Goal: Task Accomplishment & Management: Manage account settings

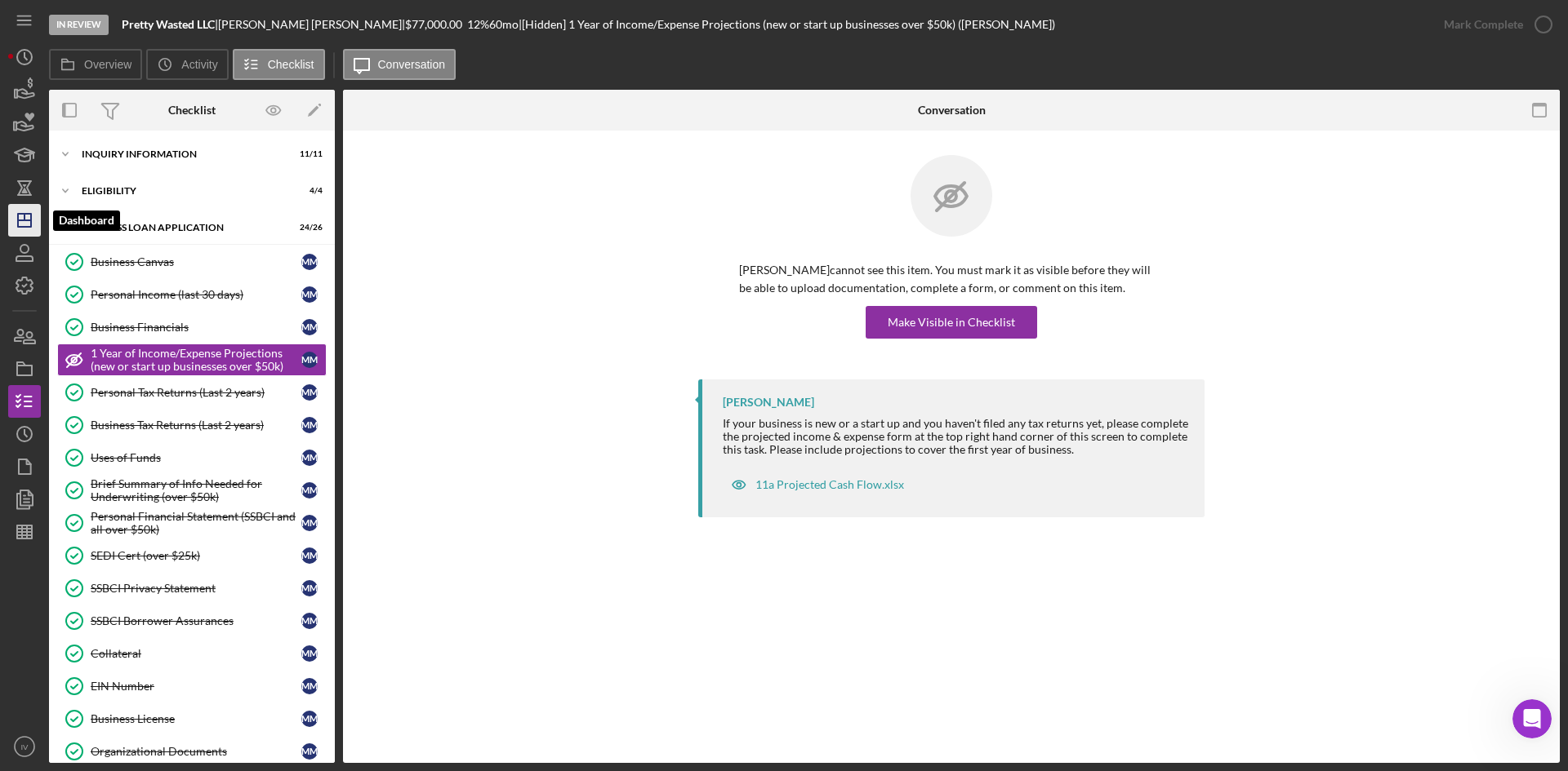
click at [21, 216] on icon "Icon/Dashboard" at bounding box center [24, 220] width 41 height 41
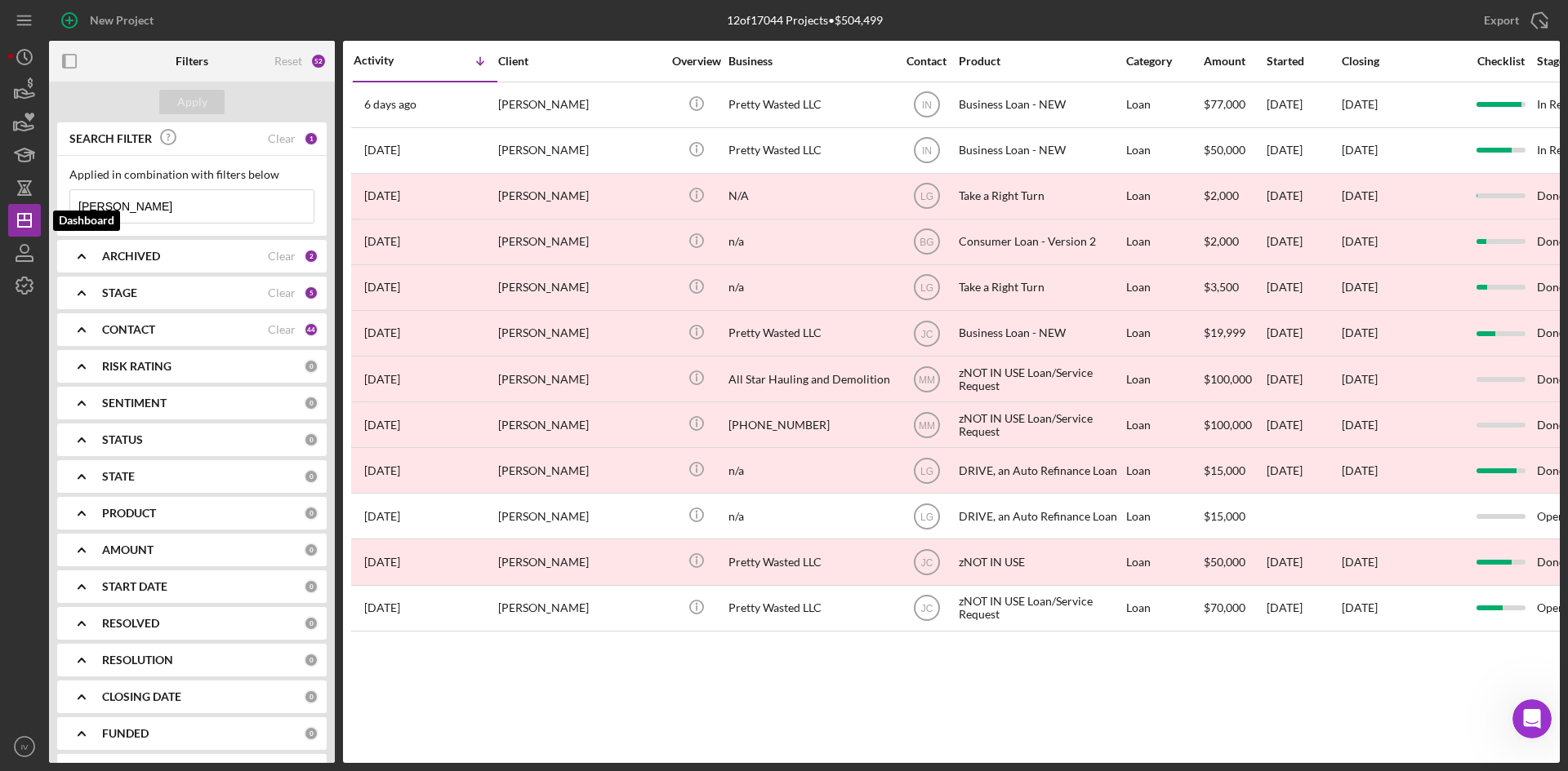
drag, startPoint x: 125, startPoint y: 207, endPoint x: 0, endPoint y: 214, distance: 125.2
click at [0, 214] on div "New Project 12 of 17044 Projects • $504,499 [PERSON_NAME] Export Icon/Export Fi…" at bounding box center [784, 385] width 1568 height 771
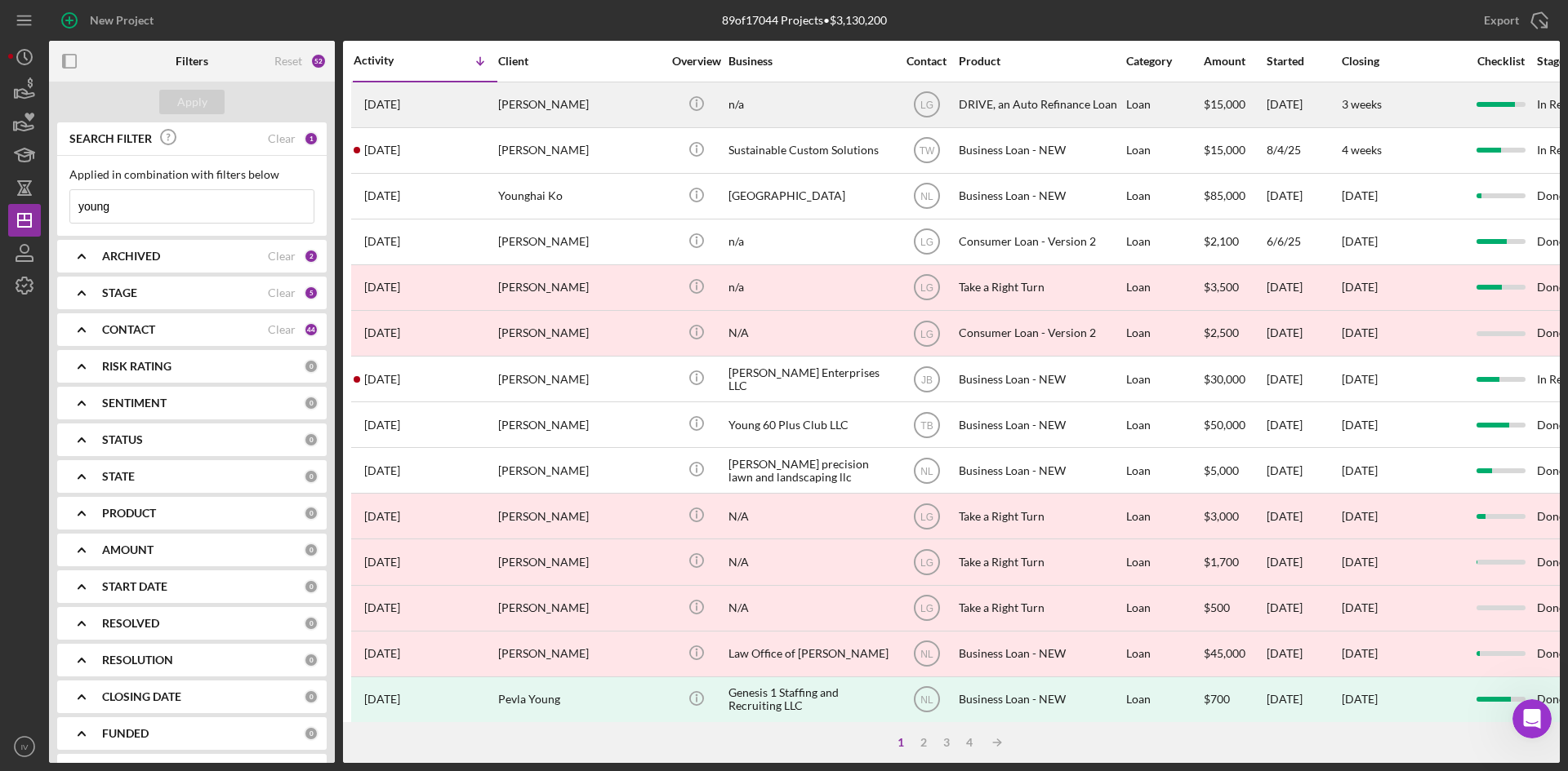
type input "young"
click at [516, 106] on div "[PERSON_NAME]" at bounding box center [580, 105] width 164 height 43
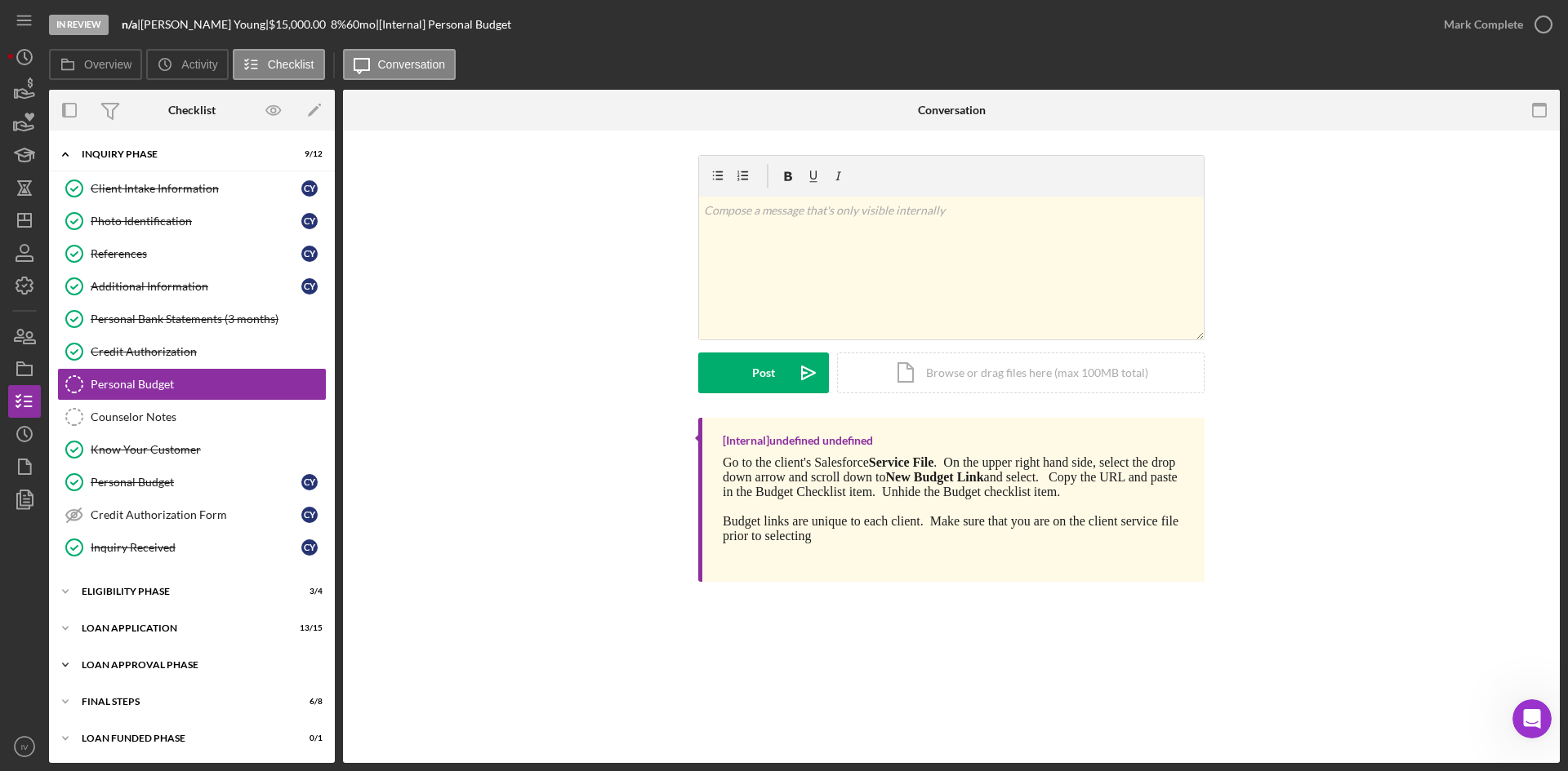
click at [143, 665] on div "Loan Approval Phase" at bounding box center [197, 665] width 232 height 10
click at [143, 664] on div "Loan Approval Phase" at bounding box center [197, 665] width 232 height 10
click at [148, 622] on div "Icon/Expander Loan Application 13 / 15" at bounding box center [192, 628] width 286 height 33
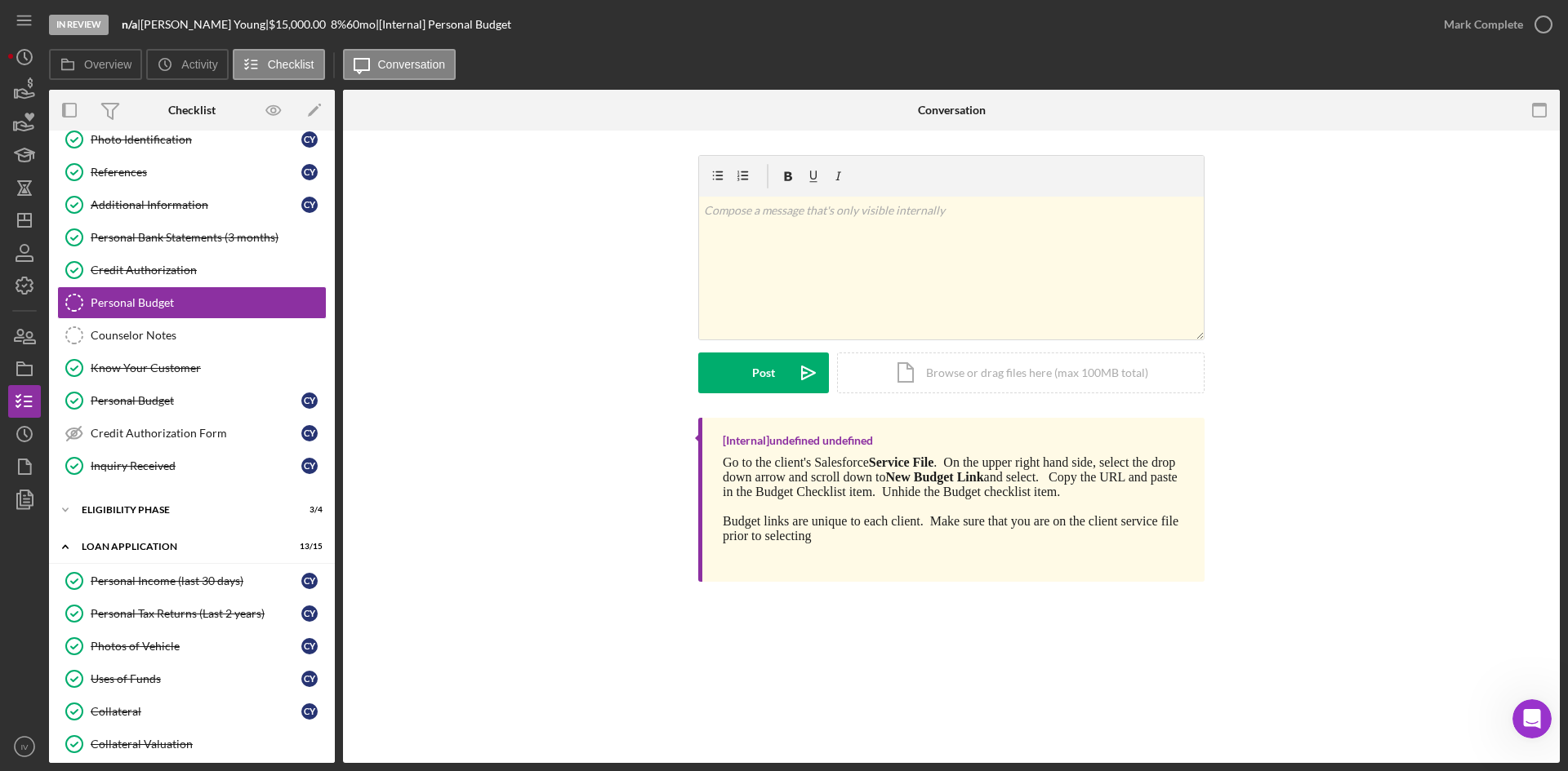
scroll to position [245, 0]
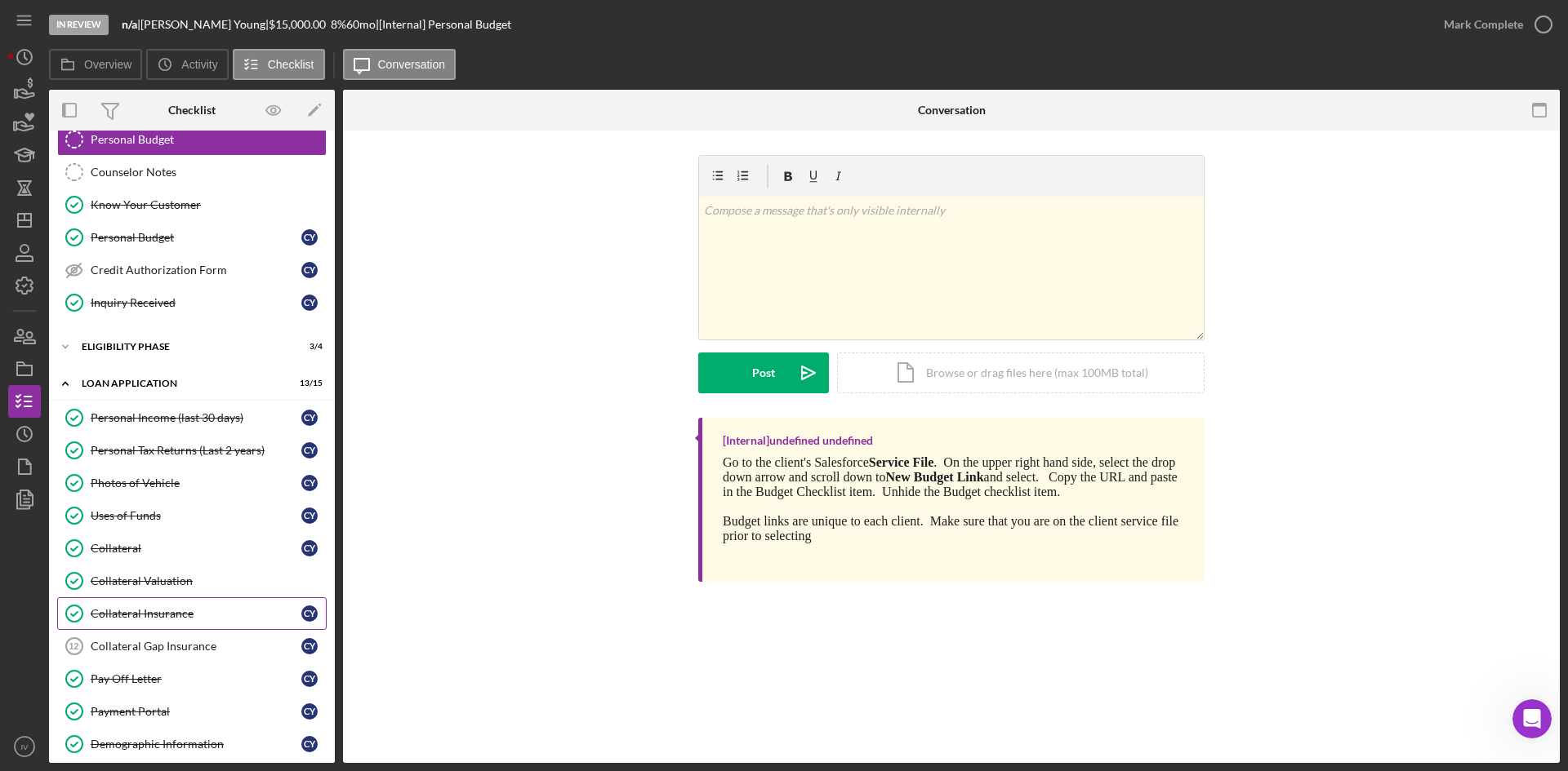
click at [165, 619] on div "Collateral Insurance" at bounding box center [195, 614] width 211 height 13
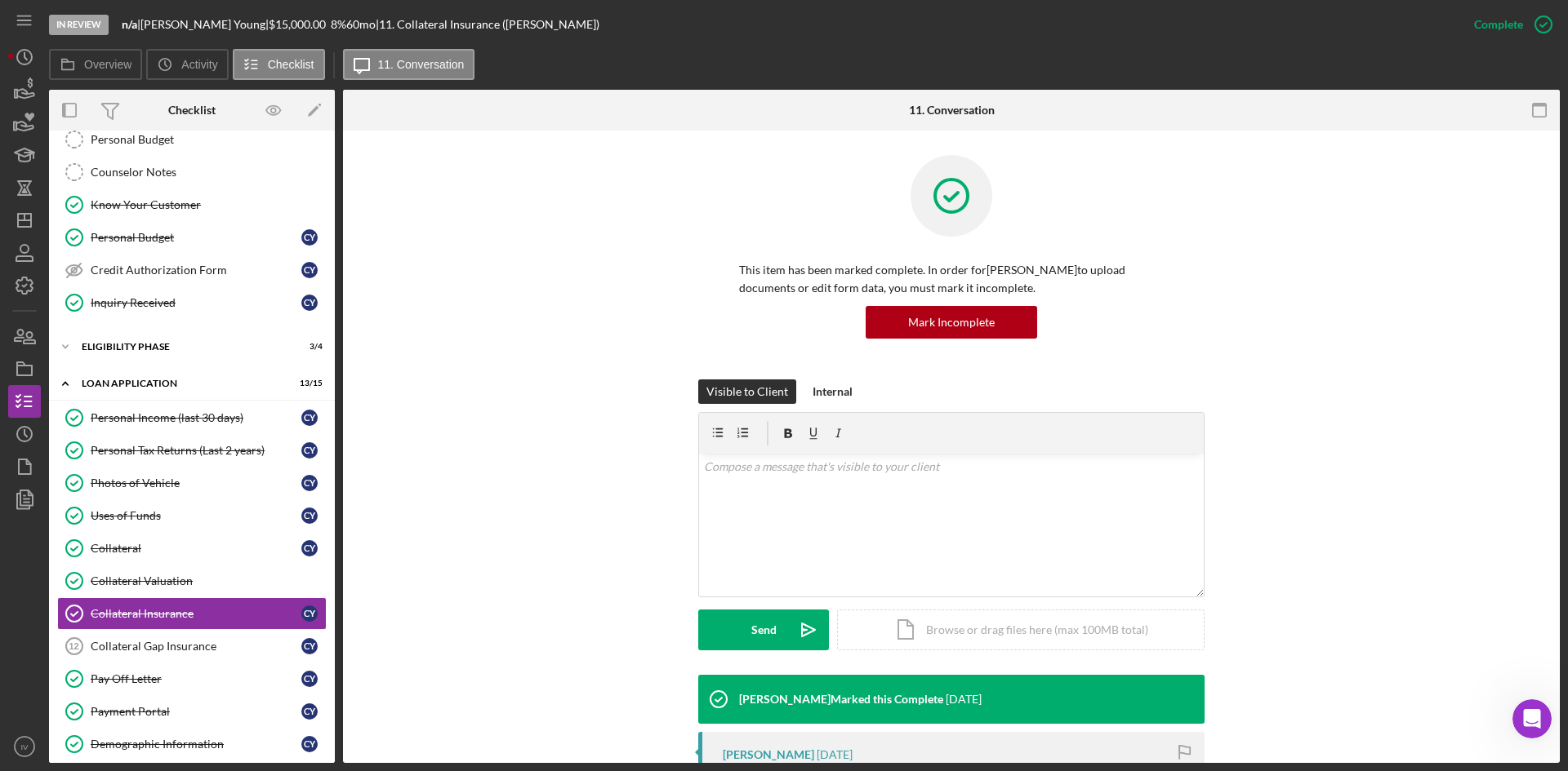
scroll to position [245, 0]
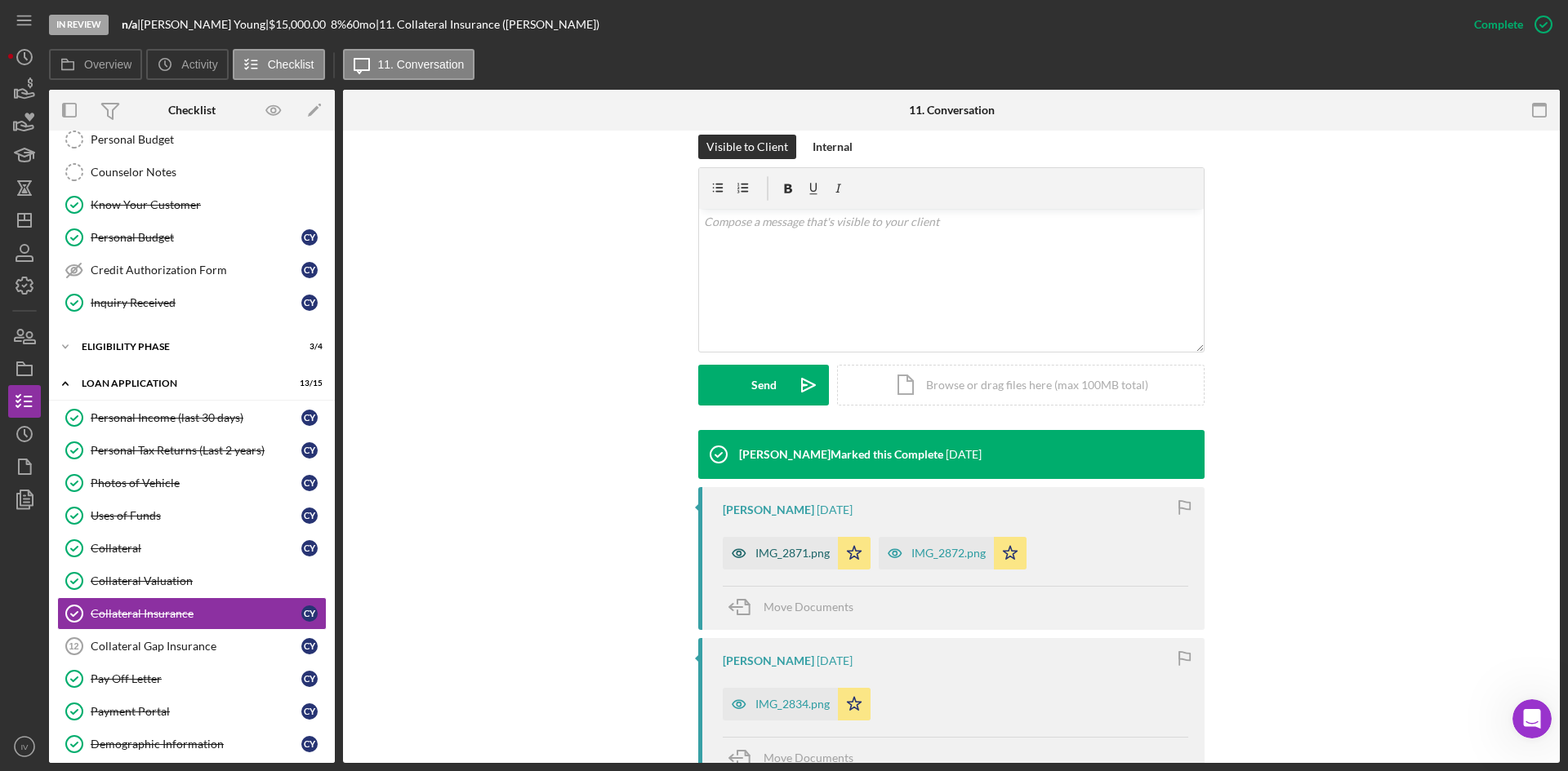
click at [774, 568] on div "IMG_2871.png" at bounding box center [779, 553] width 115 height 33
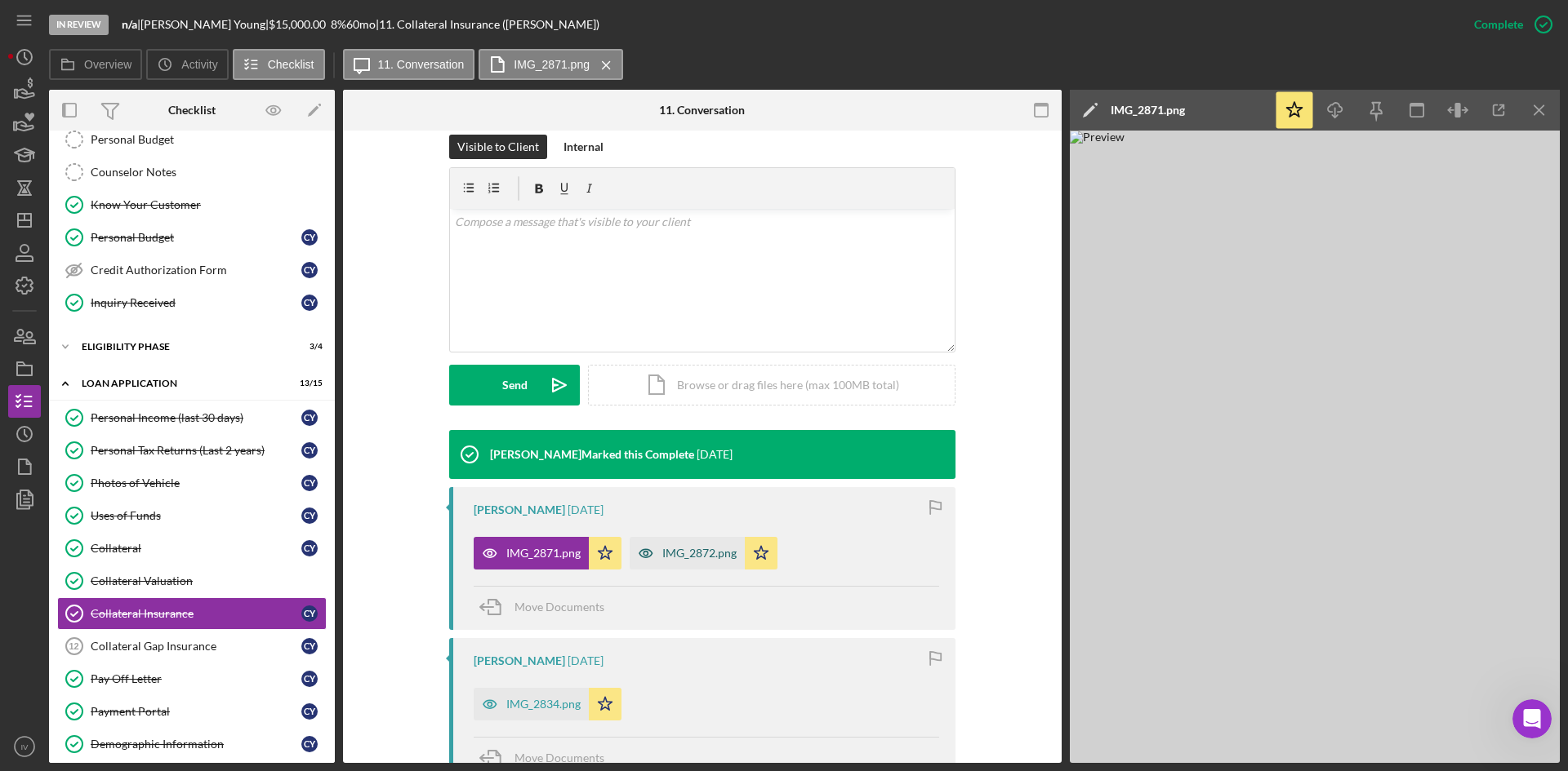
click at [704, 554] on div "IMG_2872.png" at bounding box center [699, 553] width 74 height 13
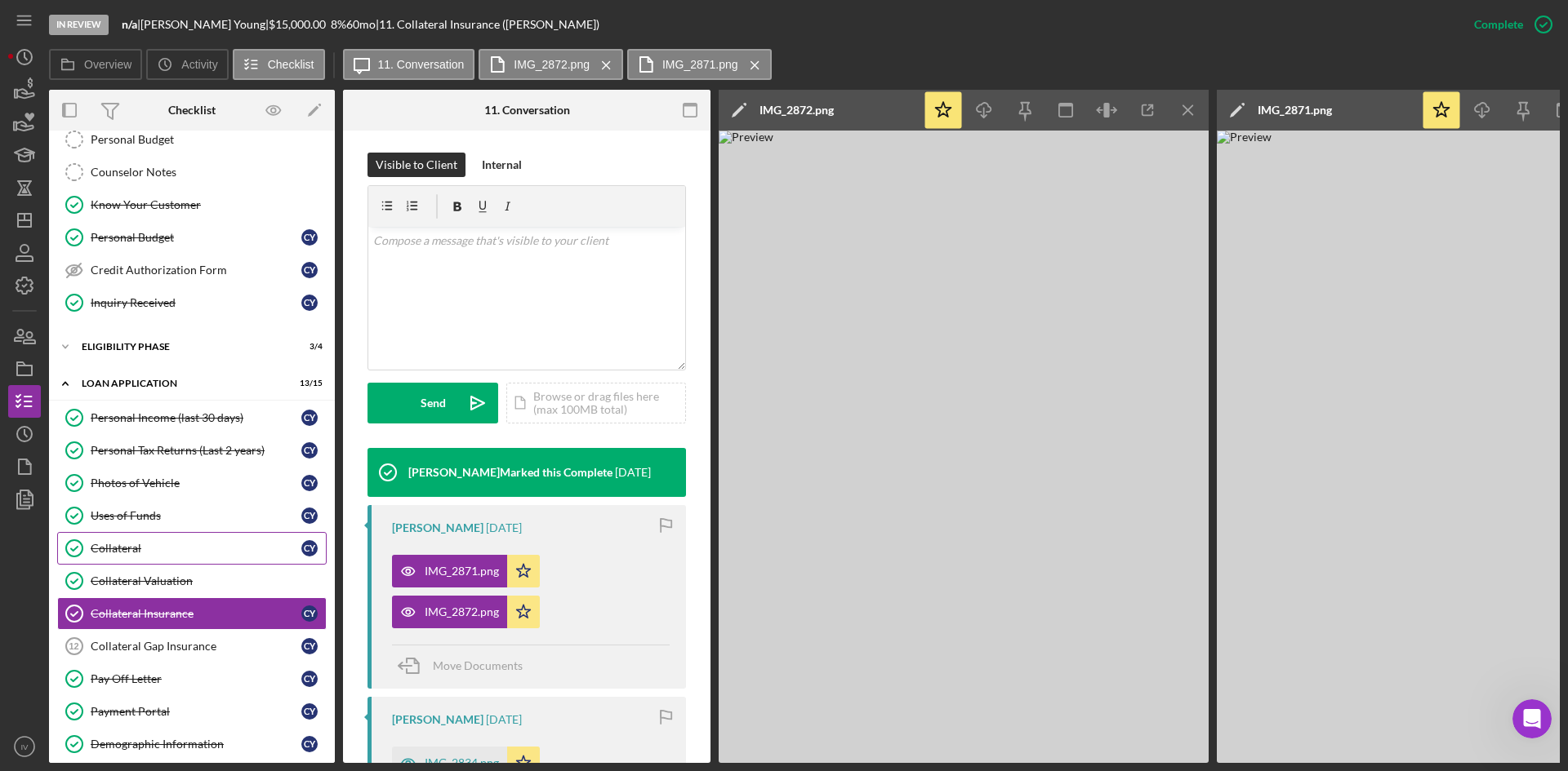
click at [156, 552] on div "Collateral" at bounding box center [195, 549] width 211 height 13
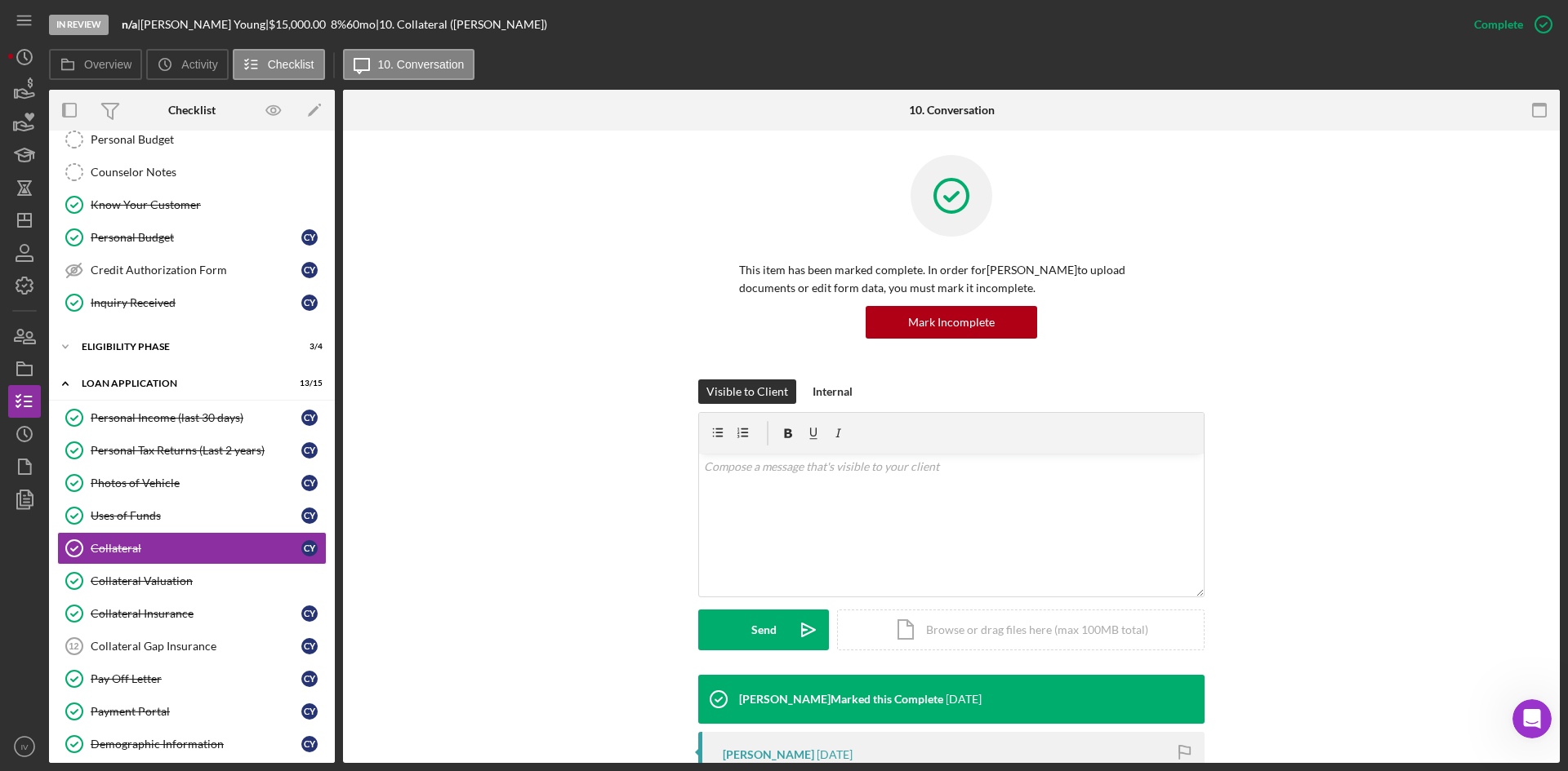
scroll to position [164, 0]
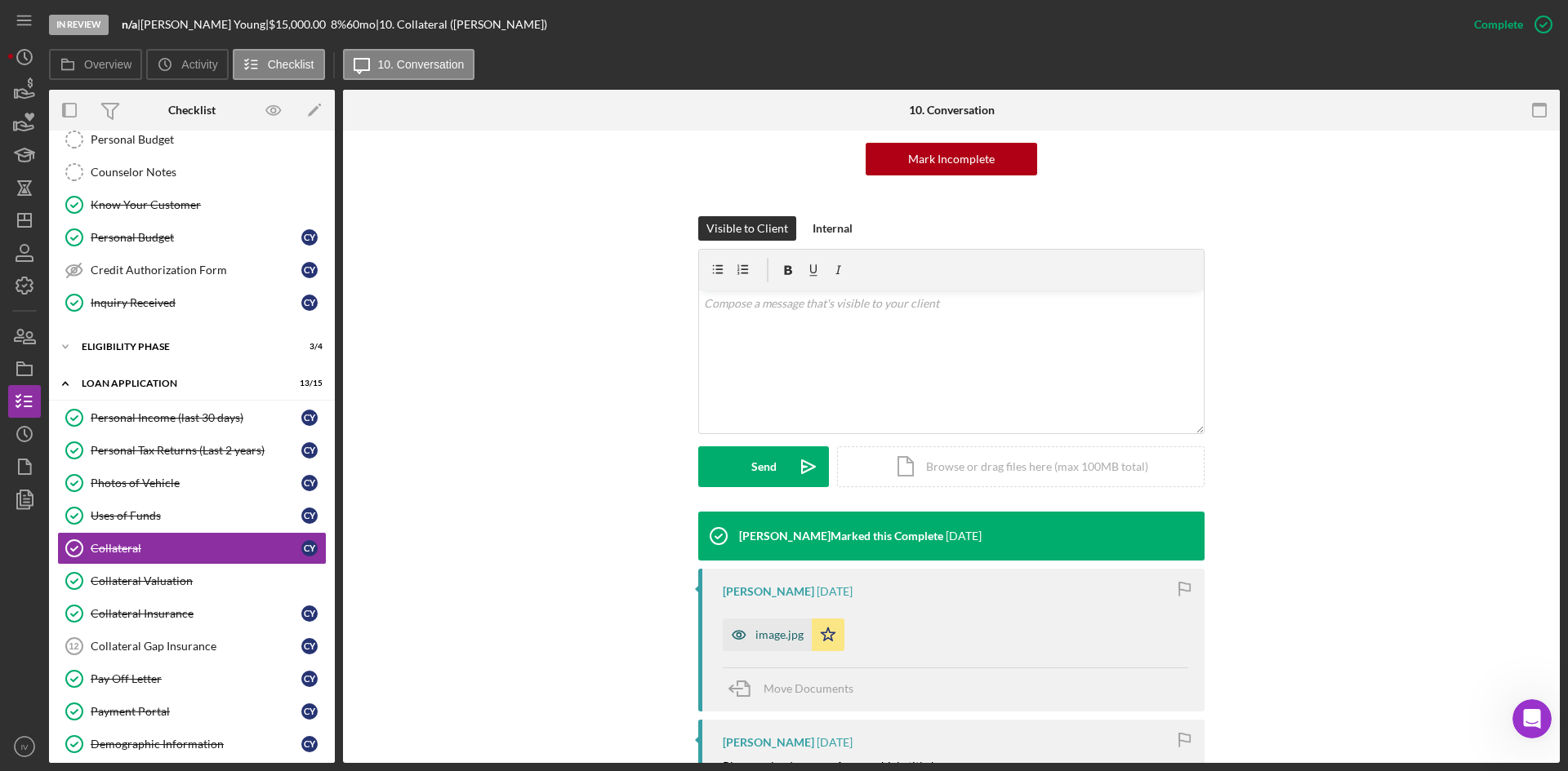
click at [783, 632] on div "image.jpg" at bounding box center [779, 635] width 48 height 13
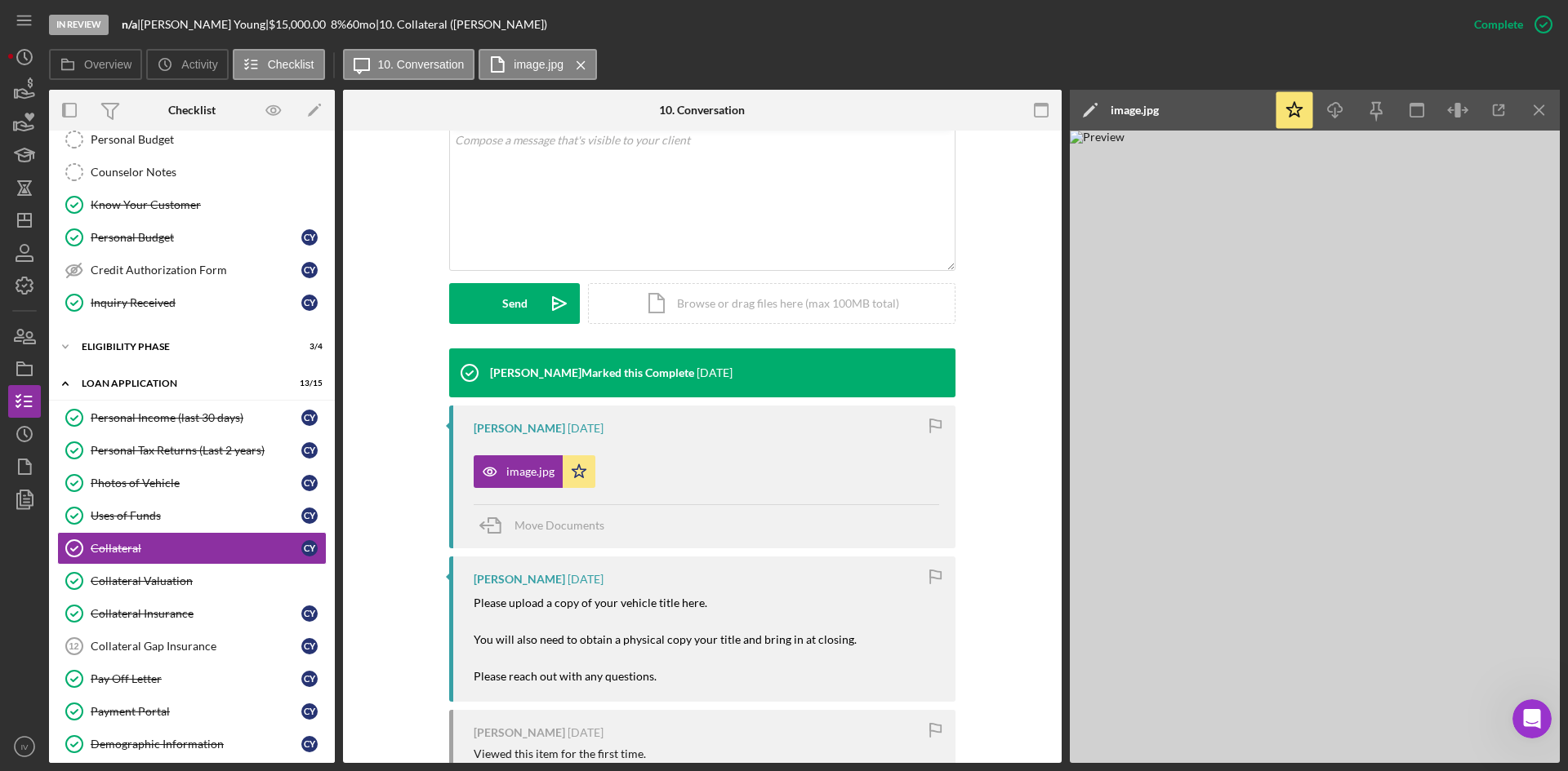
scroll to position [409, 0]
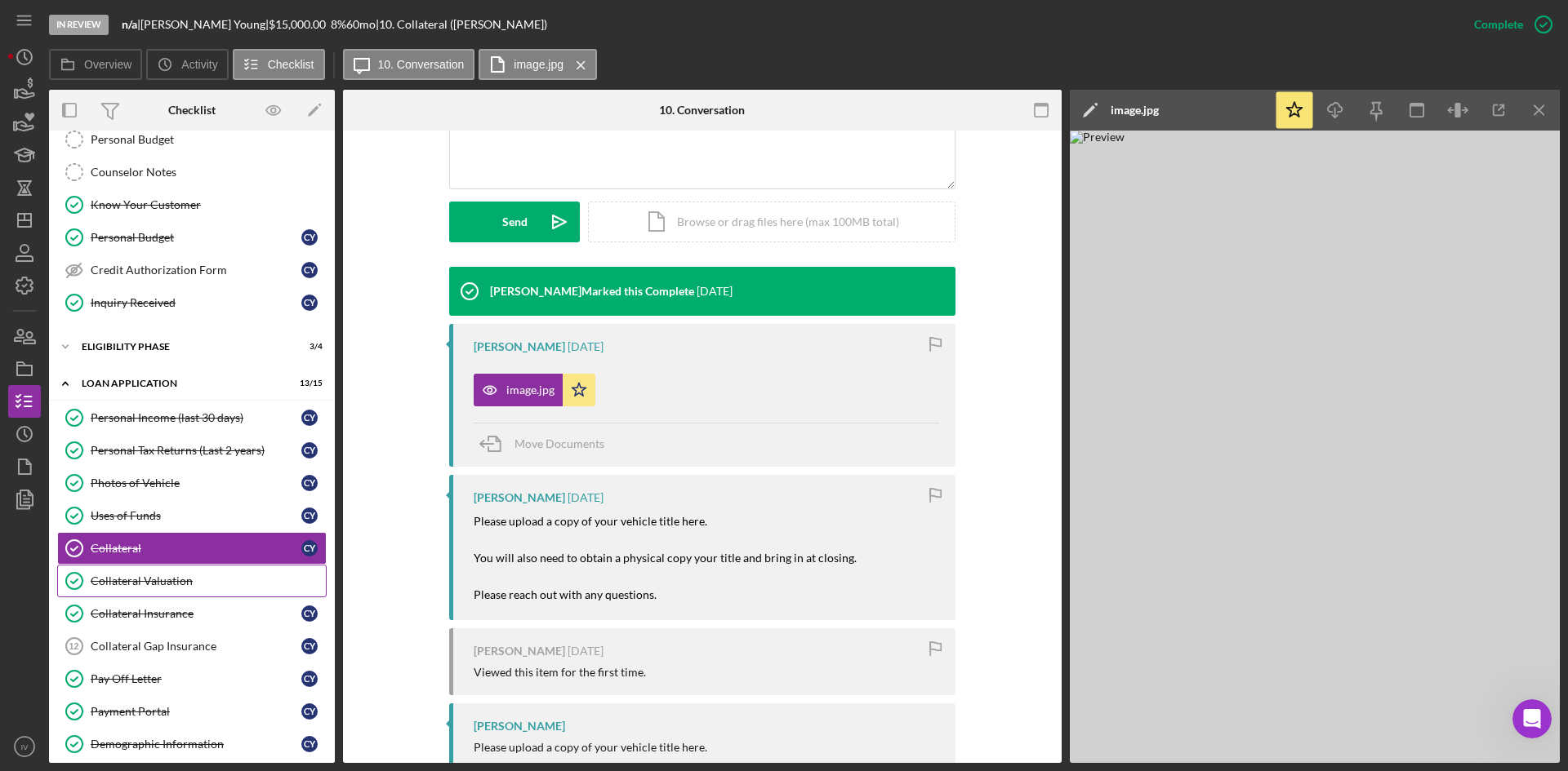
click at [173, 577] on div "Collateral Valuation" at bounding box center [208, 581] width 235 height 13
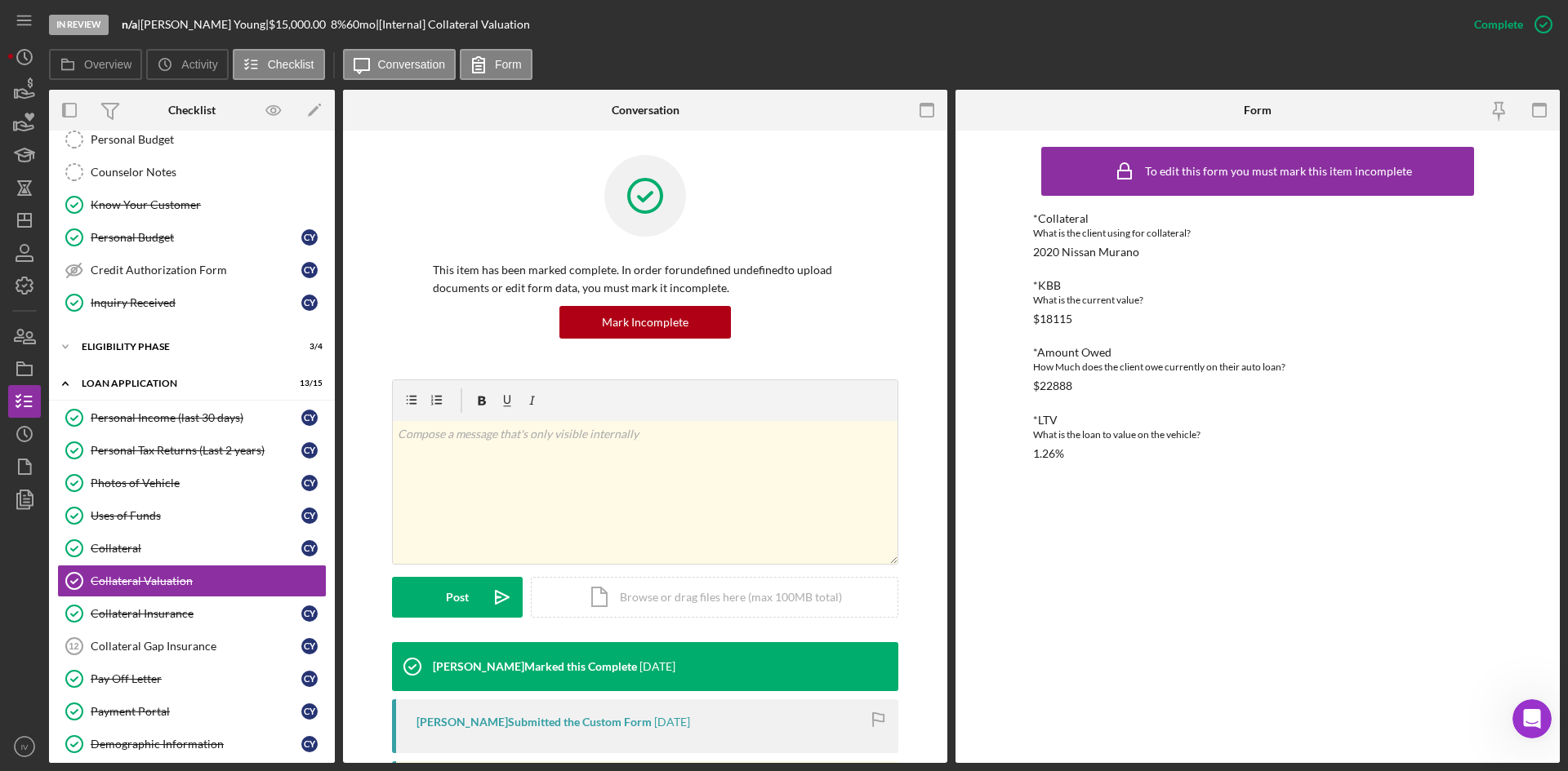
scroll to position [245, 0]
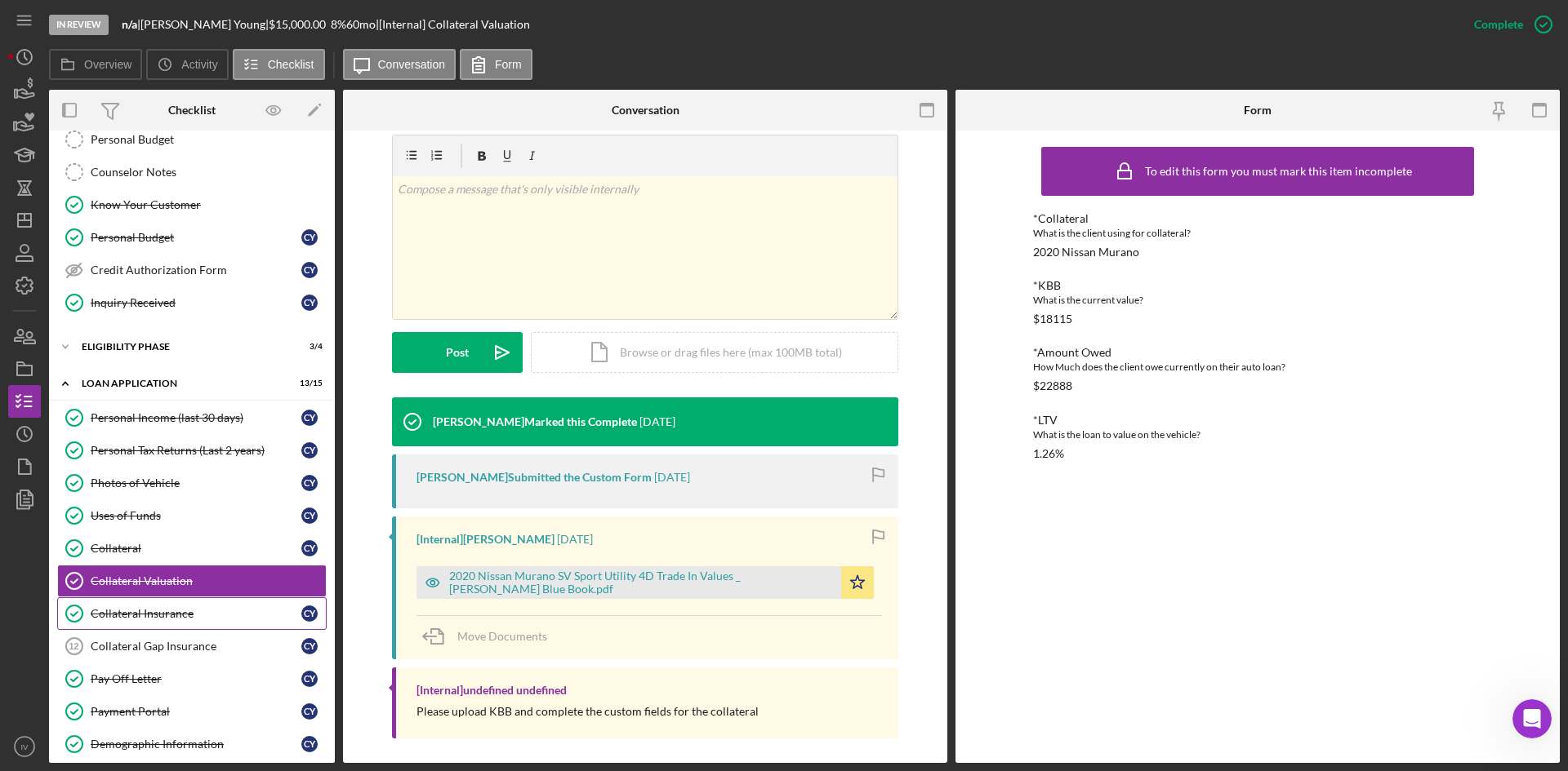
click at [188, 608] on div "Collateral Insurance" at bounding box center [195, 614] width 211 height 13
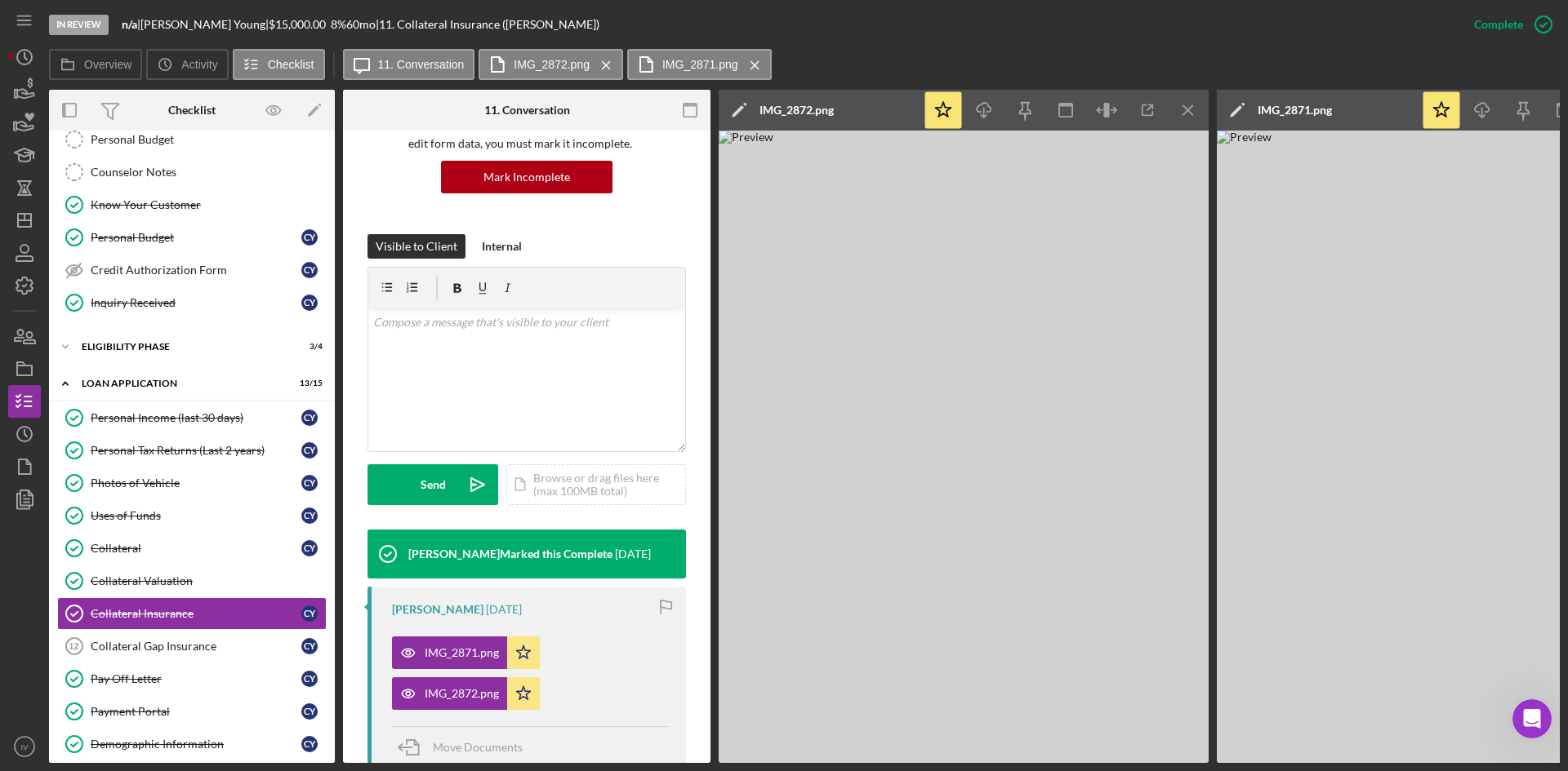
scroll to position [245, 0]
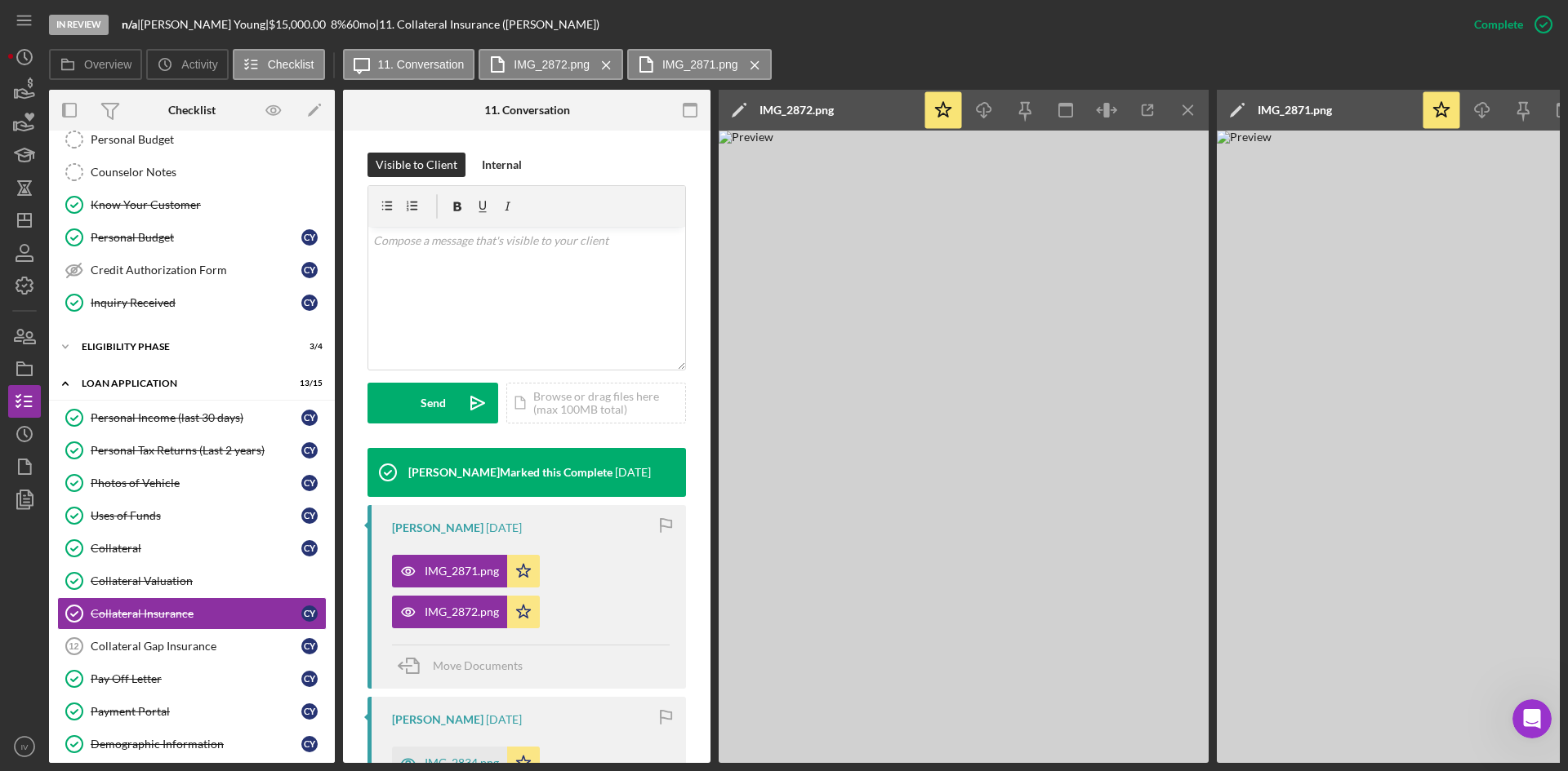
drag, startPoint x: 214, startPoint y: 583, endPoint x: 687, endPoint y: 489, distance: 482.2
click at [214, 583] on div "Collateral Valuation" at bounding box center [208, 581] width 235 height 13
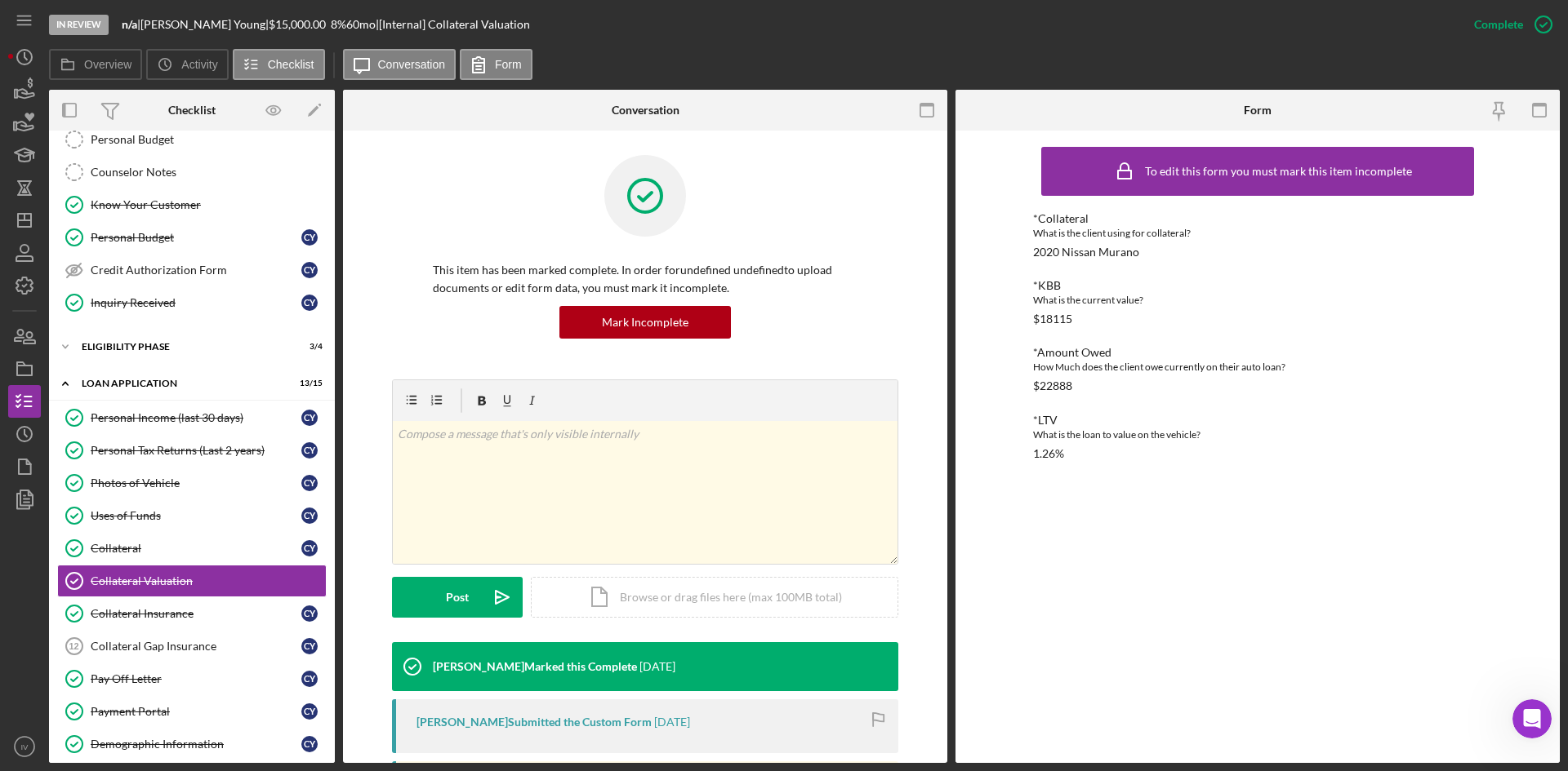
scroll to position [81, 0]
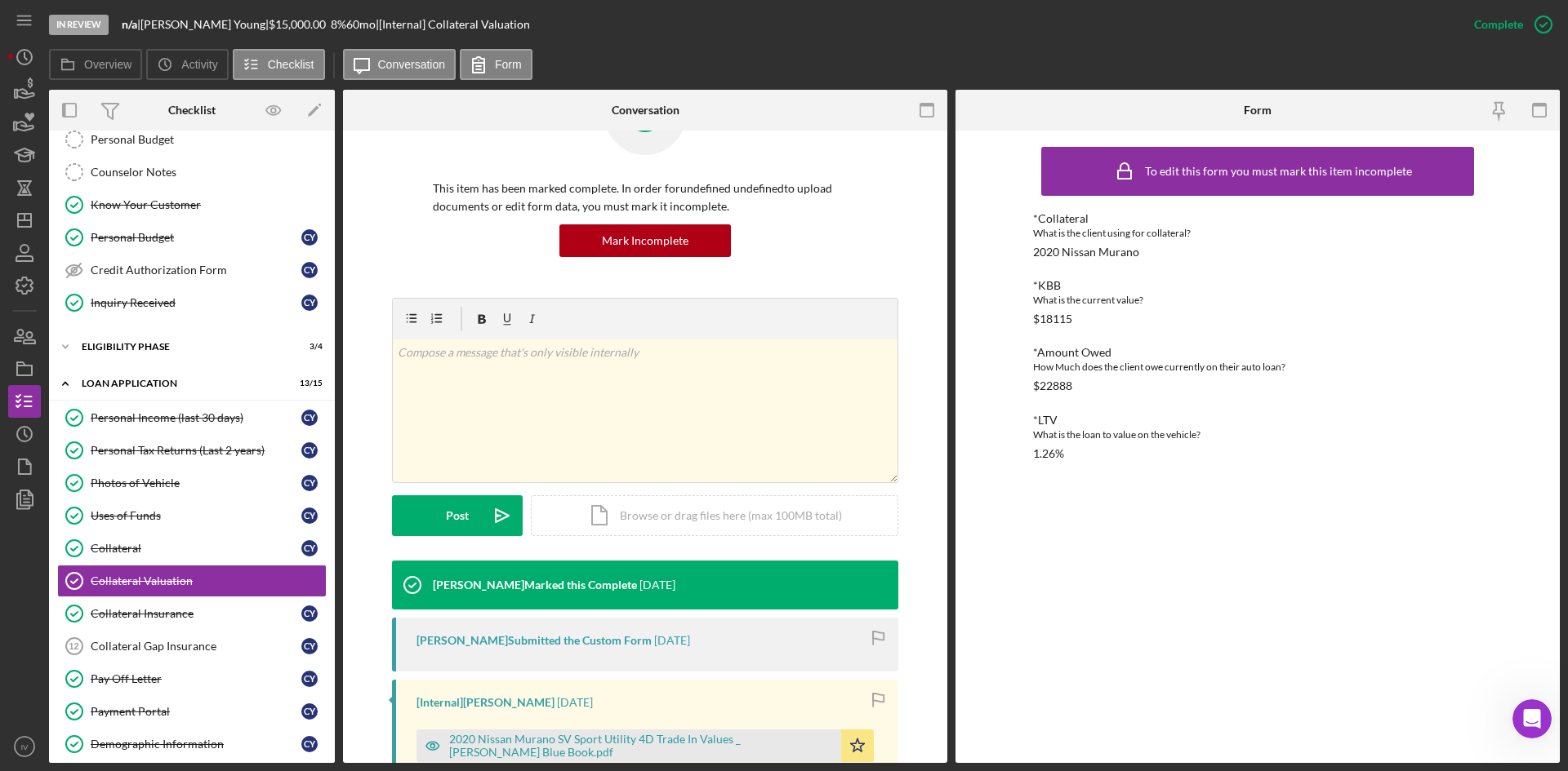
click at [542, 738] on div "2020 Nissan Murano SV Sport Utility 4D Trade In Values _ [PERSON_NAME] Blue Boo…" at bounding box center [641, 746] width 383 height 26
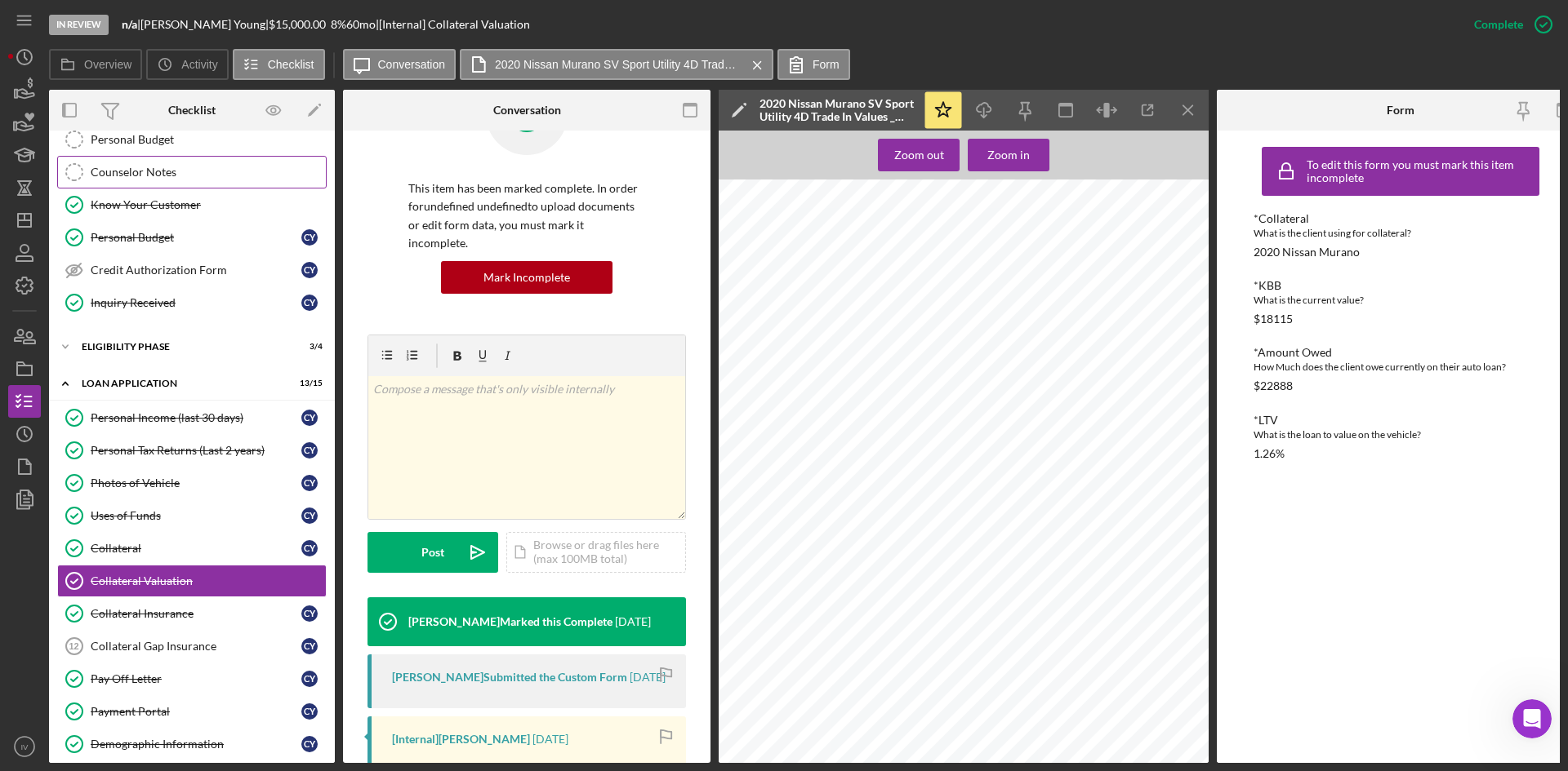
scroll to position [0, 0]
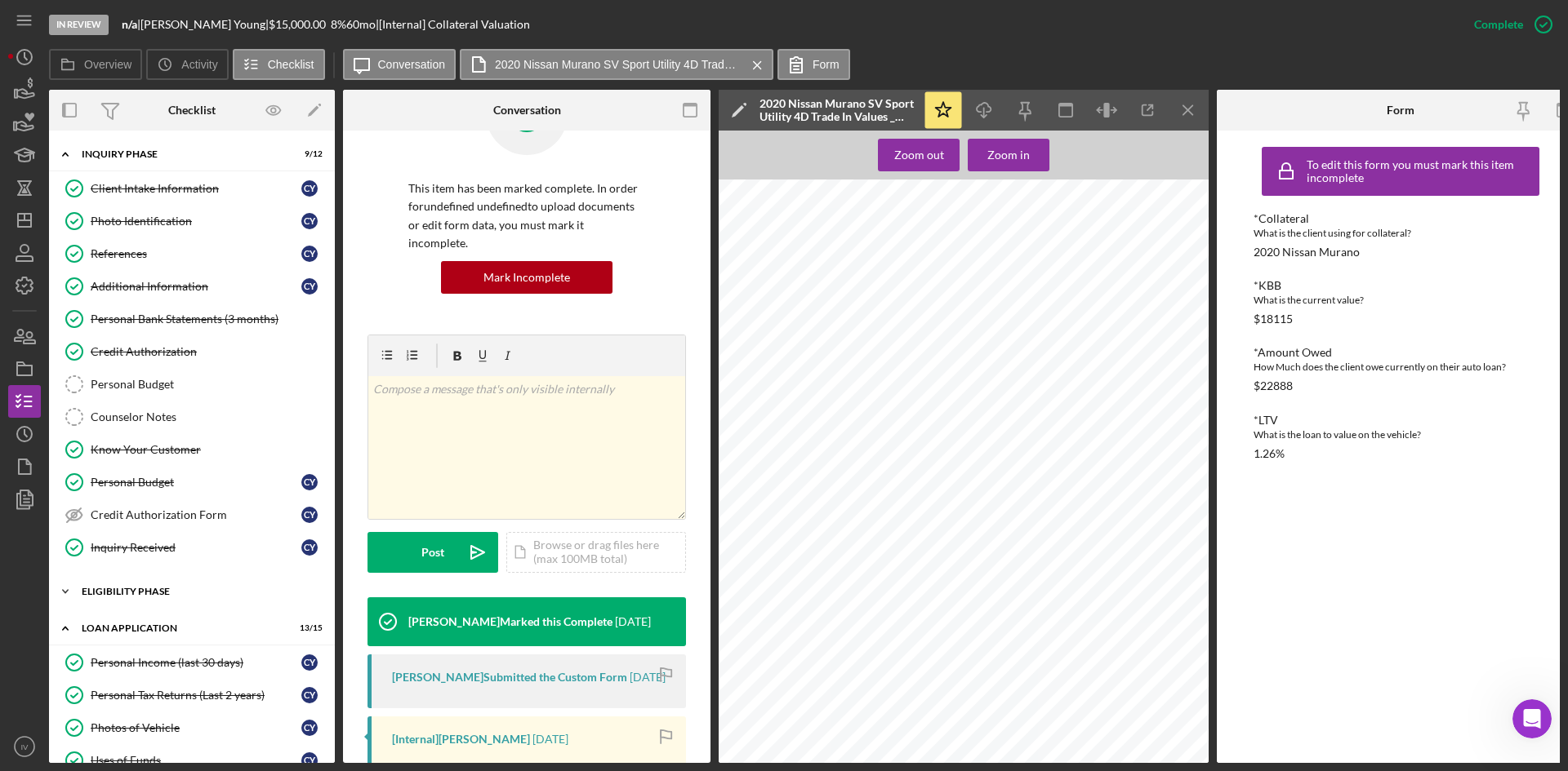
click at [83, 592] on div "Eligibility Phase" at bounding box center [197, 591] width 232 height 10
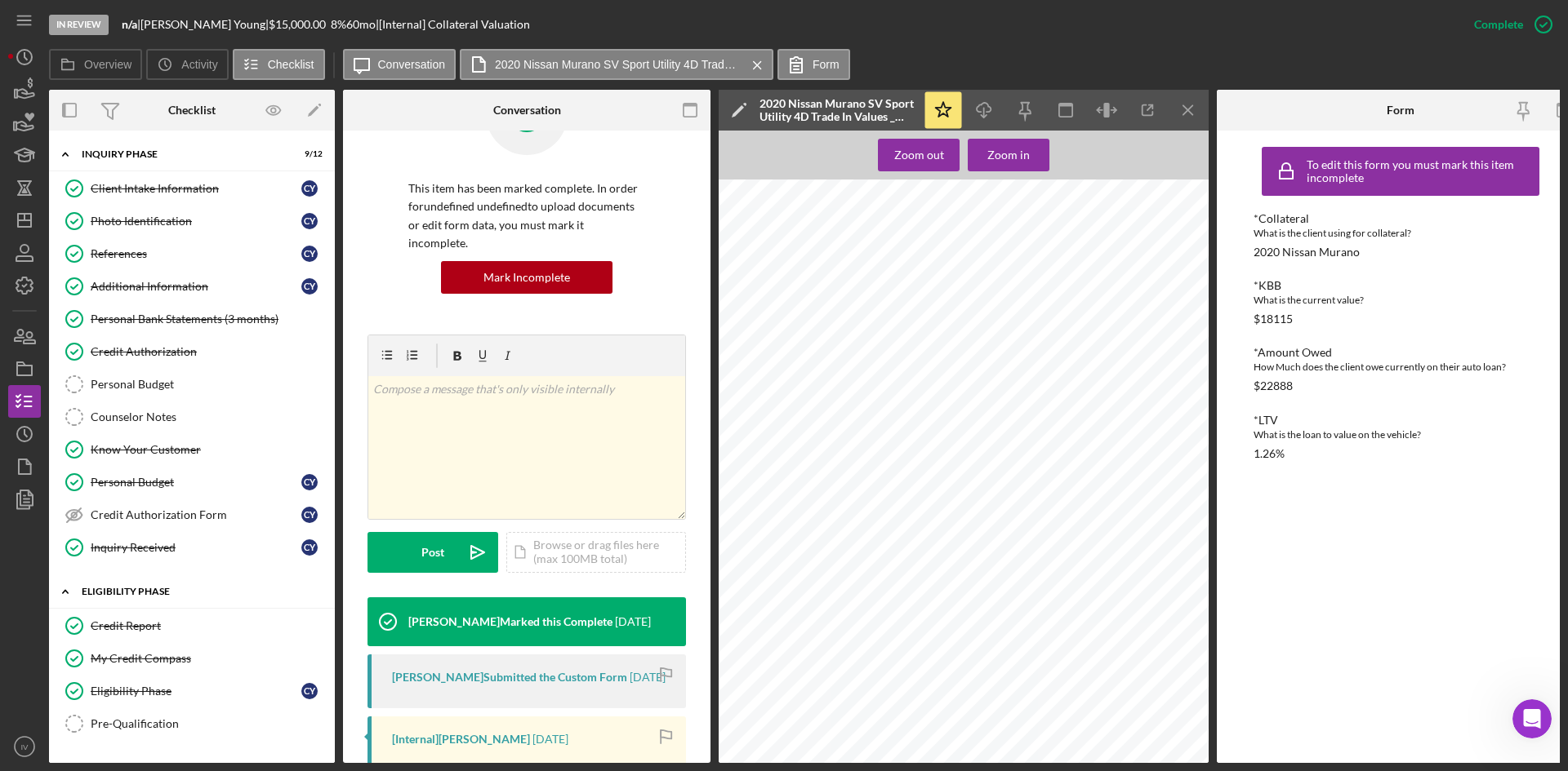
click at [83, 592] on div "Eligibility Phase" at bounding box center [197, 591] width 232 height 10
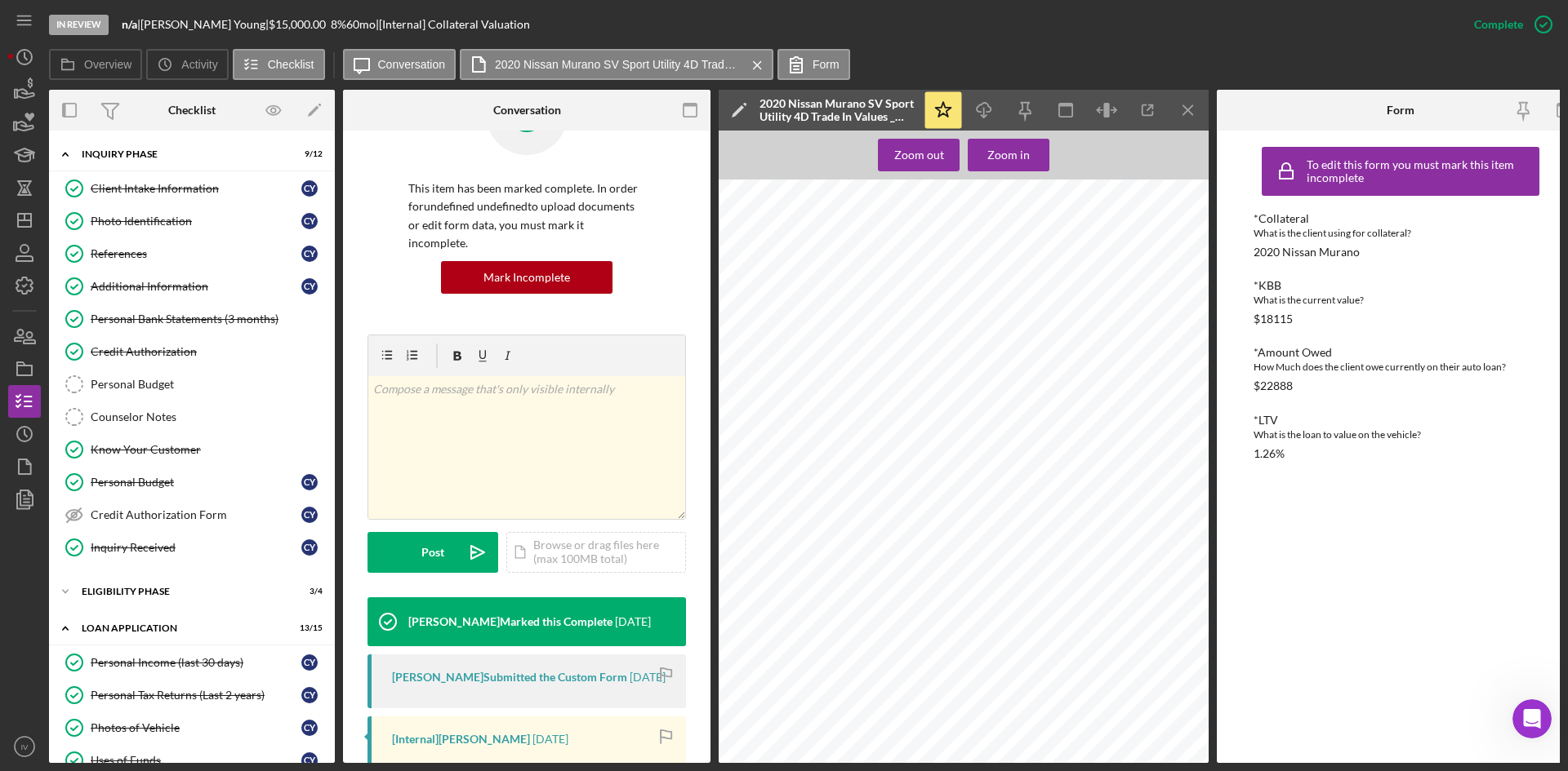
scroll to position [245, 0]
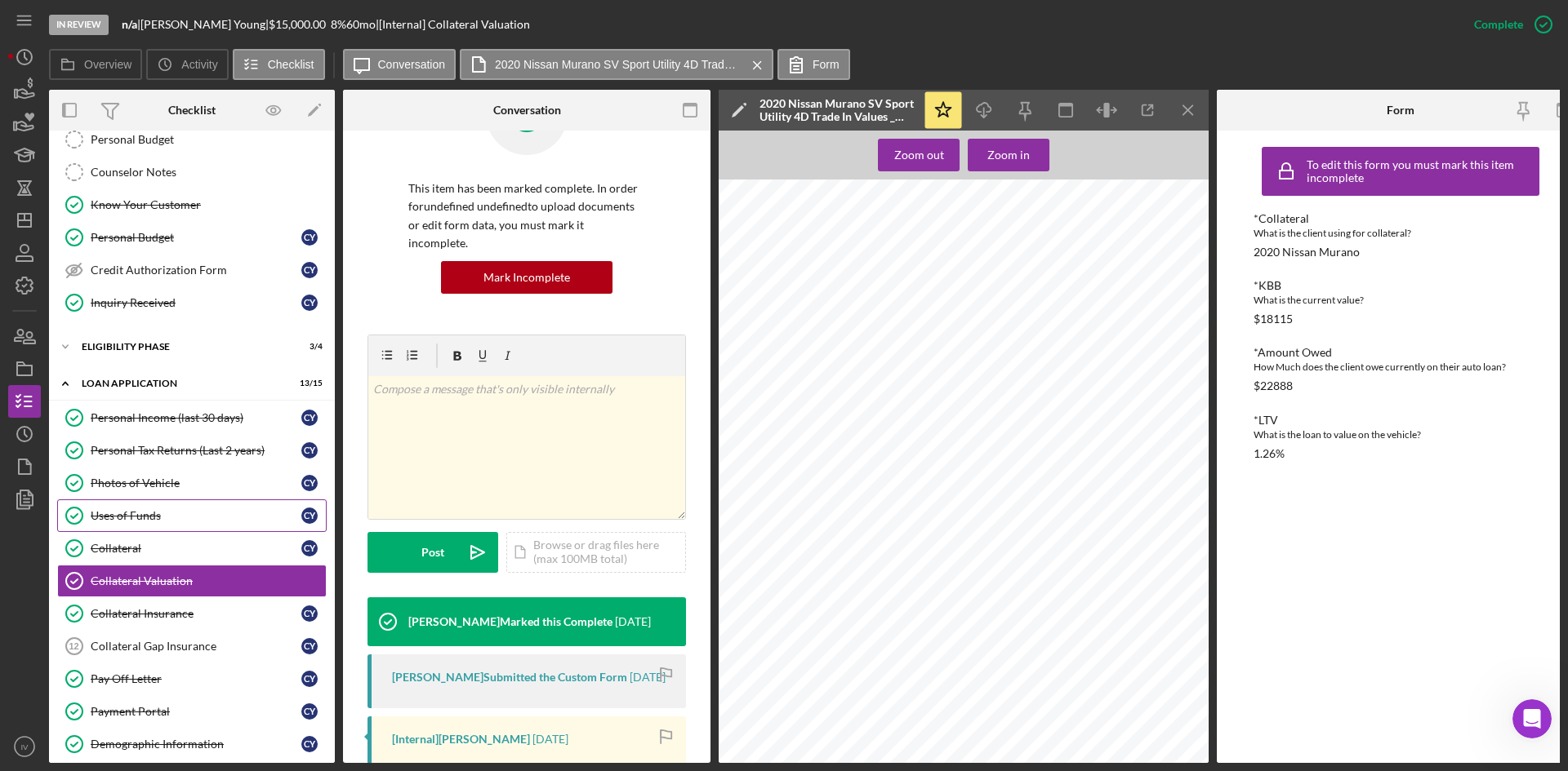
click at [123, 543] on div "Collateral" at bounding box center [195, 549] width 211 height 13
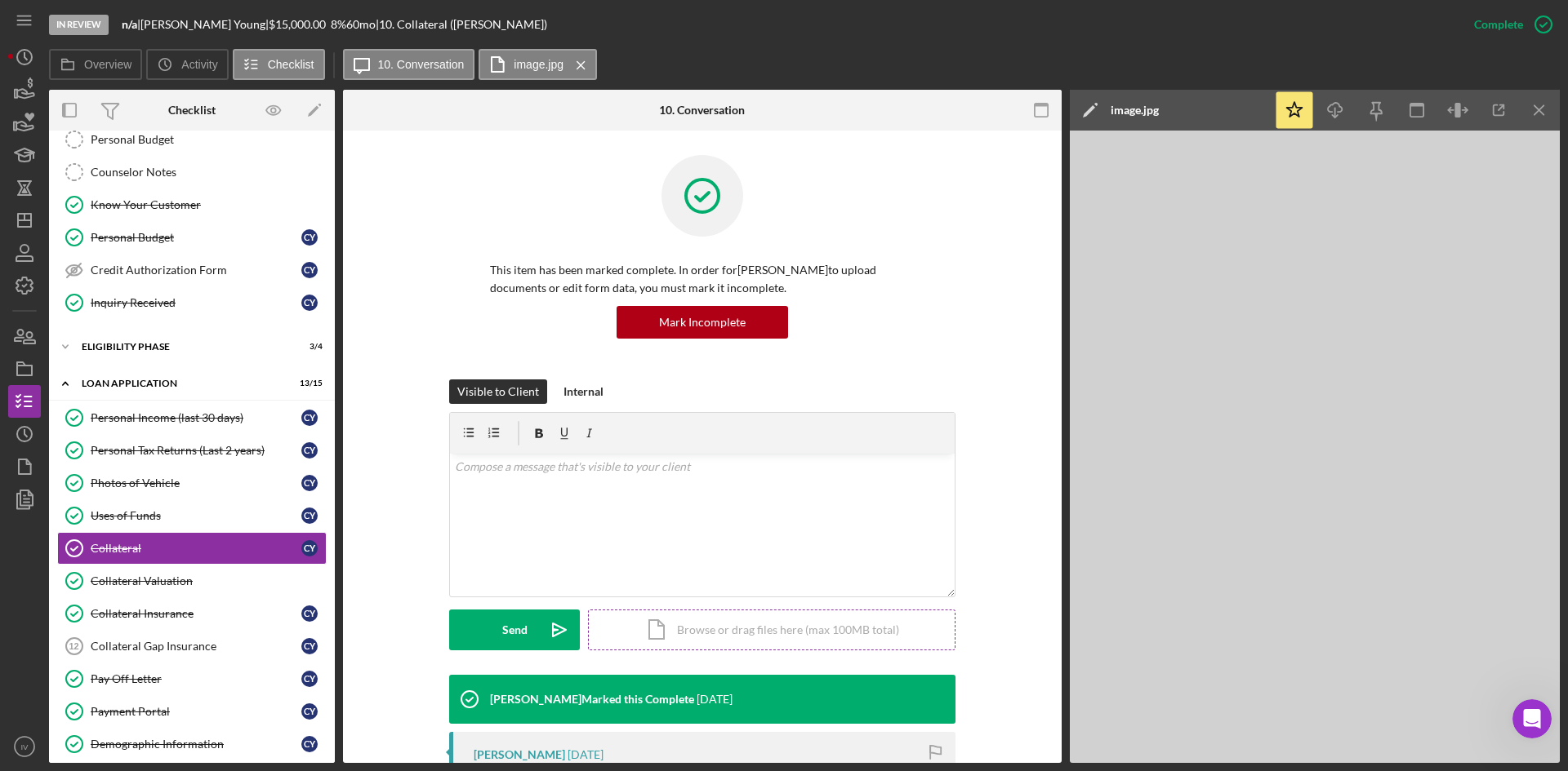
scroll to position [245, 0]
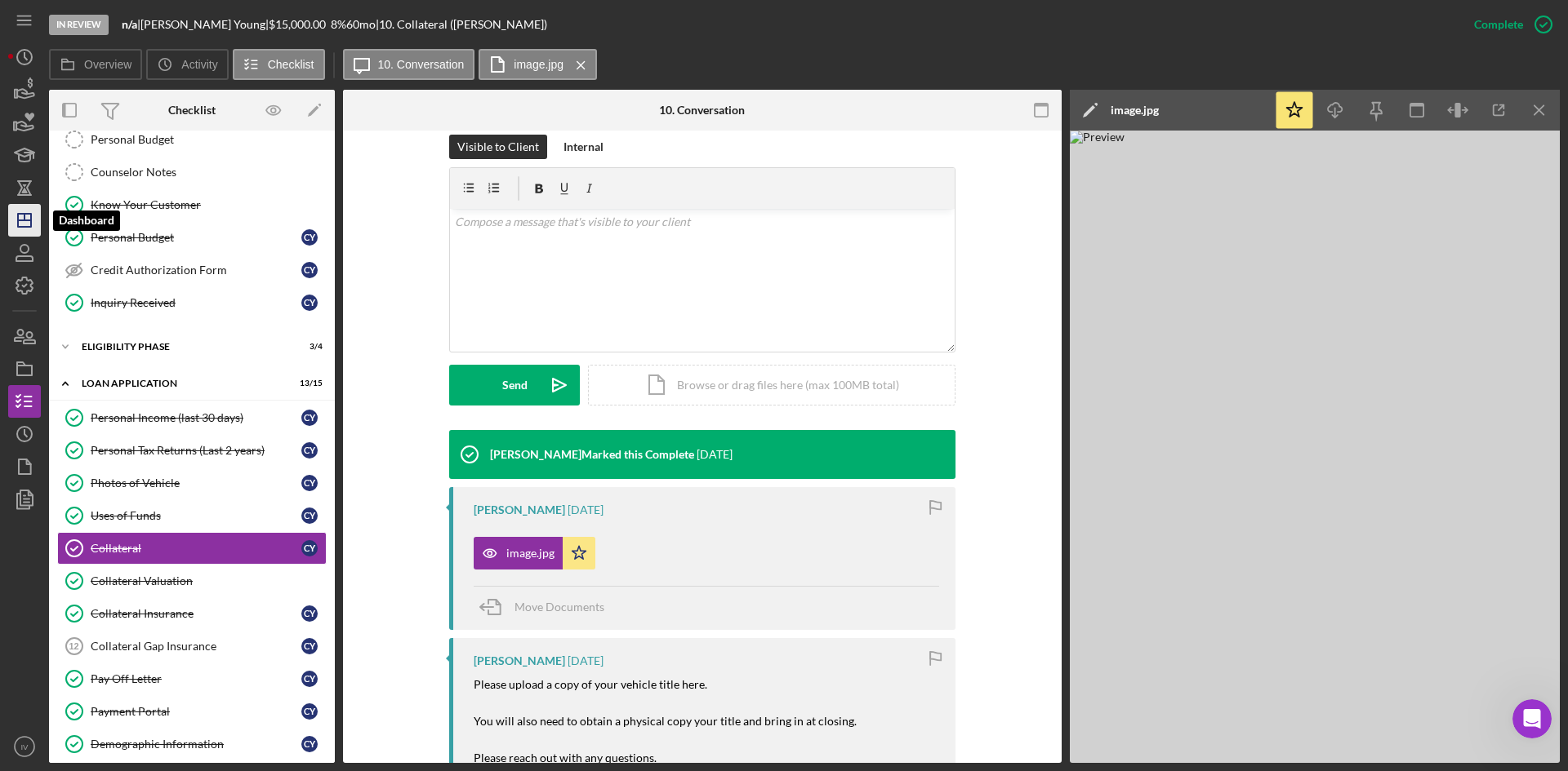
click at [28, 222] on icon "Icon/Dashboard" at bounding box center [24, 220] width 41 height 41
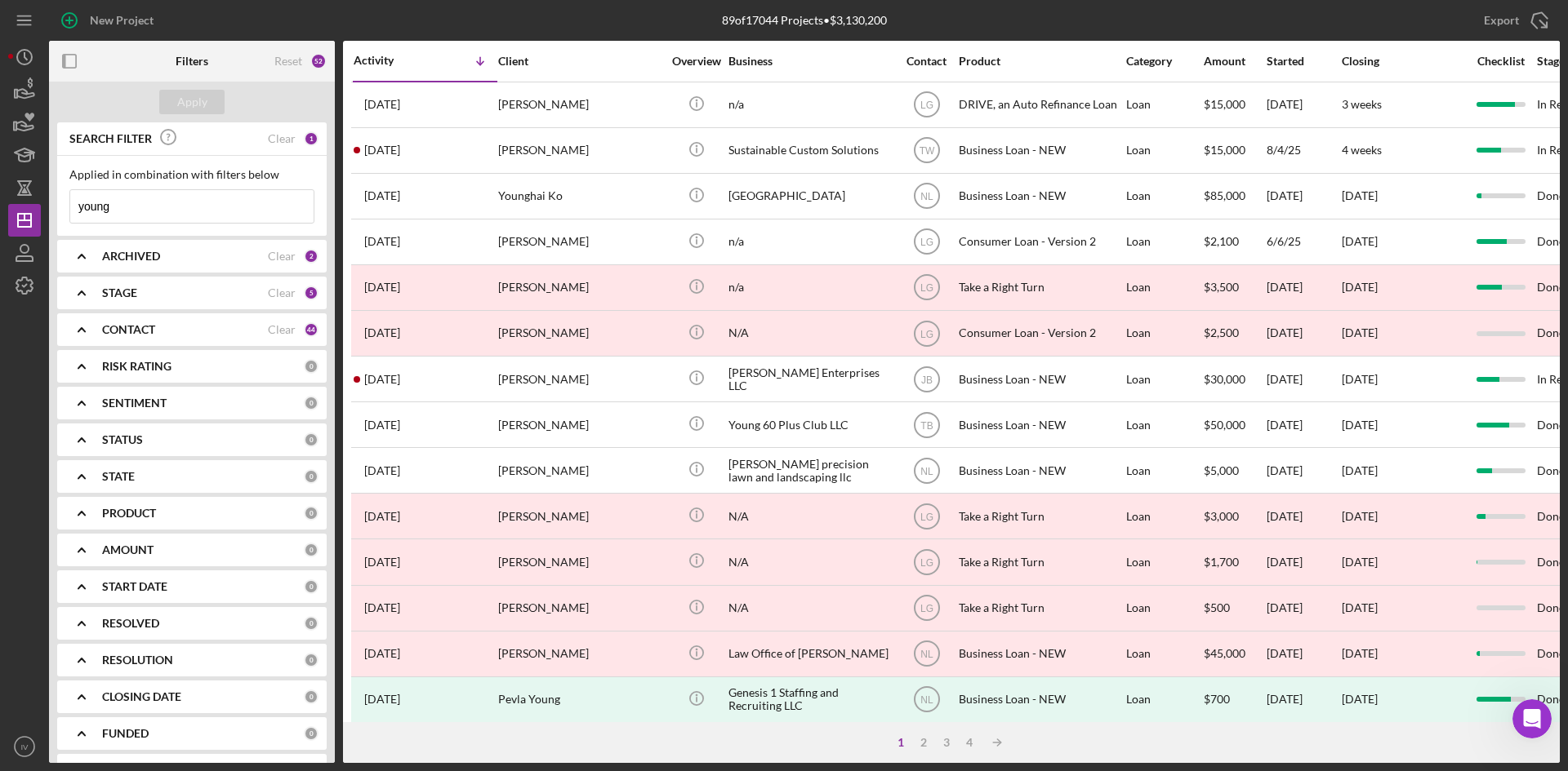
drag, startPoint x: 120, startPoint y: 205, endPoint x: 54, endPoint y: 217, distance: 67.1
click at [54, 217] on div "SEARCH FILTER Clear 1 Applied in combination with filters below young Icon/Menu…" at bounding box center [192, 442] width 286 height 641
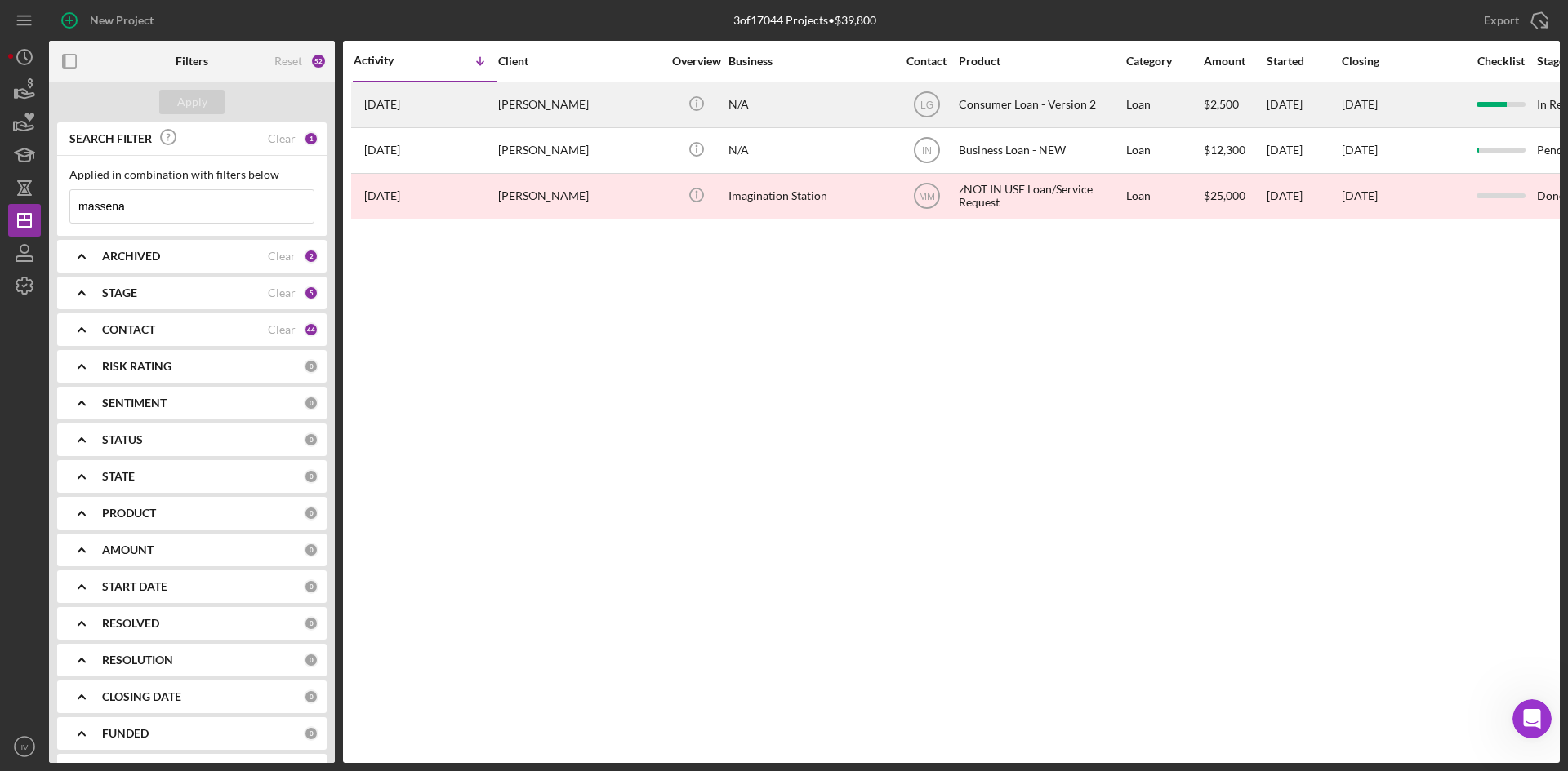
type input "massena"
click at [545, 98] on div "[PERSON_NAME]" at bounding box center [580, 105] width 164 height 43
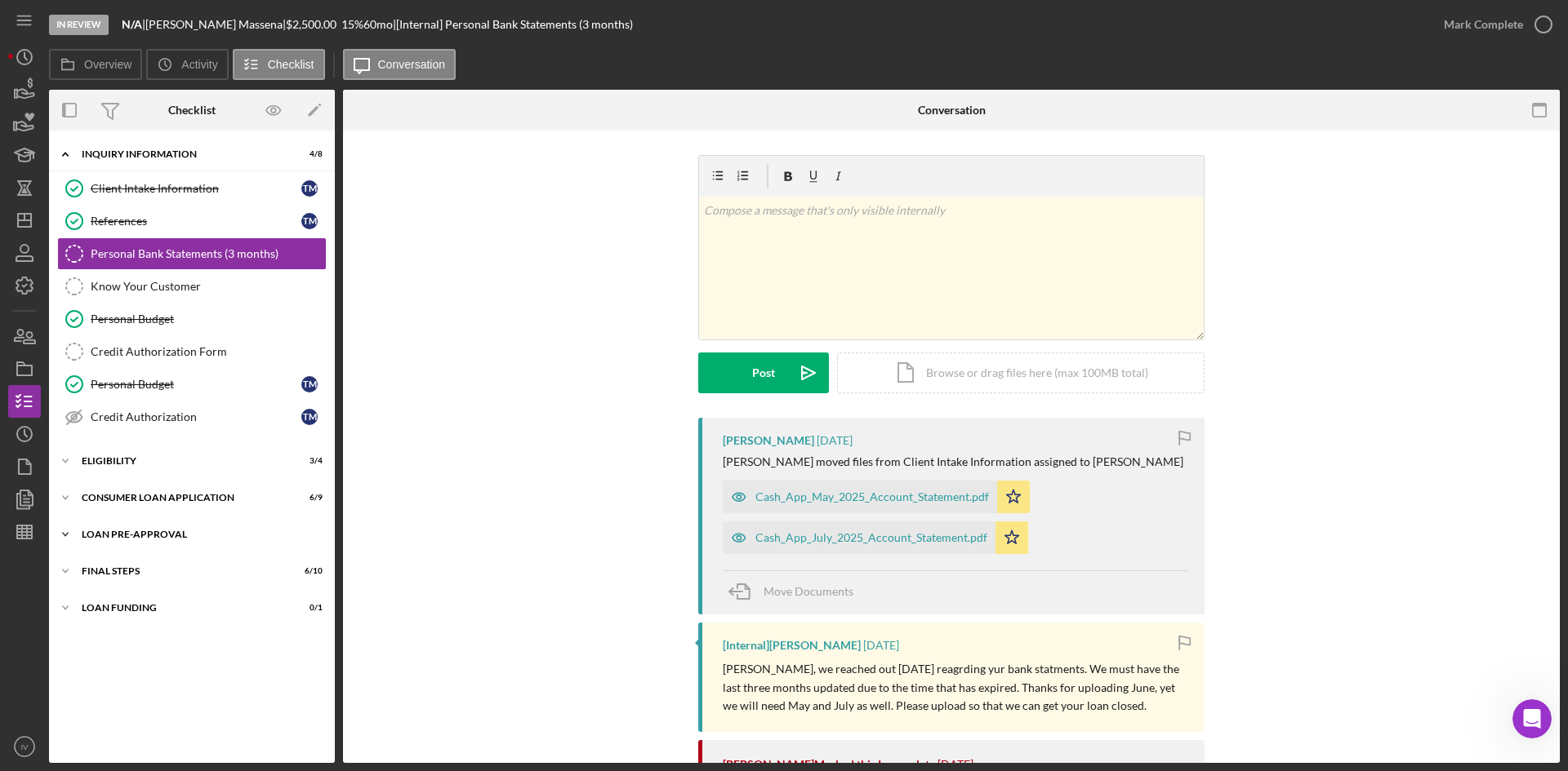
click at [140, 540] on div "Icon/Expander Loan Pre-Approval 2 / 2" at bounding box center [192, 534] width 286 height 33
click at [138, 559] on link "Loan Approval Loan Approval" at bounding box center [192, 569] width 269 height 33
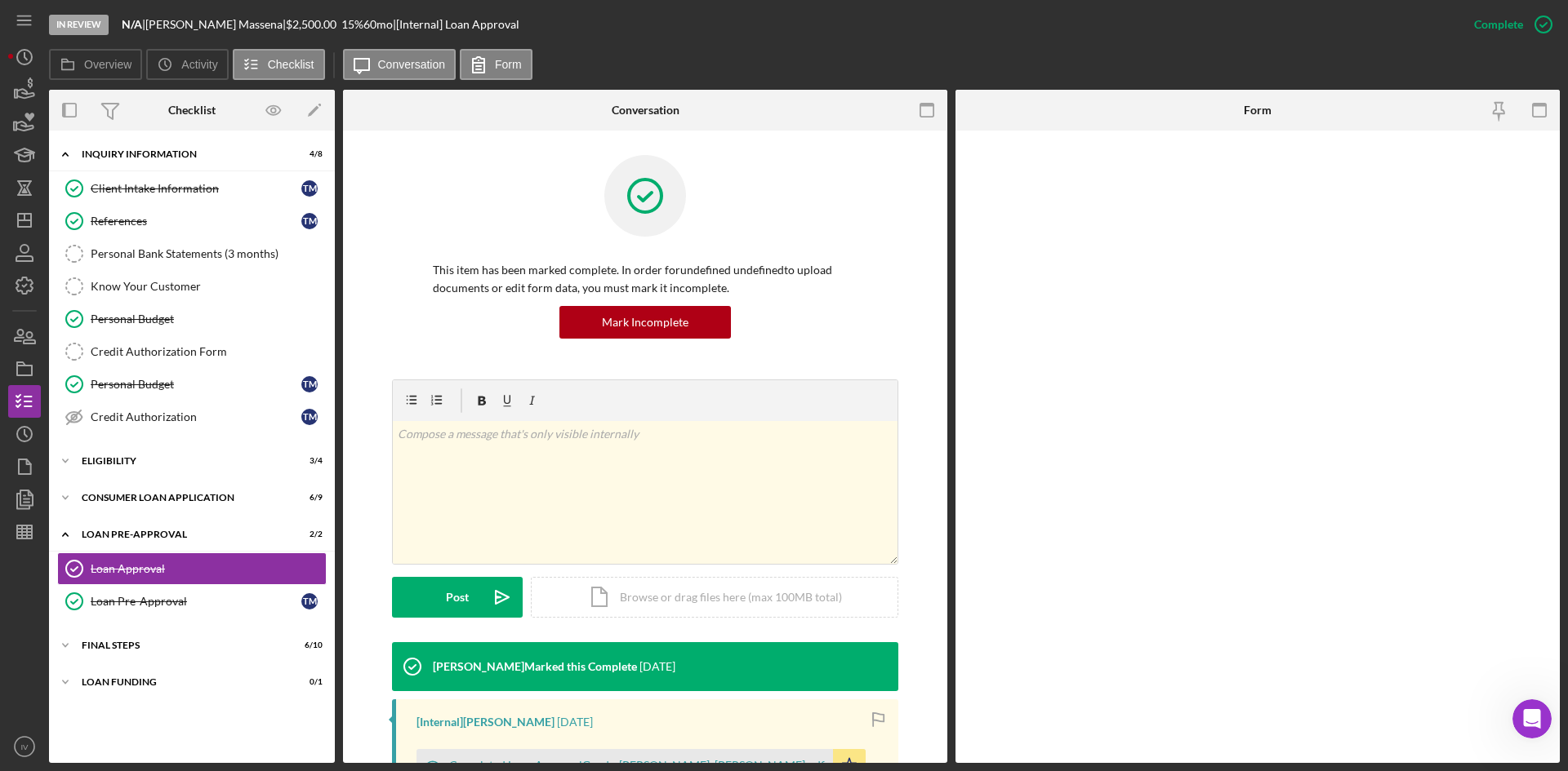
scroll to position [164, 0]
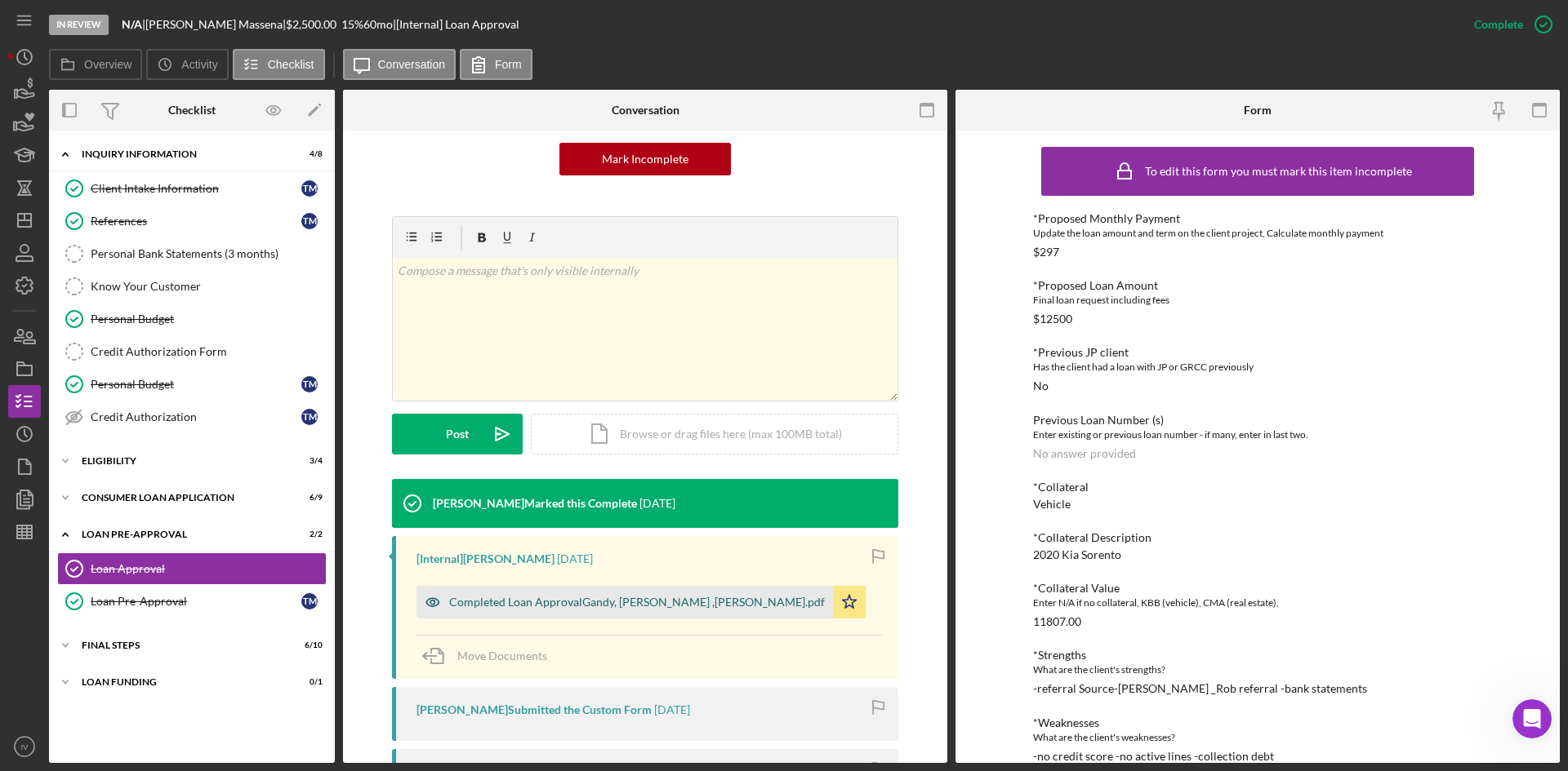
click at [658, 603] on div "Completed Loan ApprovalGandy, [PERSON_NAME] ,[PERSON_NAME].pdf" at bounding box center [637, 602] width 375 height 13
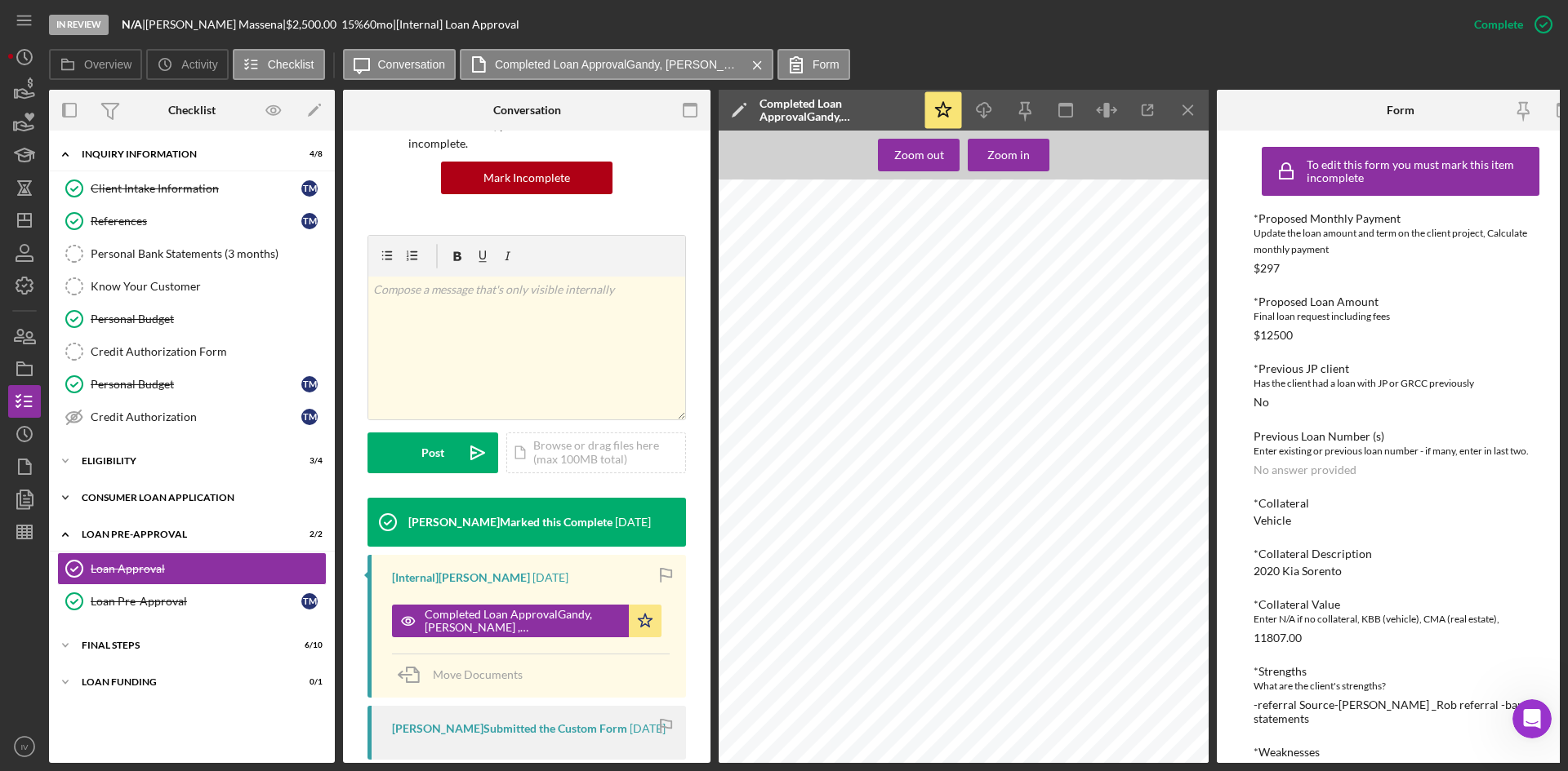
click at [109, 490] on div "Icon/Expander Consumer Loan Application 6 / 9" at bounding box center [192, 498] width 286 height 33
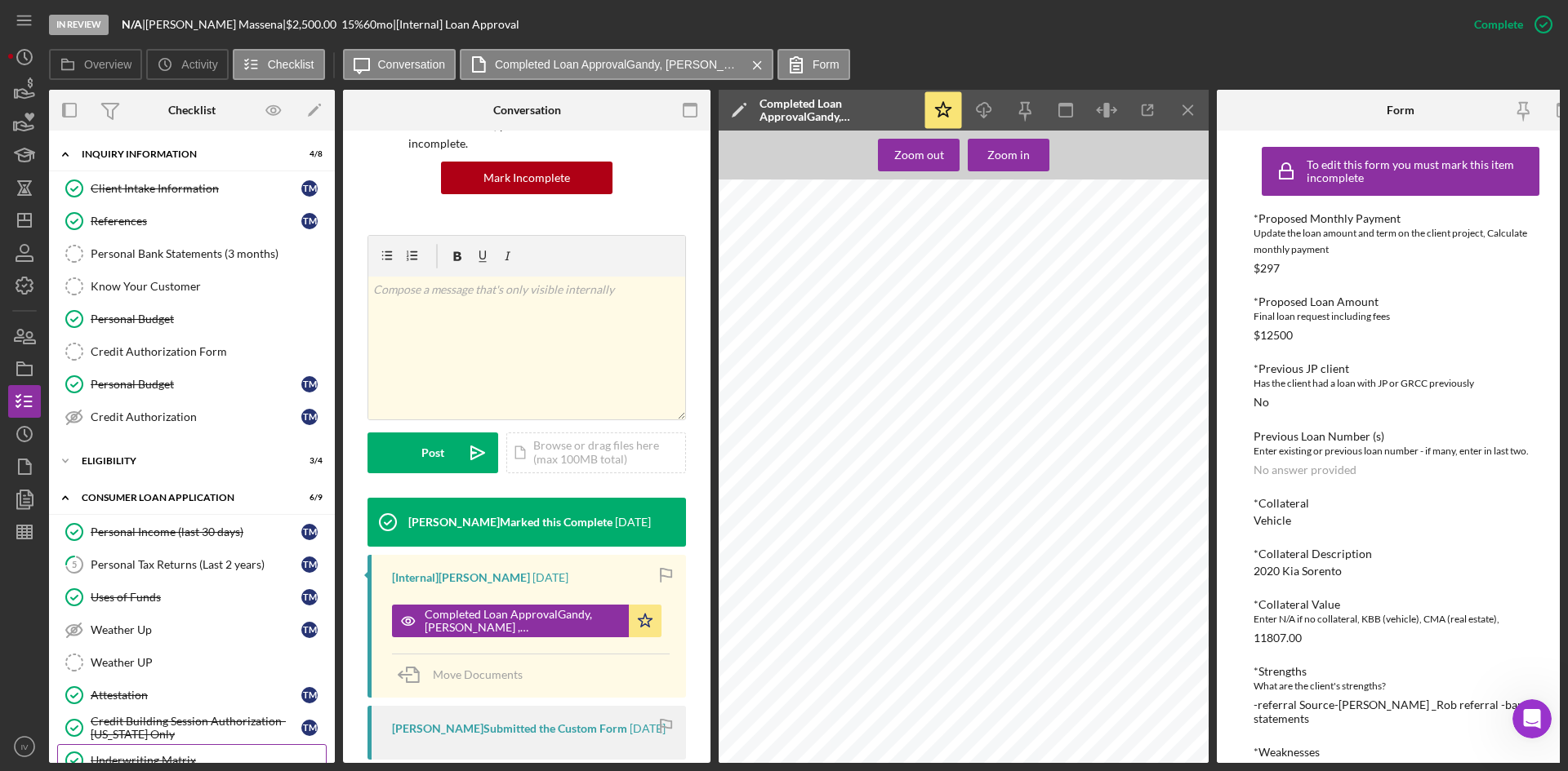
scroll to position [245, 0]
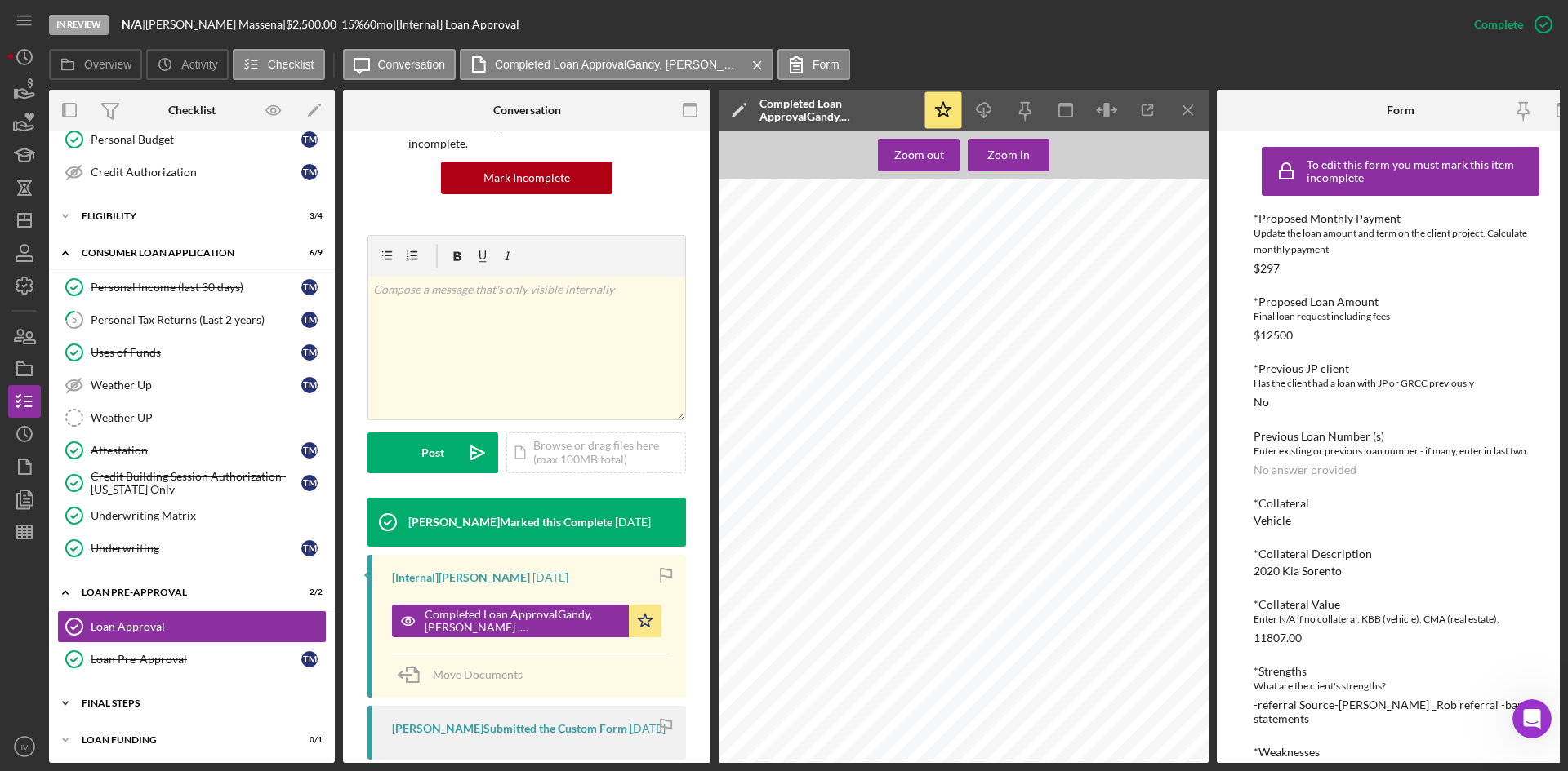
click at [97, 703] on div "FINAL STEPS" at bounding box center [197, 703] width 232 height 10
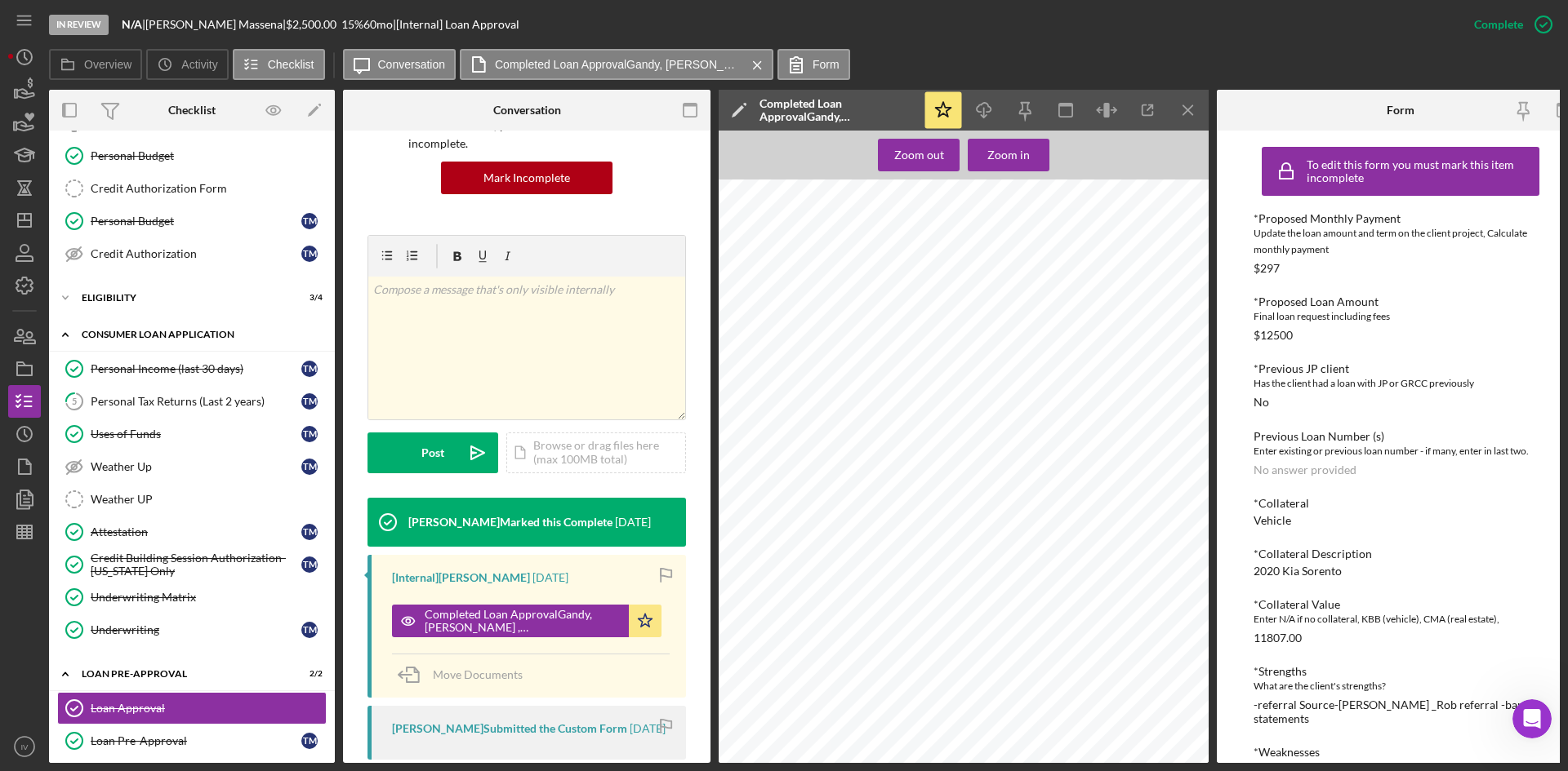
scroll to position [0, 0]
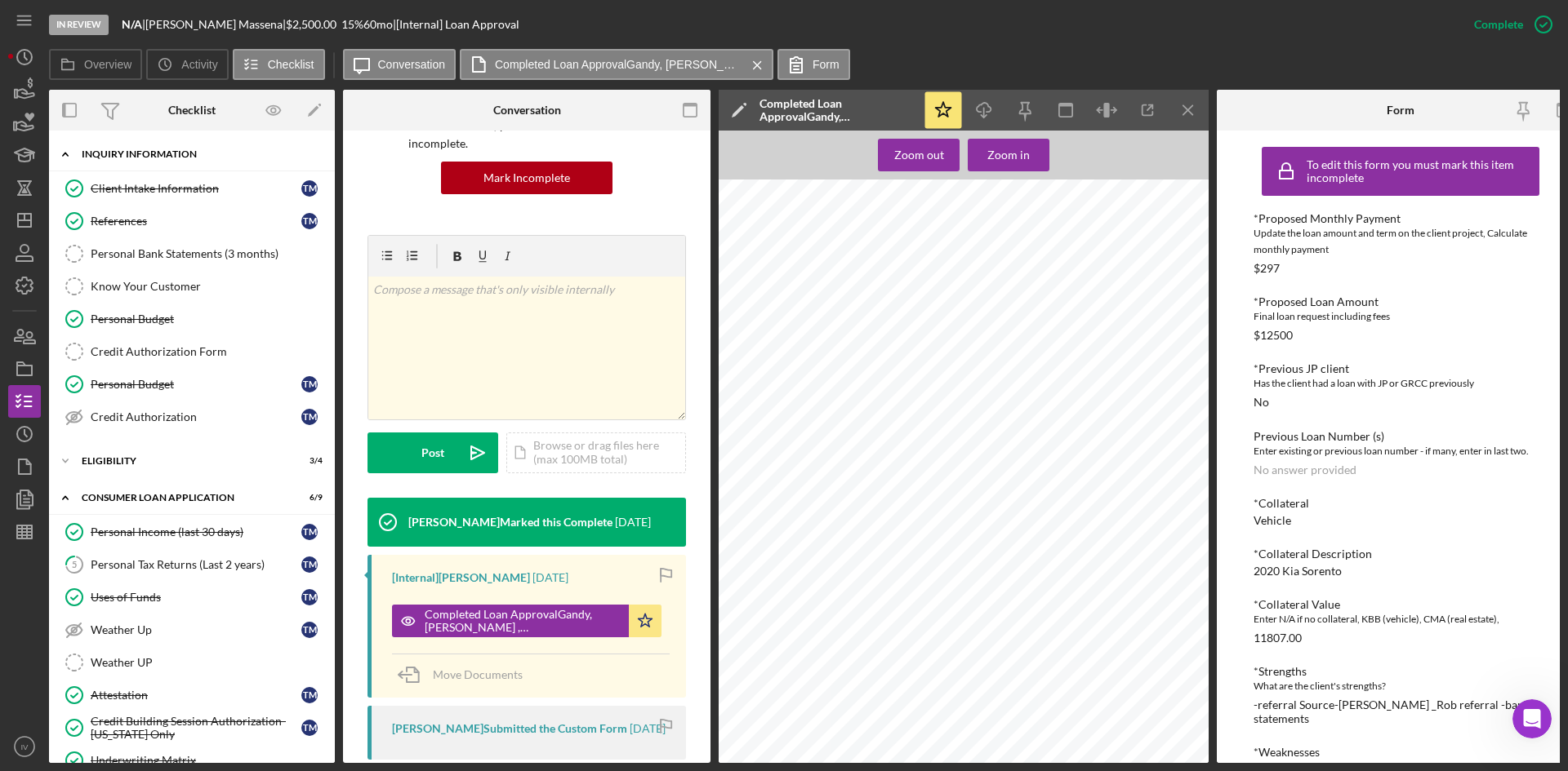
click at [70, 147] on icon "Icon/Expander" at bounding box center [65, 155] width 33 height 33
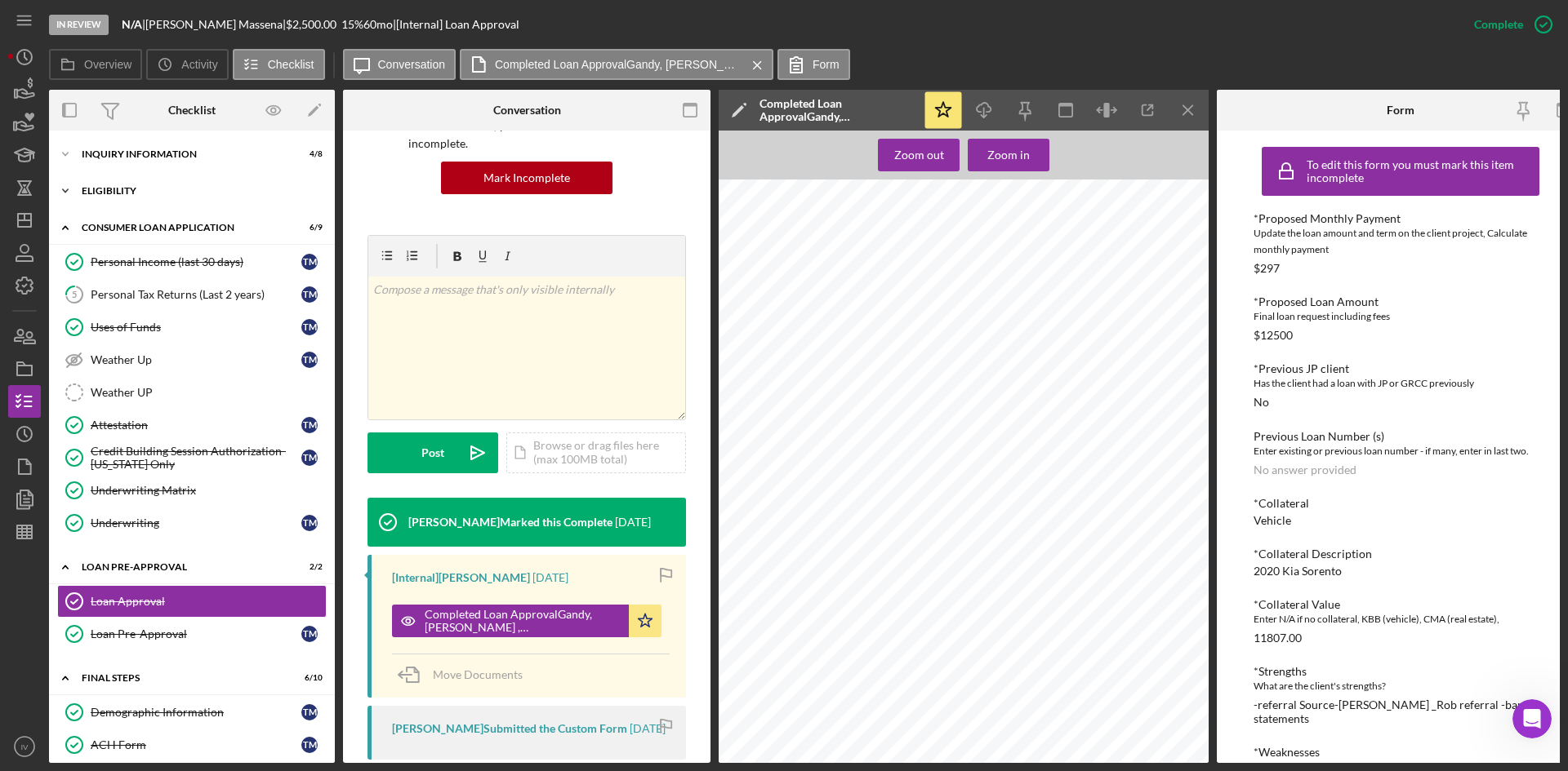
click at [68, 189] on icon "Icon/Expander" at bounding box center [65, 191] width 33 height 33
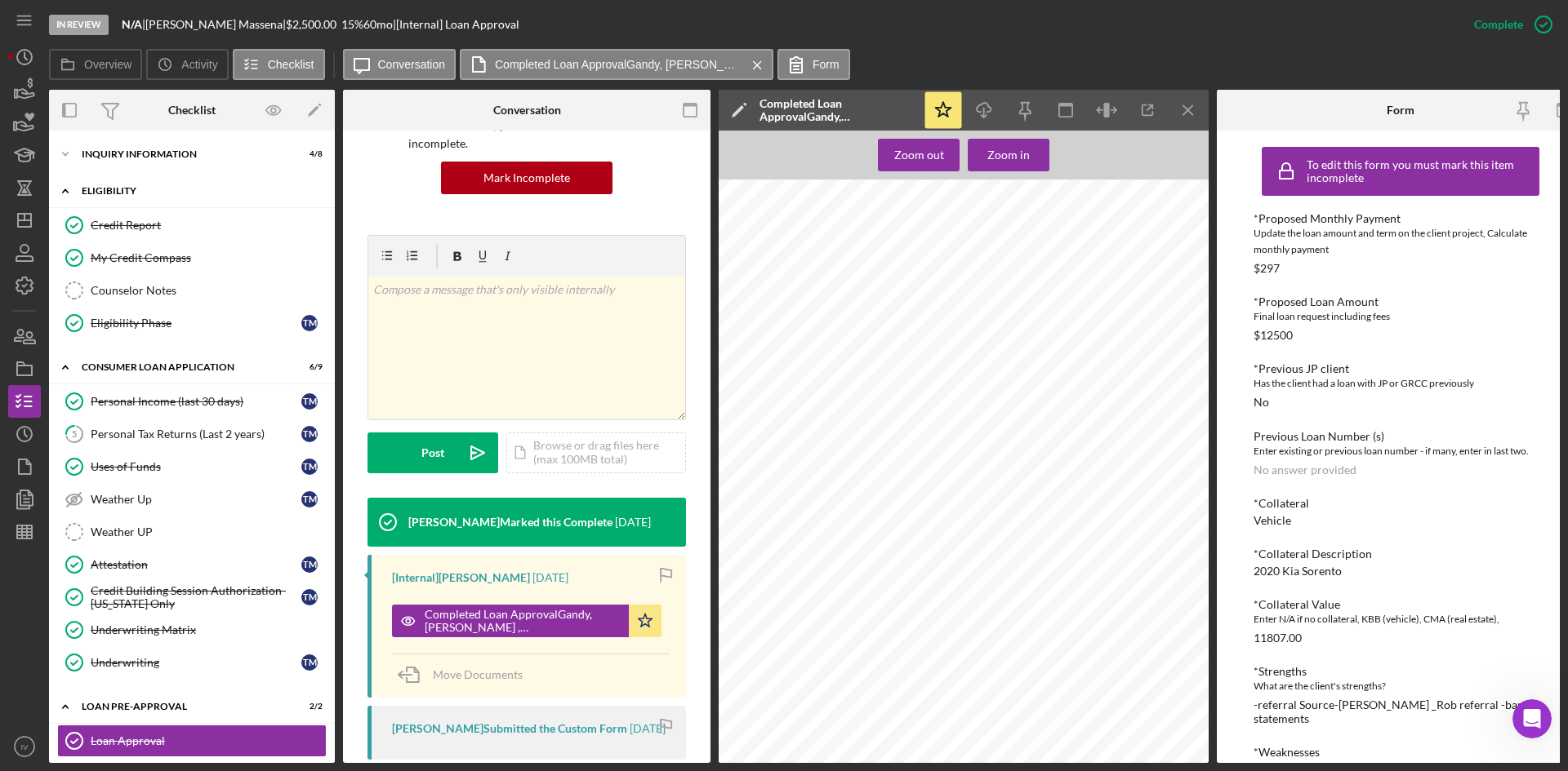
click at [68, 189] on icon "Icon/Expander" at bounding box center [65, 191] width 33 height 33
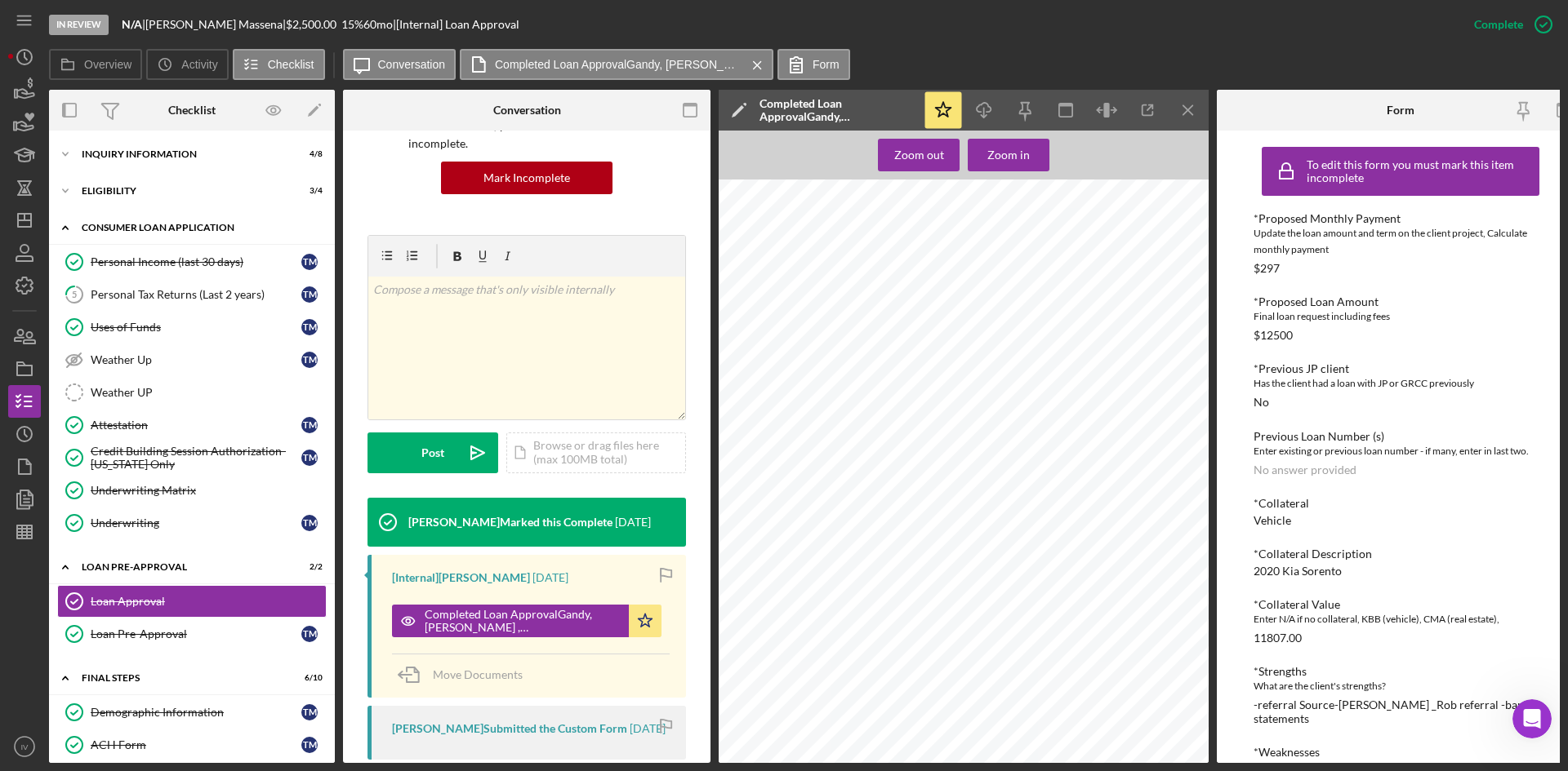
click at [66, 228] on polyline at bounding box center [65, 228] width 5 height 4
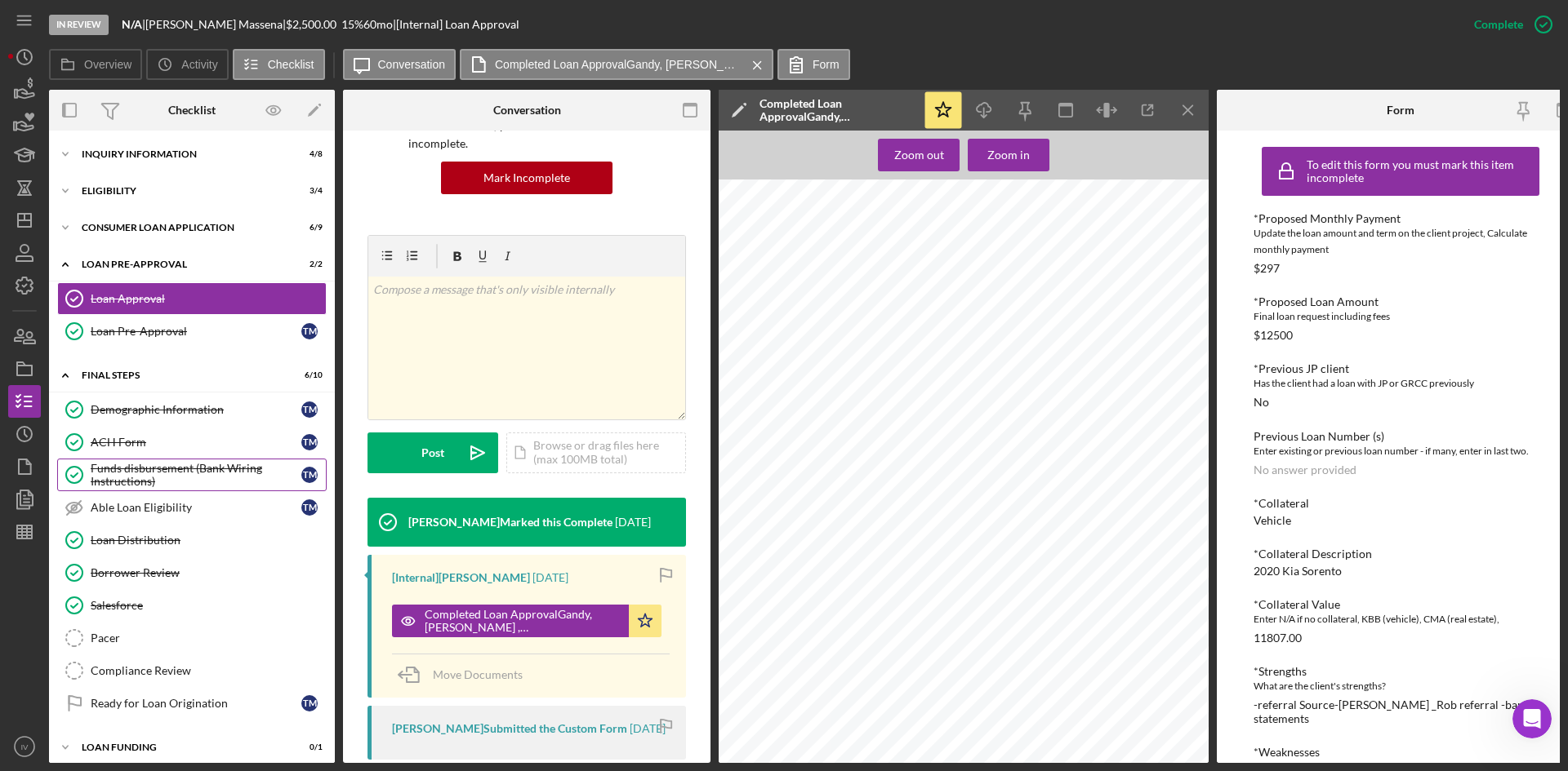
scroll to position [14, 0]
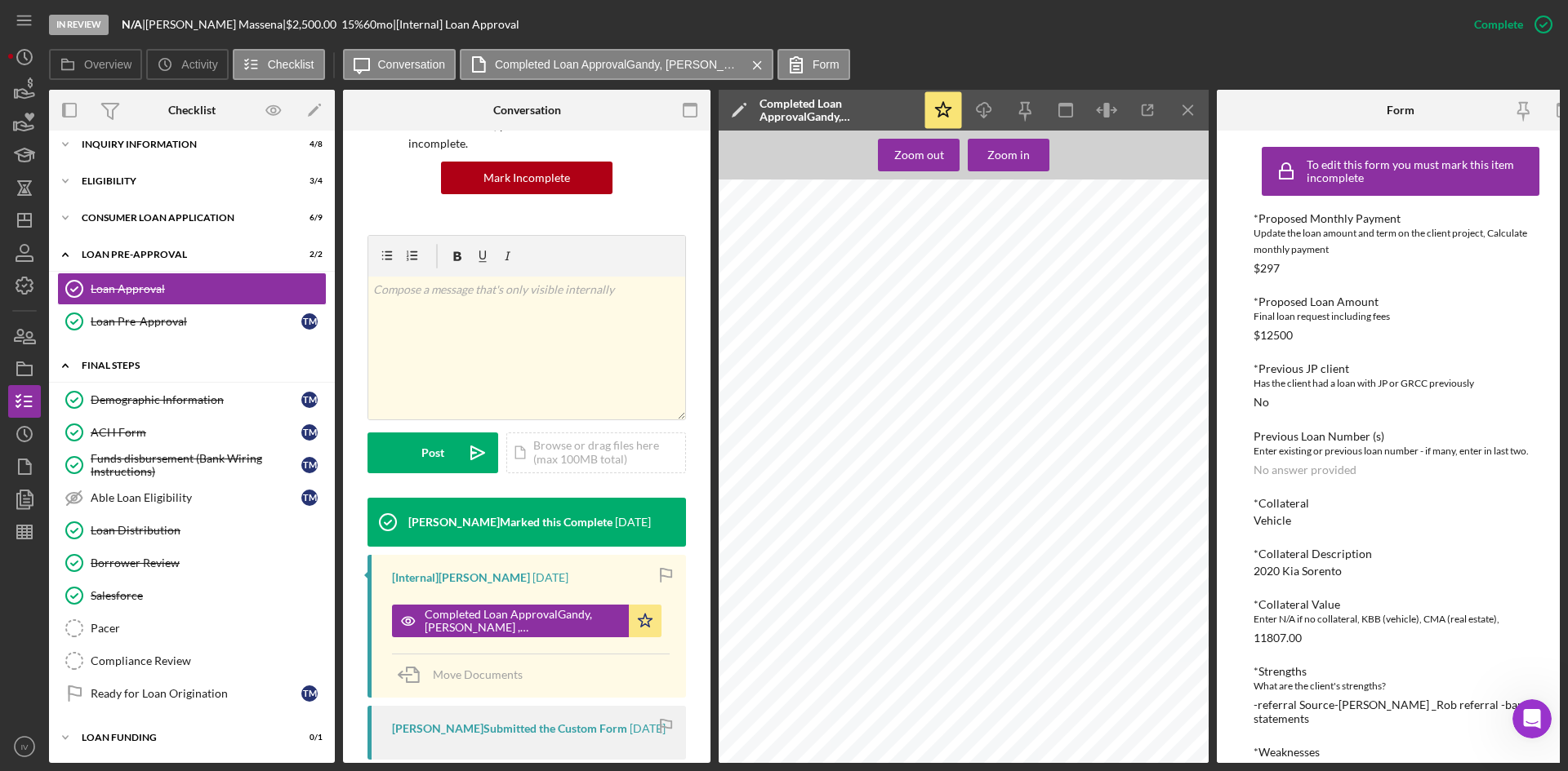
click at [69, 359] on icon "Icon/Expander" at bounding box center [65, 366] width 33 height 33
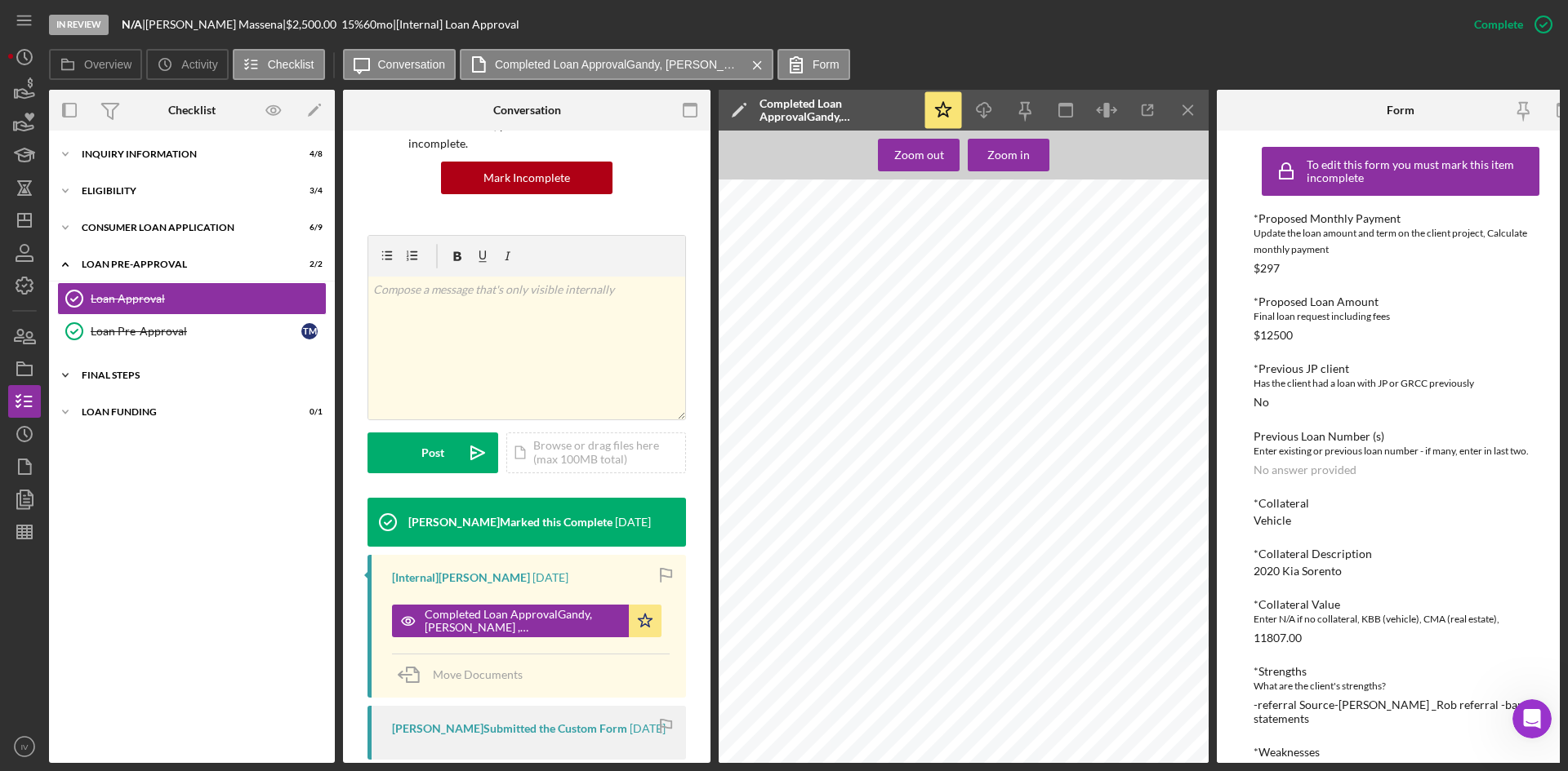
scroll to position [0, 0]
click at [112, 231] on div "Consumer Loan Application" at bounding box center [197, 228] width 232 height 10
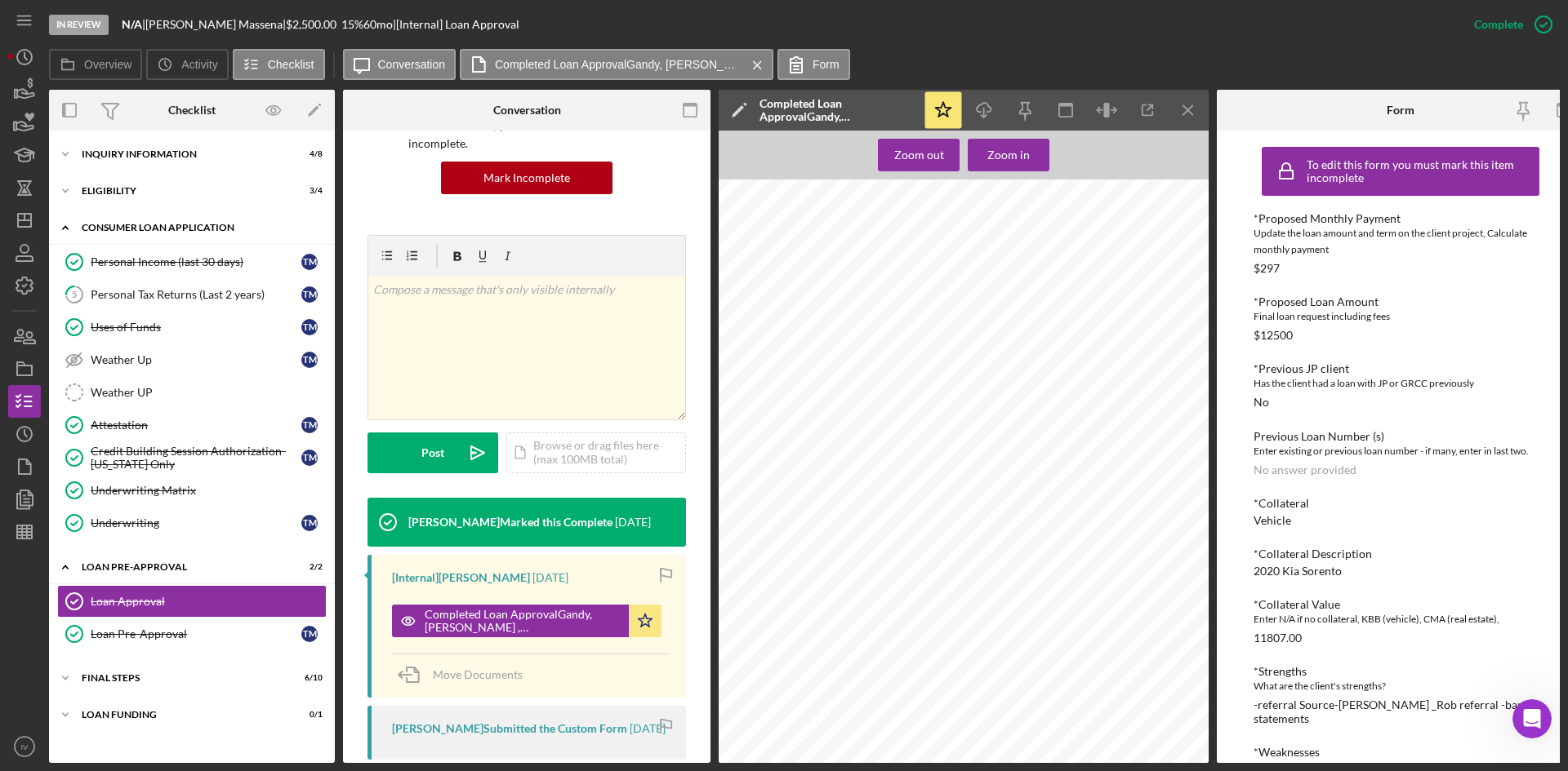
click at [72, 219] on icon "Icon/Expander" at bounding box center [65, 228] width 33 height 33
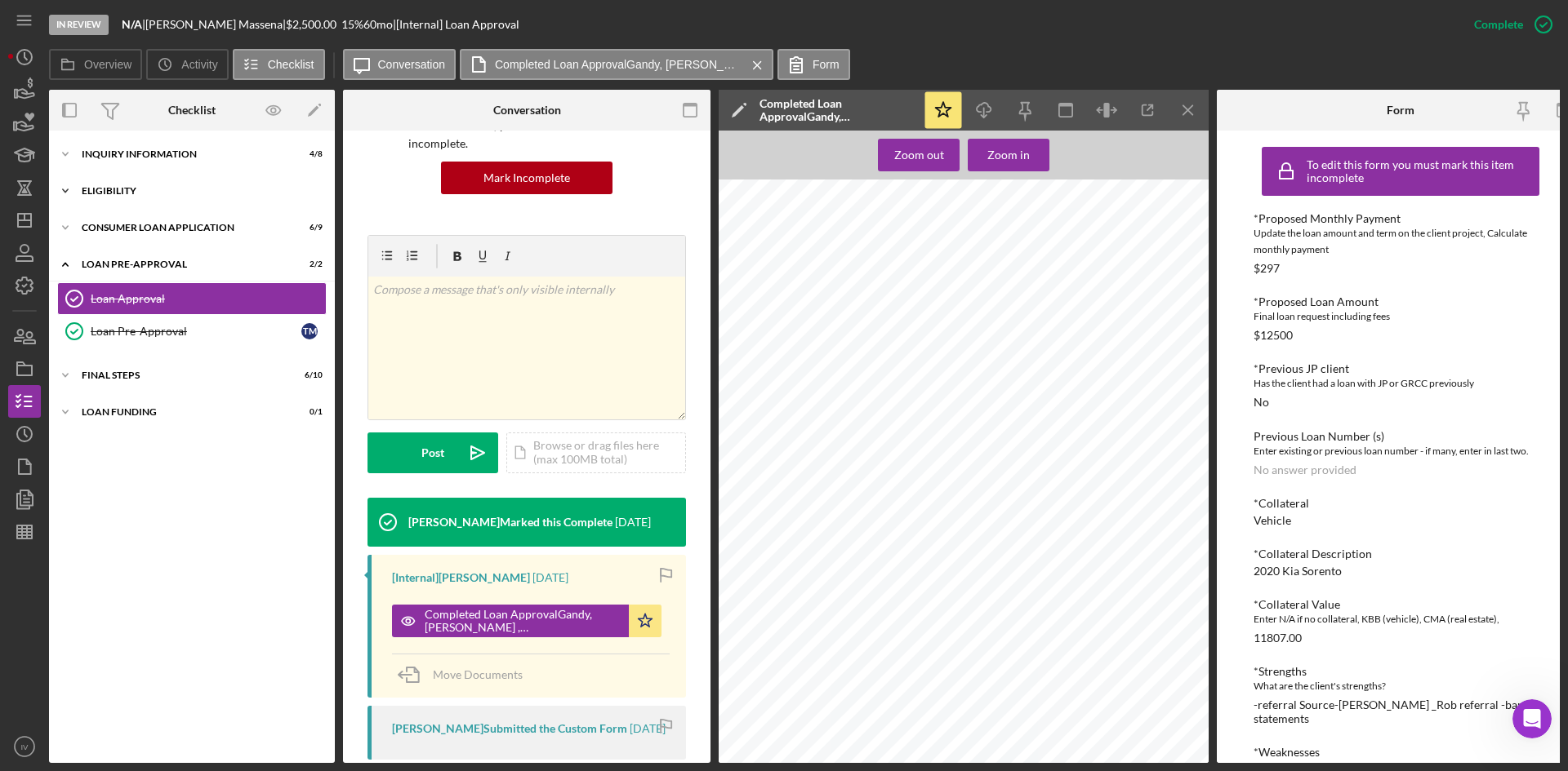
click at [75, 193] on icon "Icon/Expander" at bounding box center [65, 191] width 33 height 33
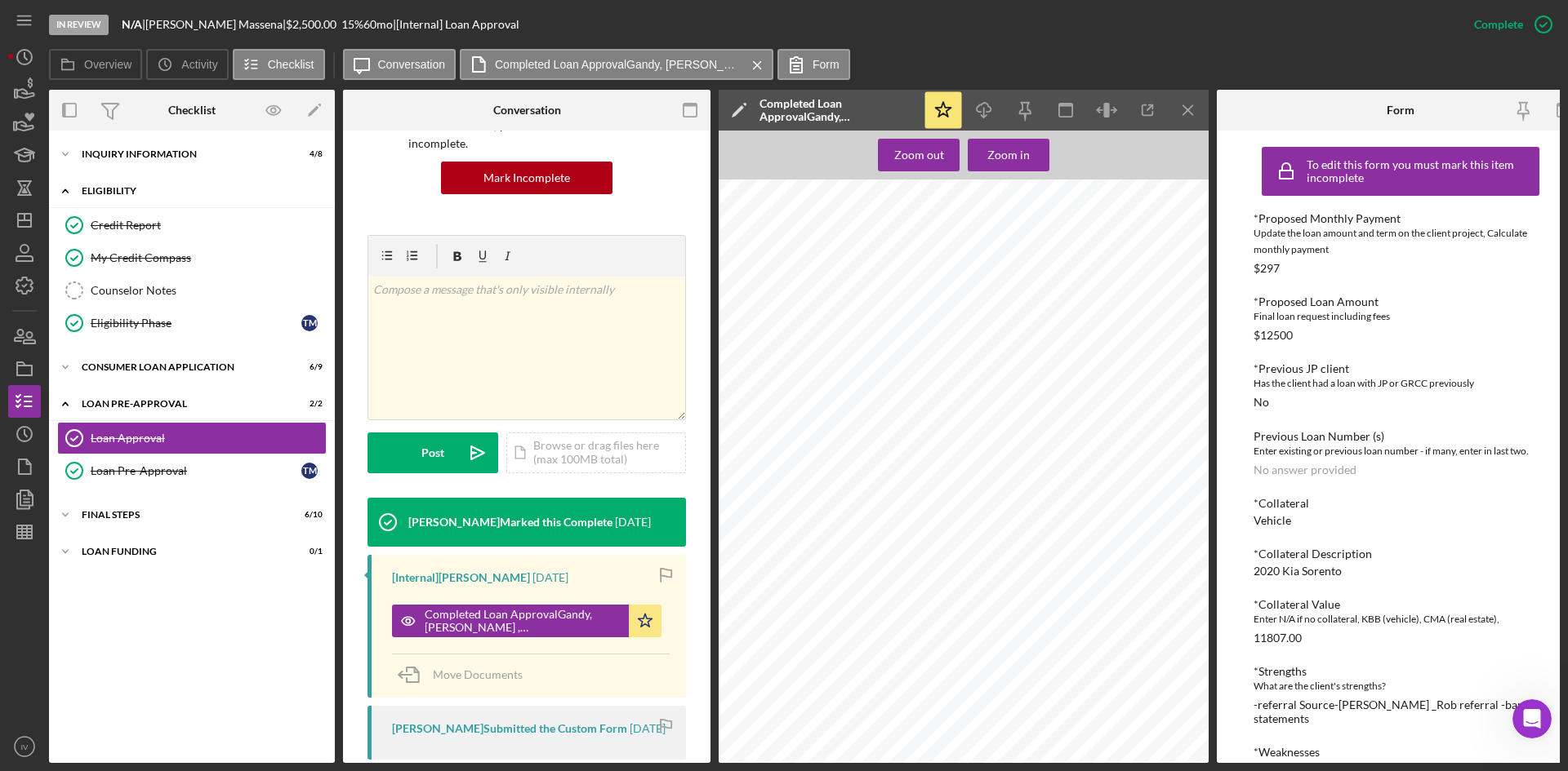
click at [75, 193] on icon "Icon/Expander" at bounding box center [65, 191] width 33 height 33
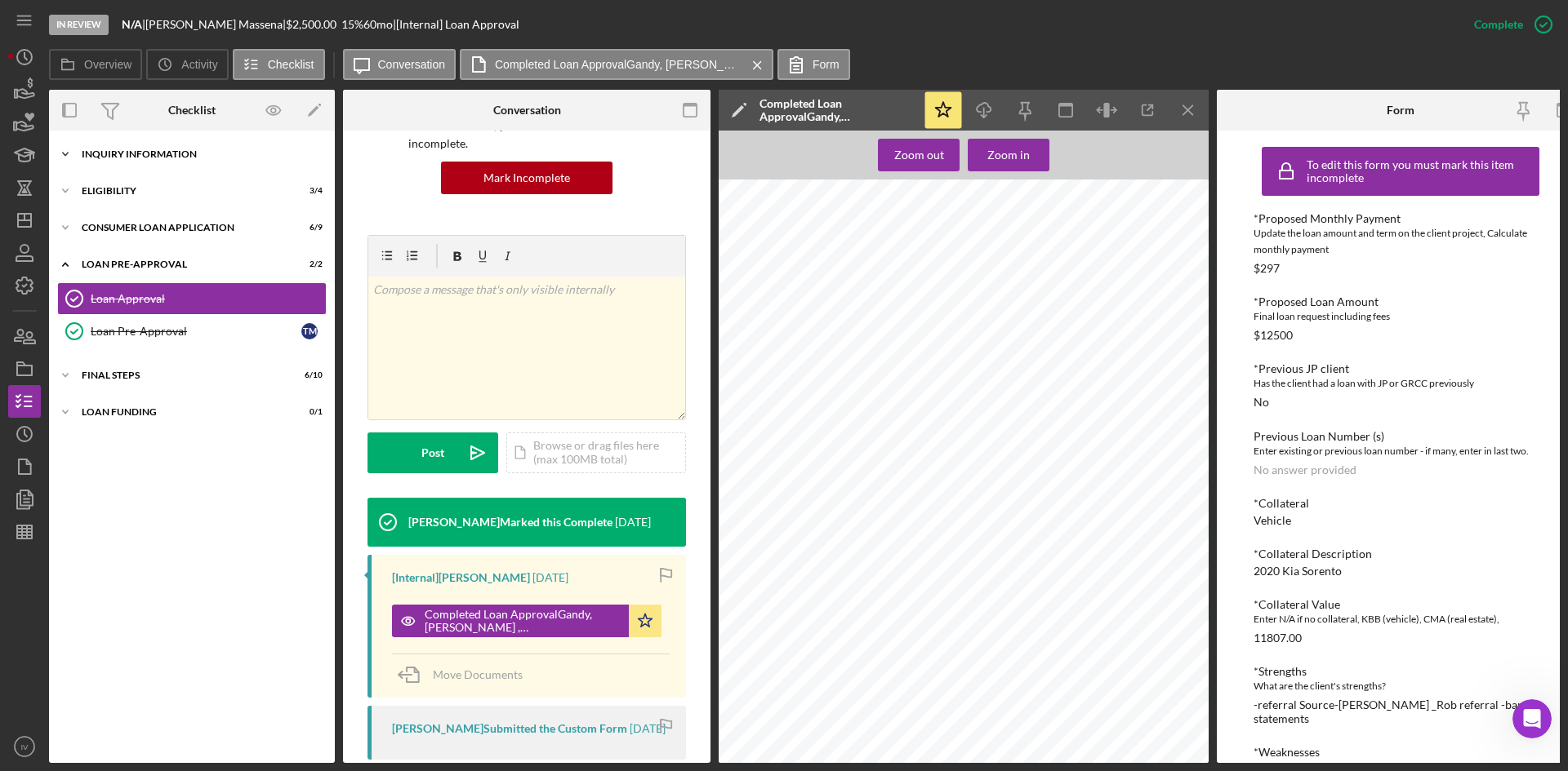
click at [76, 147] on icon "Icon/Expander" at bounding box center [65, 155] width 33 height 33
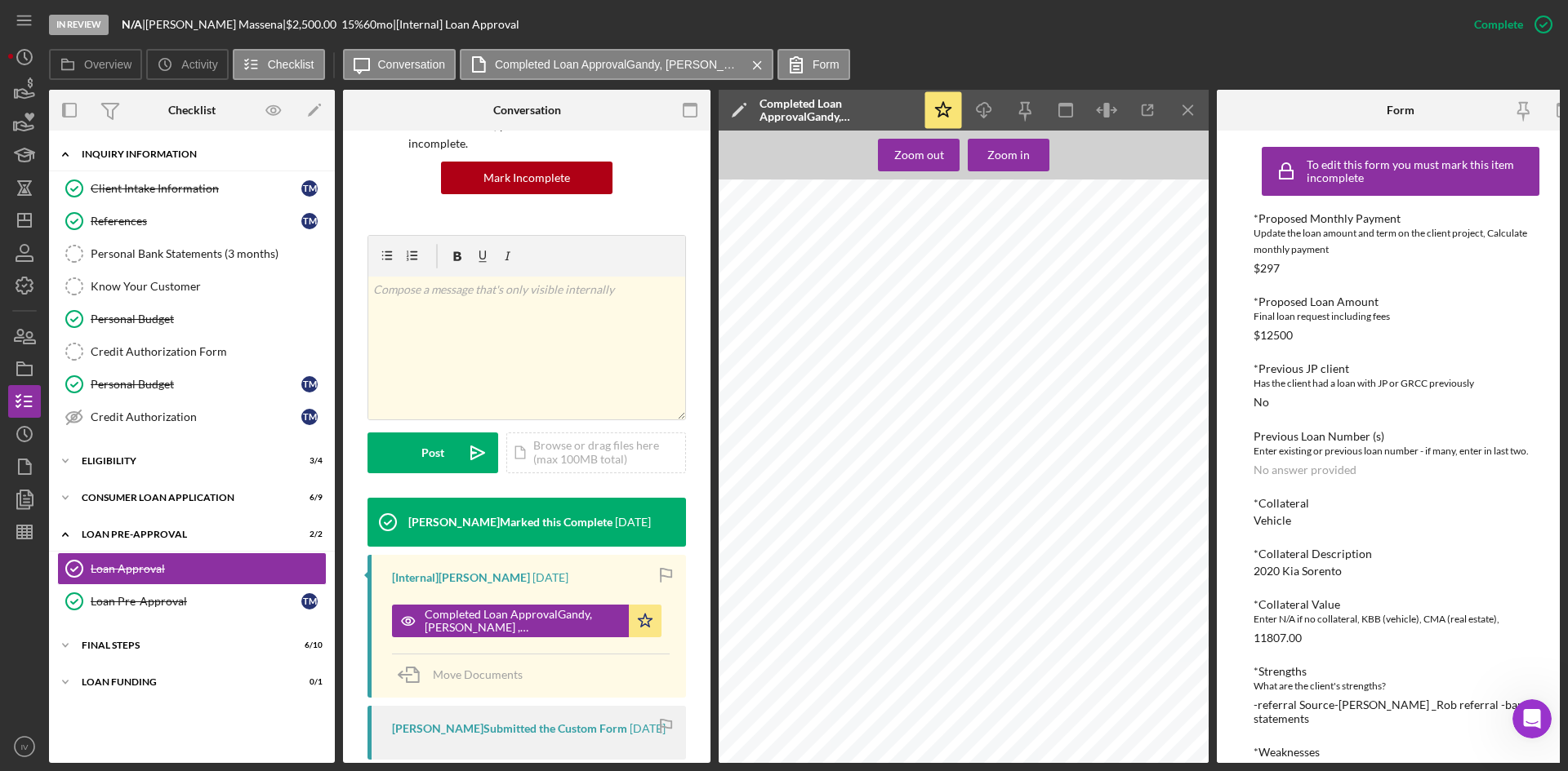
click at [76, 147] on icon "Icon/Expander" at bounding box center [65, 155] width 33 height 33
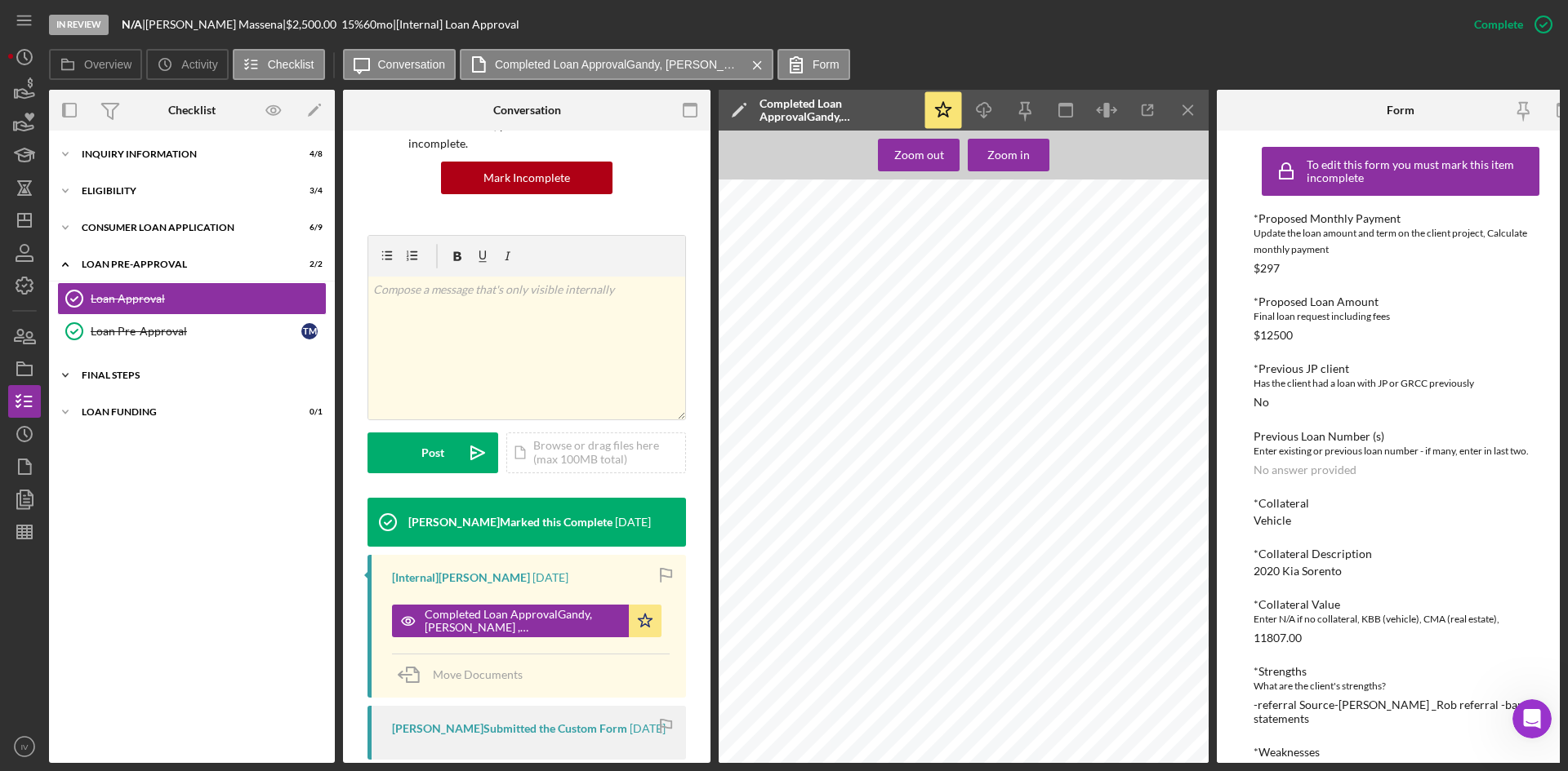
click at [81, 373] on div "FINAL STEPS" at bounding box center [197, 375] width 232 height 10
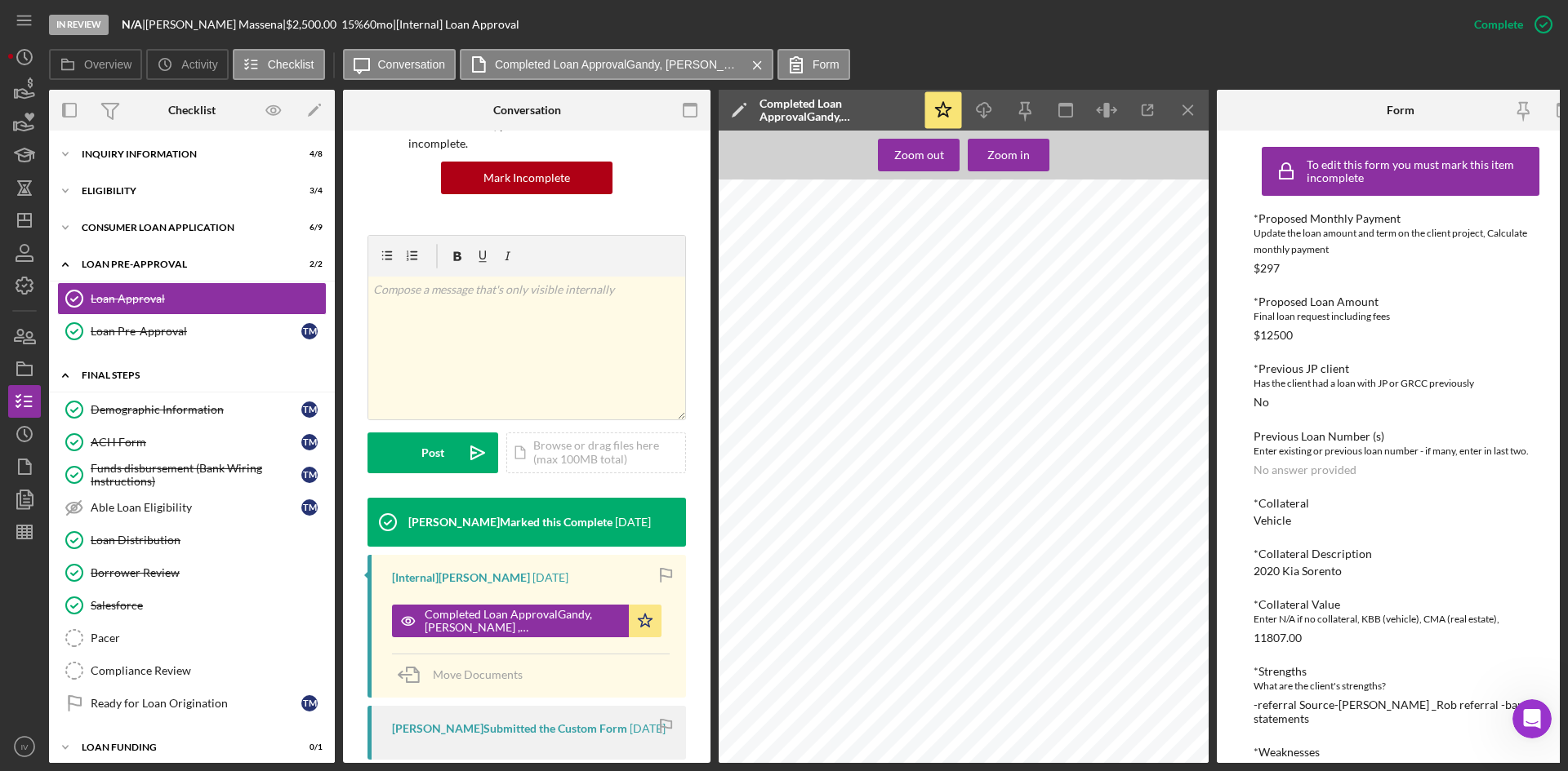
click at [112, 366] on div "Icon/Expander FINAL STEPS 6 / 10" at bounding box center [192, 375] width 286 height 33
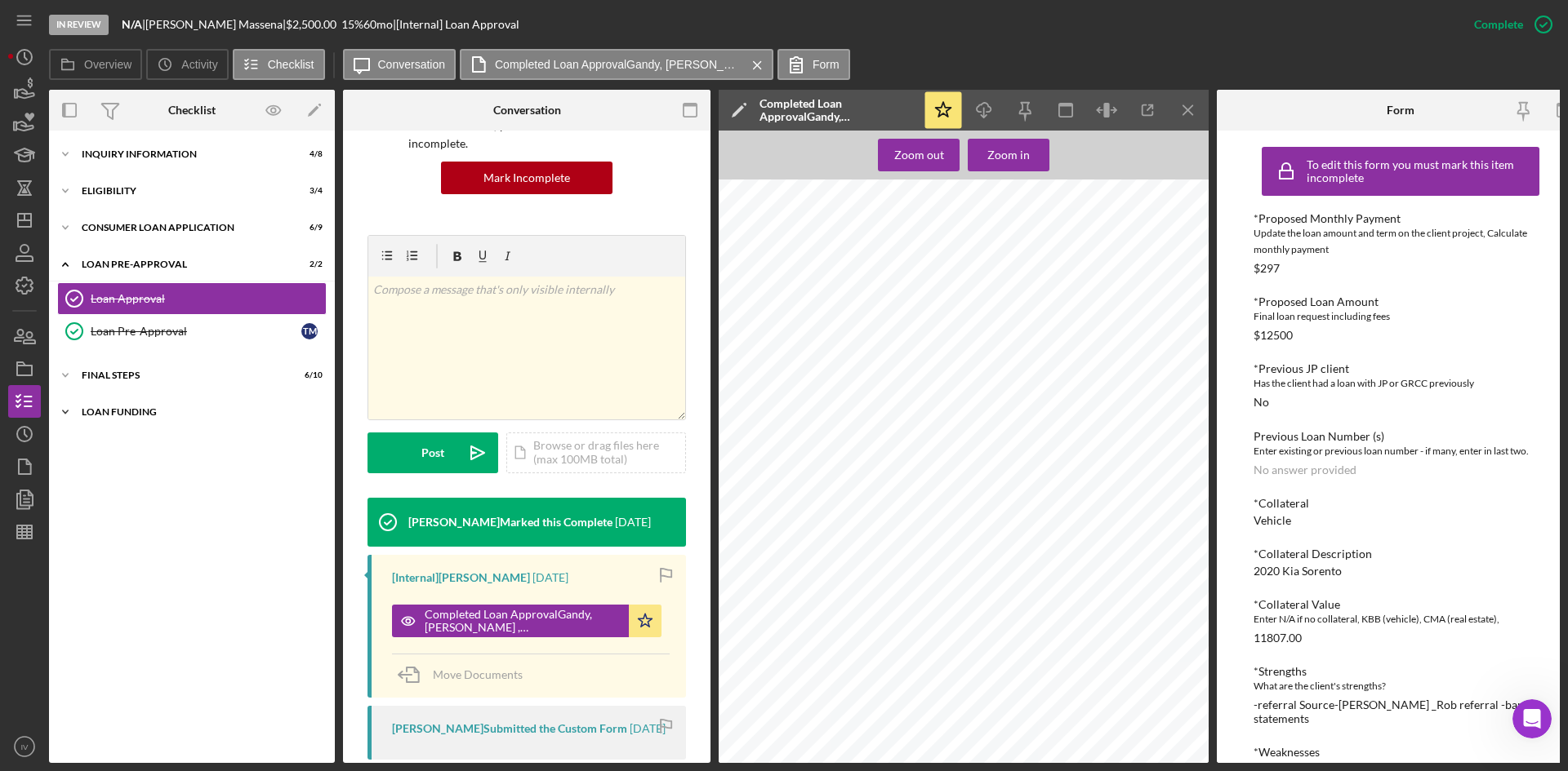
click at [126, 411] on div "Loan Funding" at bounding box center [197, 412] width 232 height 10
click at [122, 143] on div "Icon/Expander Inquiry Information 4 / 8" at bounding box center [192, 155] width 286 height 33
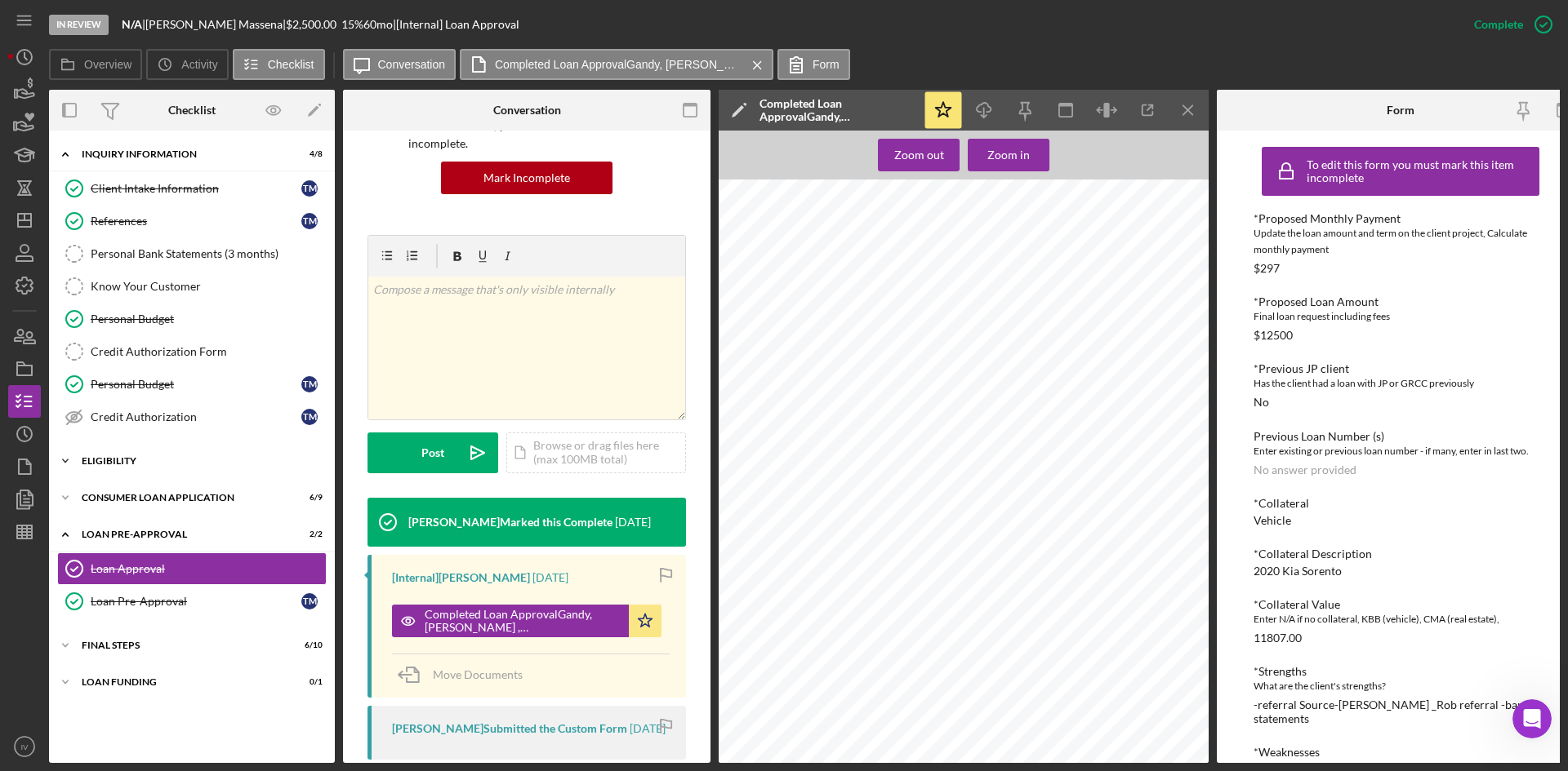
click at [99, 463] on div "Eligibility" at bounding box center [197, 461] width 232 height 10
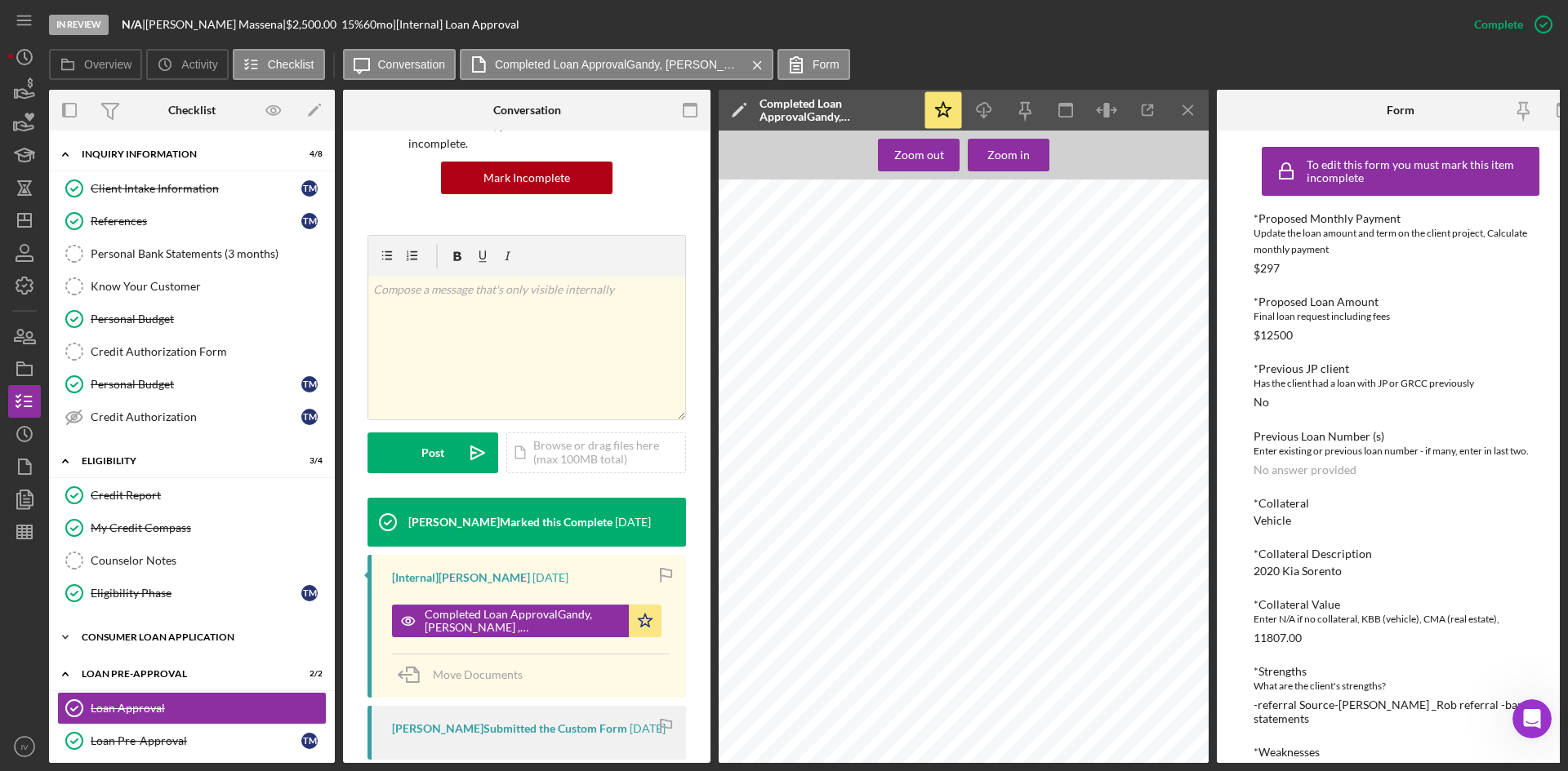
click at [132, 626] on div "Icon/Expander Consumer Loan Application 6 / 9" at bounding box center [192, 637] width 286 height 33
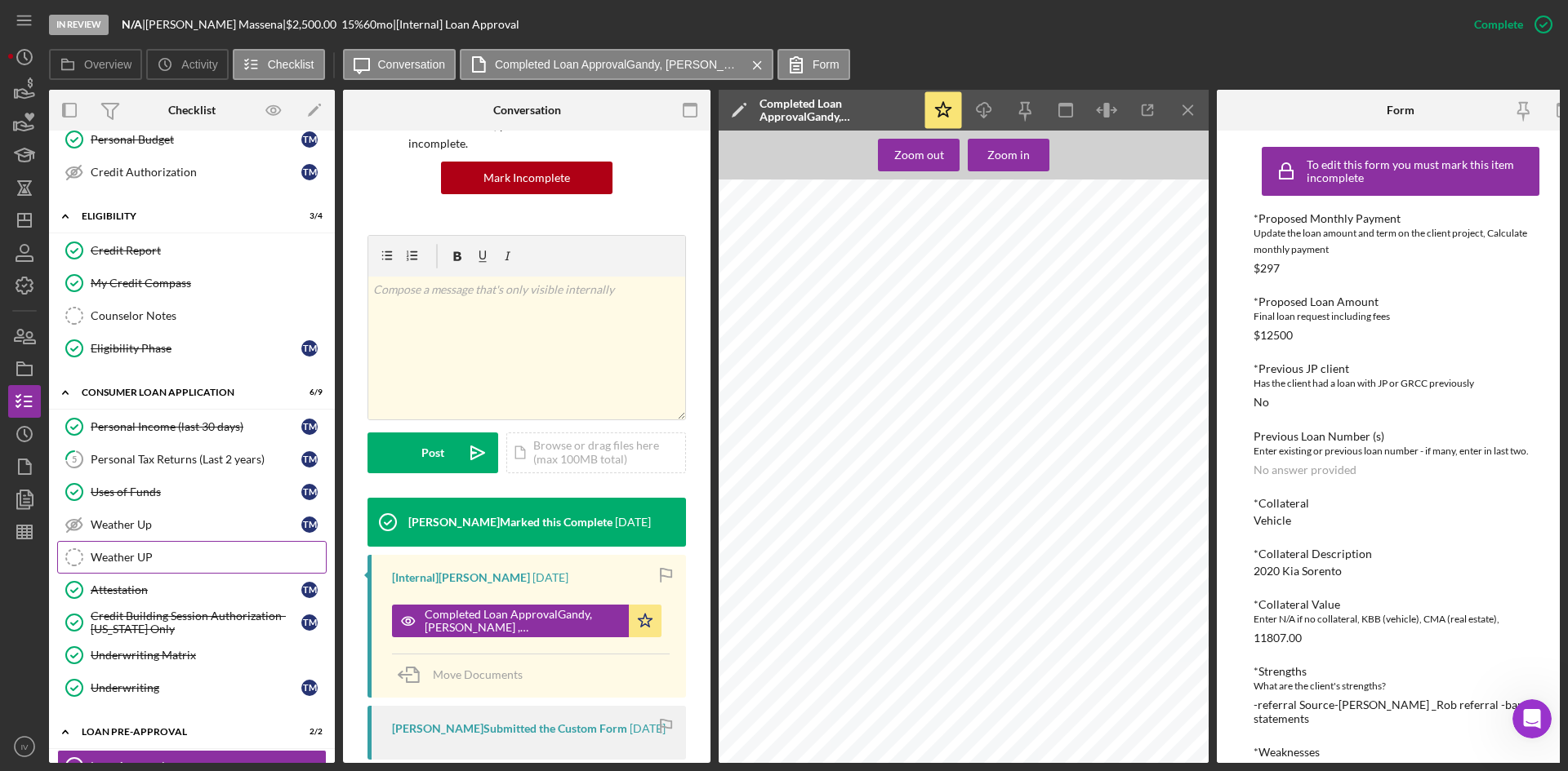
scroll to position [392, 0]
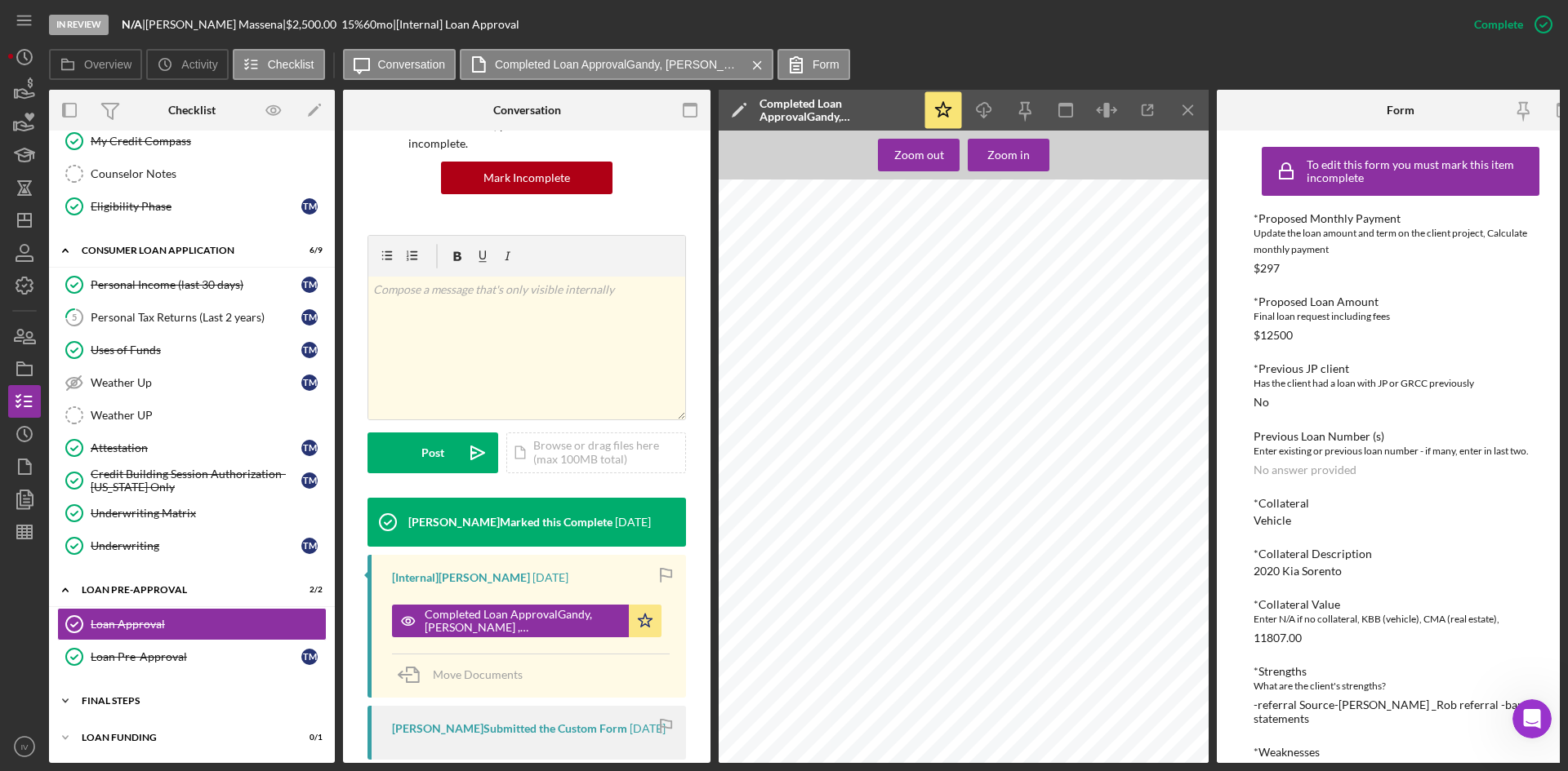
click at [175, 685] on div "Icon/Expander FINAL STEPS 6 / 10" at bounding box center [192, 701] width 286 height 33
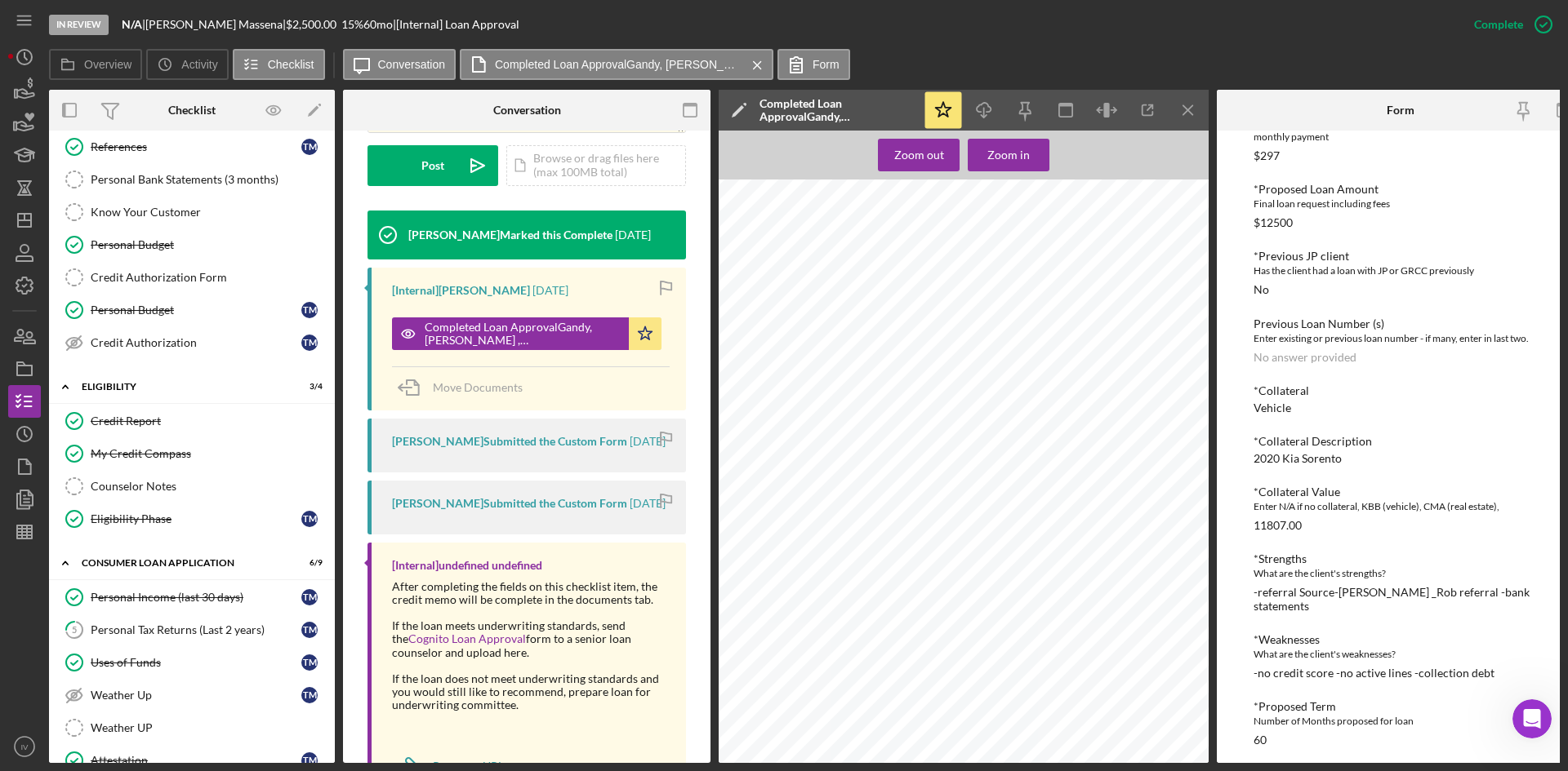
scroll to position [1128, 0]
click at [33, 219] on icon "Icon/Dashboard" at bounding box center [24, 220] width 41 height 41
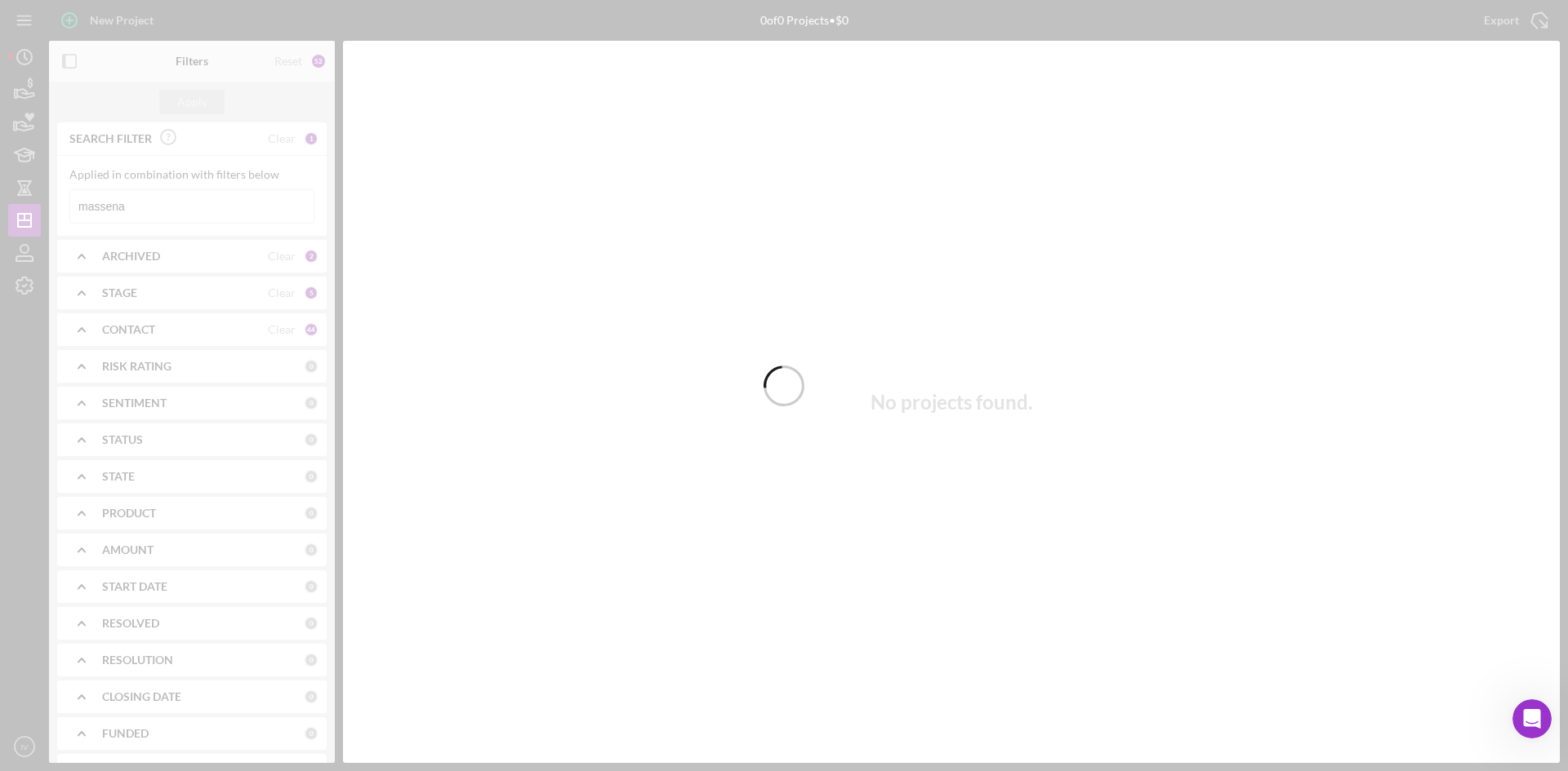
click at [154, 211] on div at bounding box center [784, 385] width 1568 height 771
click at [135, 206] on div at bounding box center [784, 385] width 1568 height 771
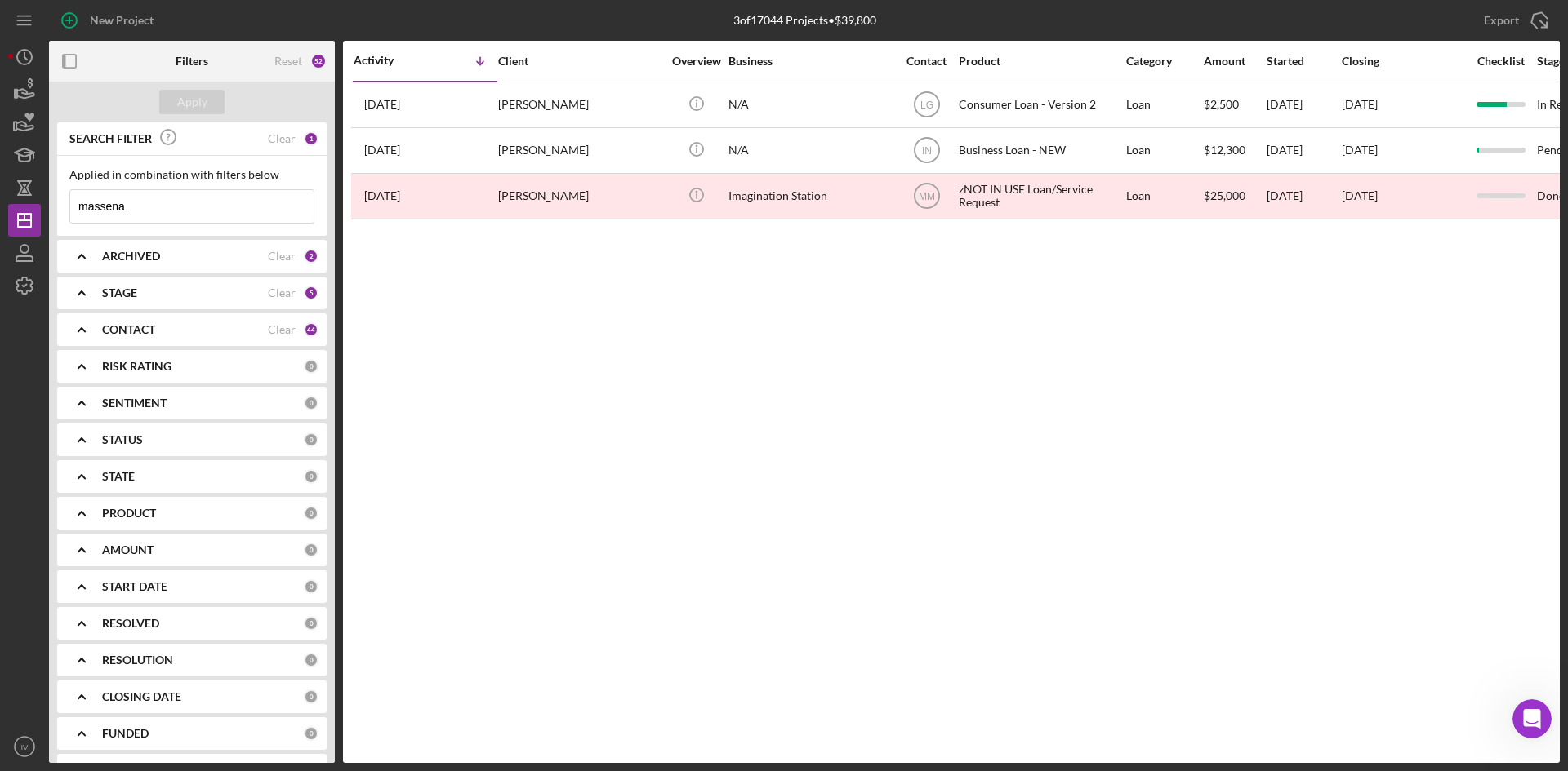
drag, startPoint x: 140, startPoint y: 214, endPoint x: -43, endPoint y: 208, distance: 183.1
click at [0, 208] on html "New Project 3 of 17044 Projects • $39,800 massena Export Icon/Export Filters Re…" at bounding box center [784, 385] width 1568 height 771
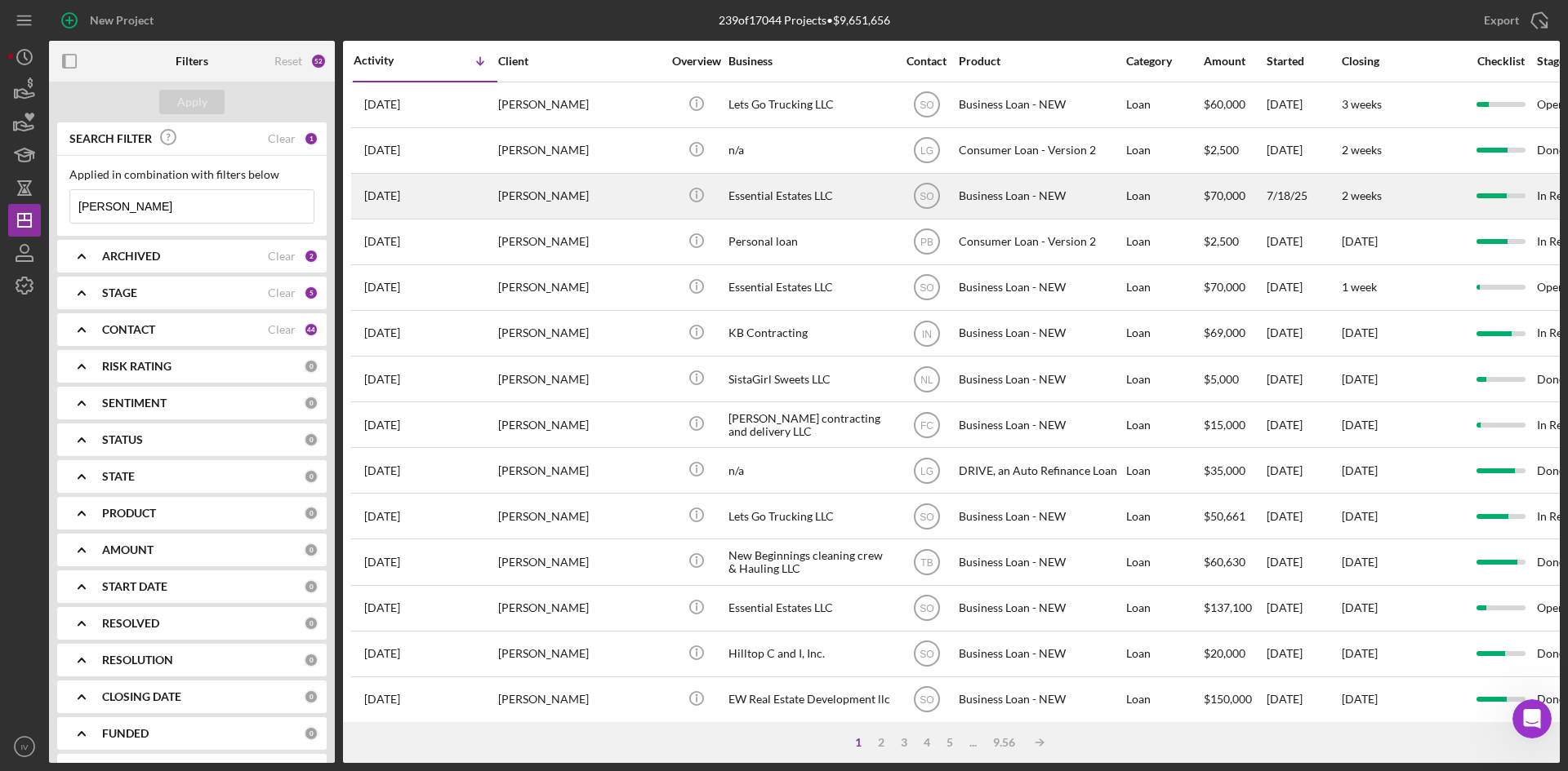
type input "[PERSON_NAME]"
click at [522, 180] on div "[PERSON_NAME]" at bounding box center [580, 196] width 164 height 43
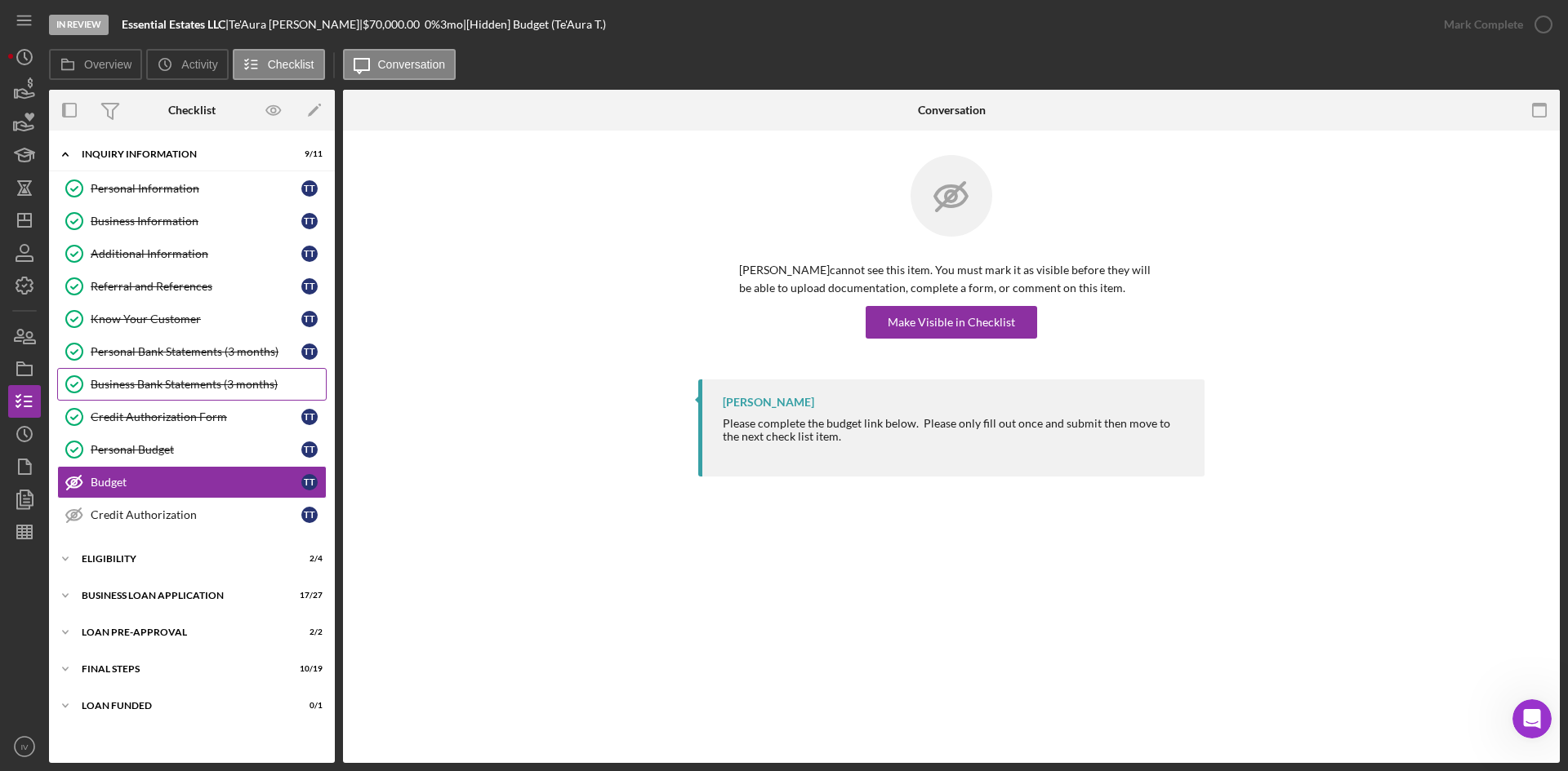
click at [159, 374] on link "Business Bank Statements (3 months) Business Bank Statements (3 months)" at bounding box center [192, 384] width 269 height 33
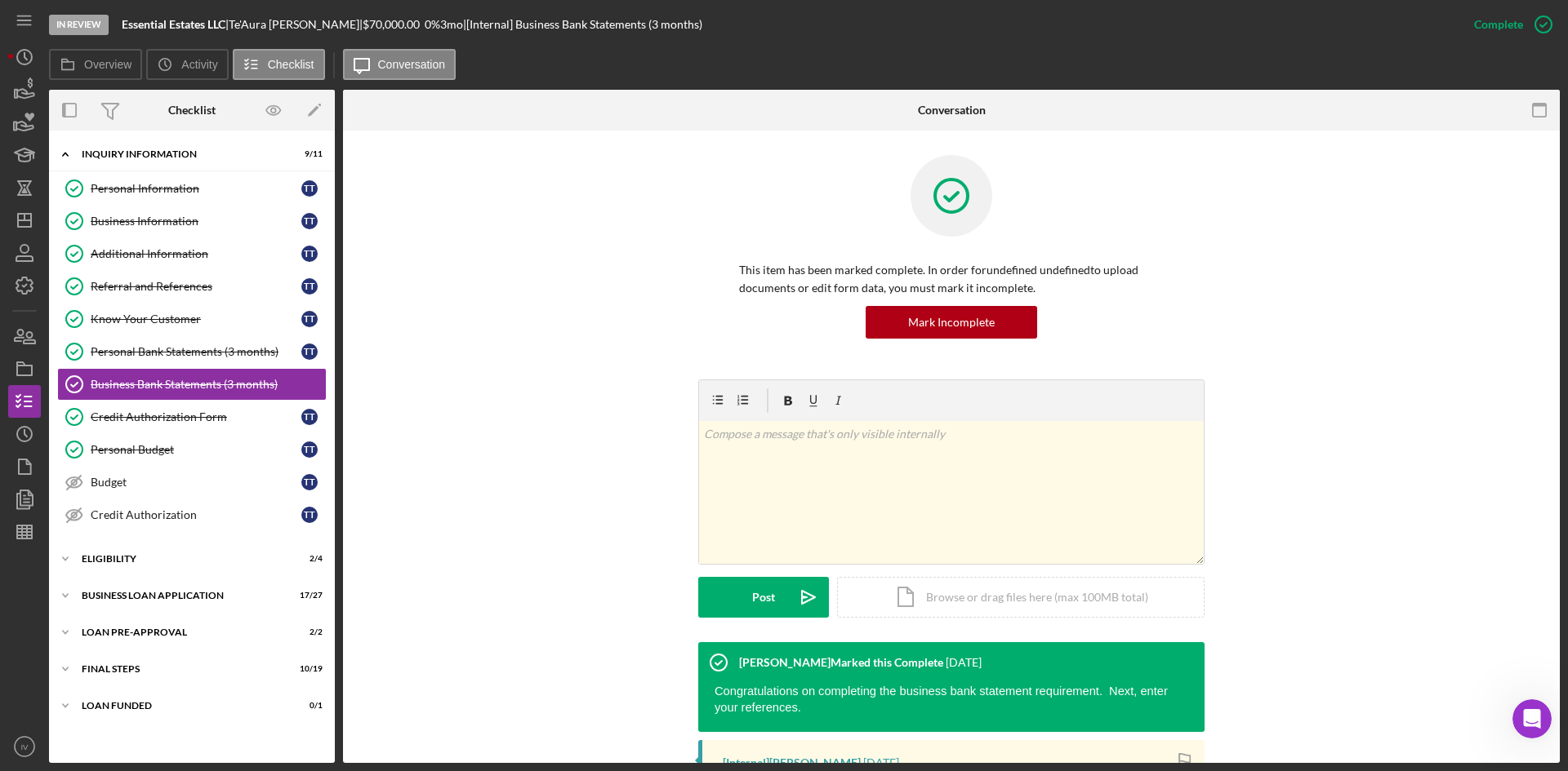
scroll to position [409, 0]
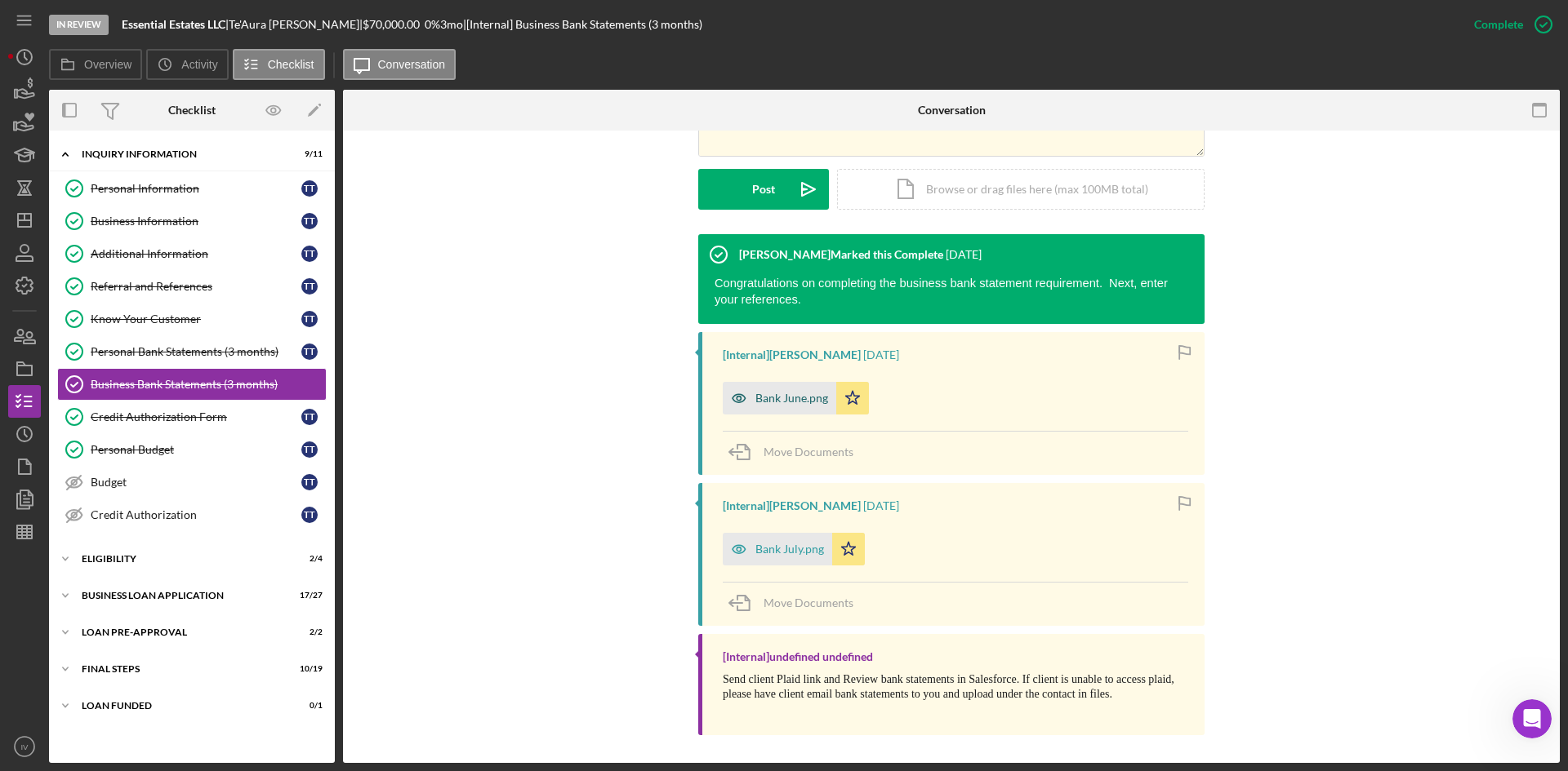
click at [773, 400] on div "Bank June.png" at bounding box center [791, 399] width 72 height 13
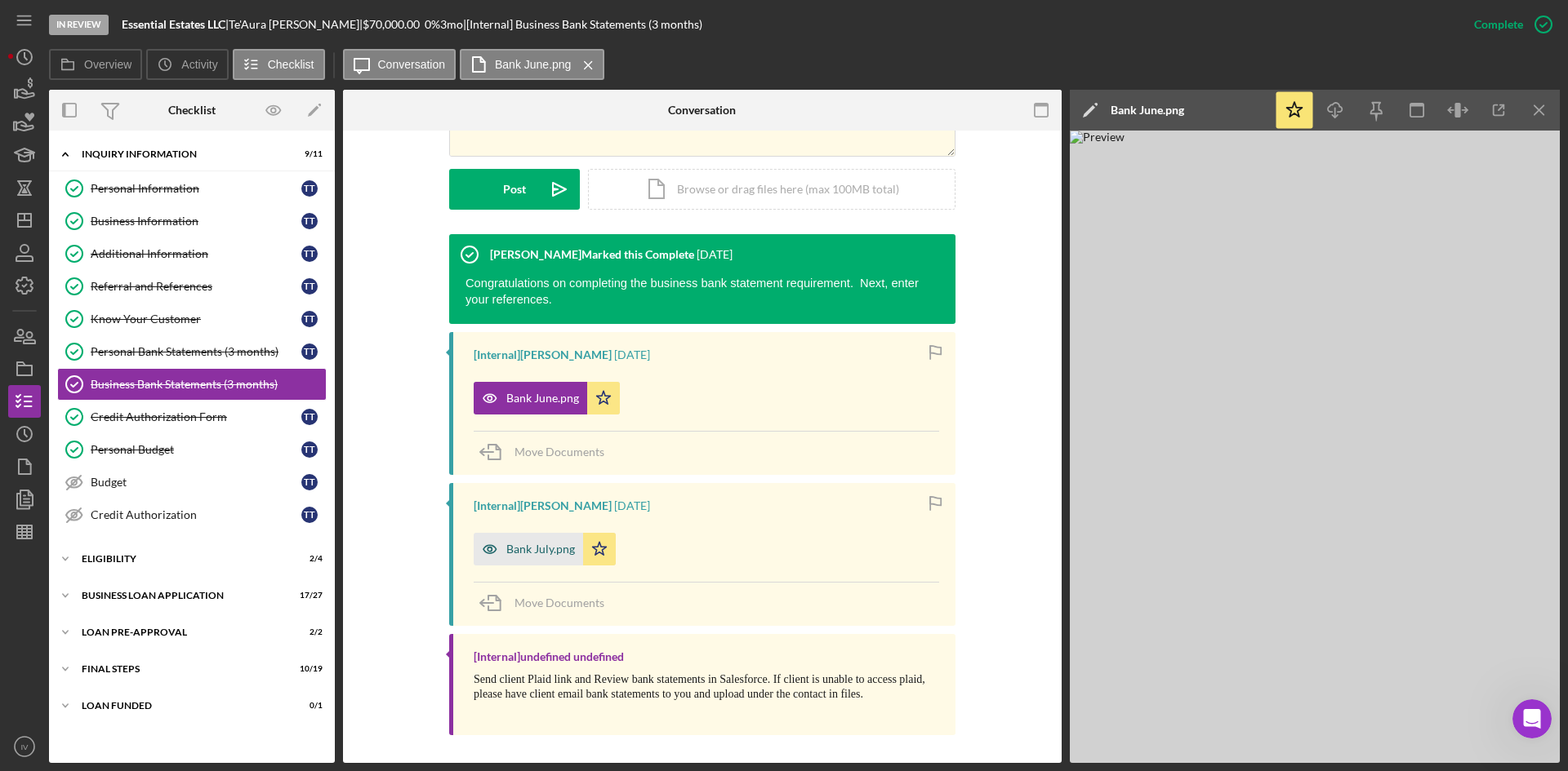
click at [535, 566] on div "Bank July.png" at bounding box center [528, 550] width 109 height 33
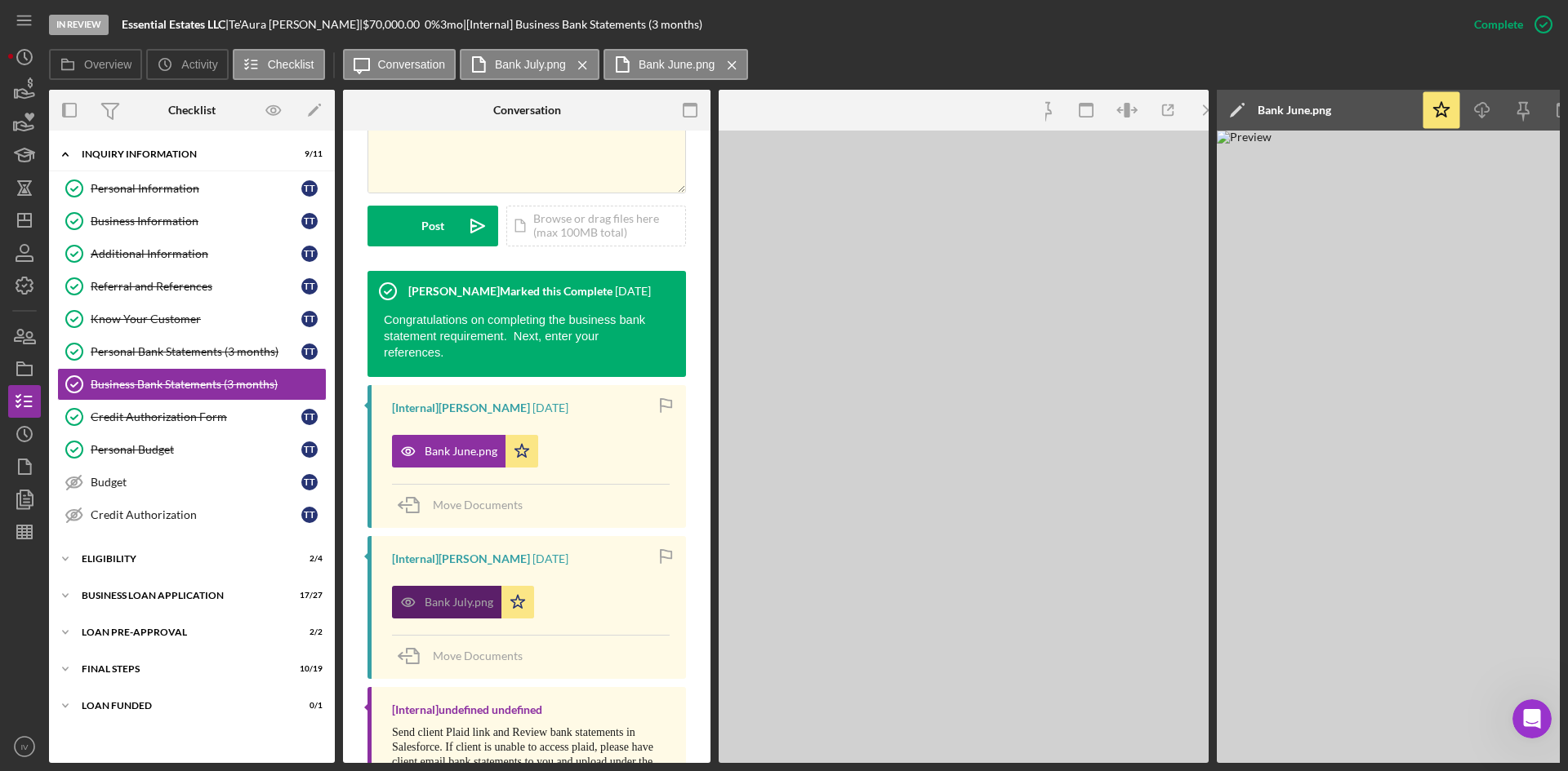
scroll to position [426, 0]
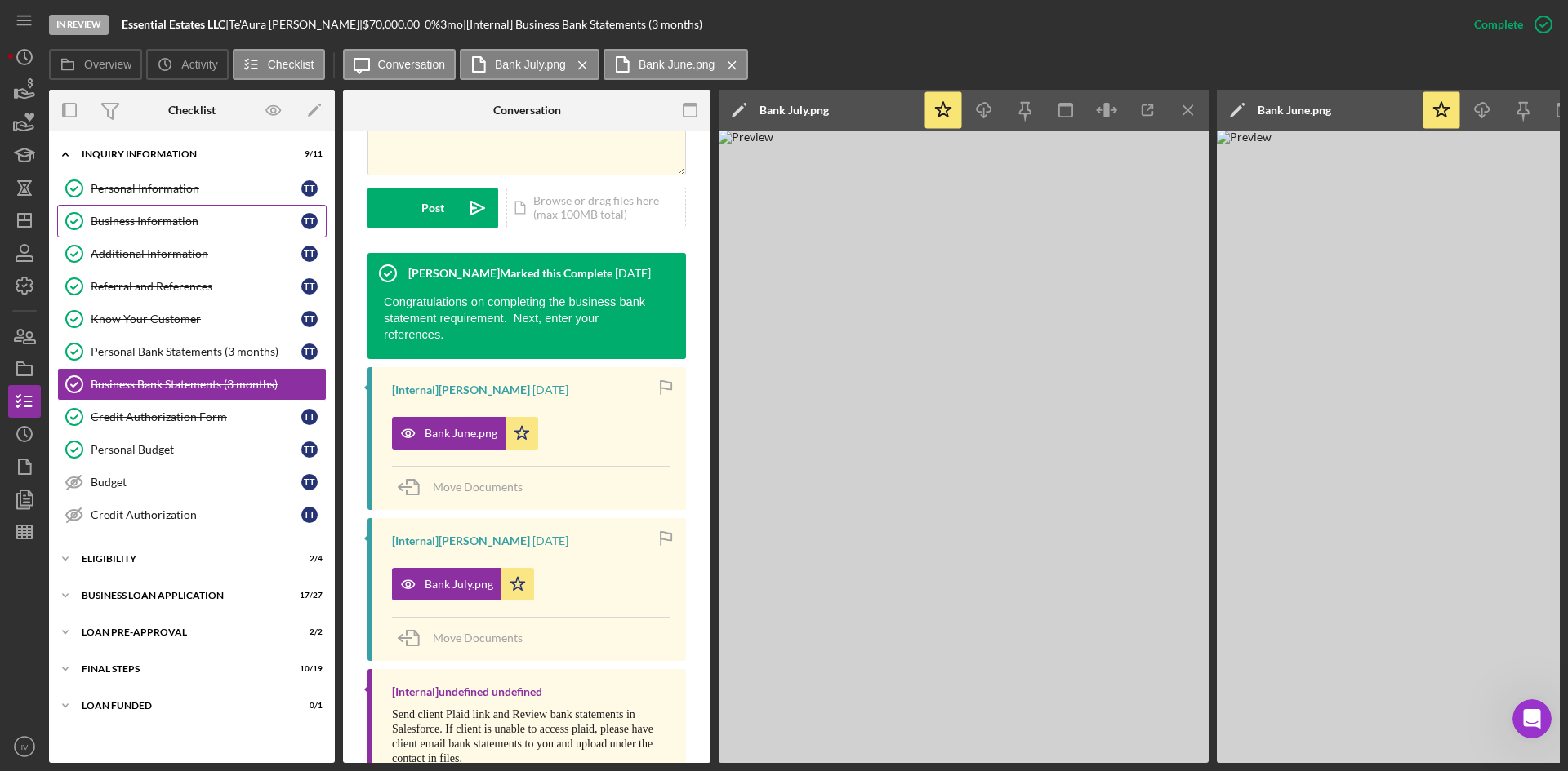
click at [151, 220] on div "Business Information" at bounding box center [195, 221] width 211 height 13
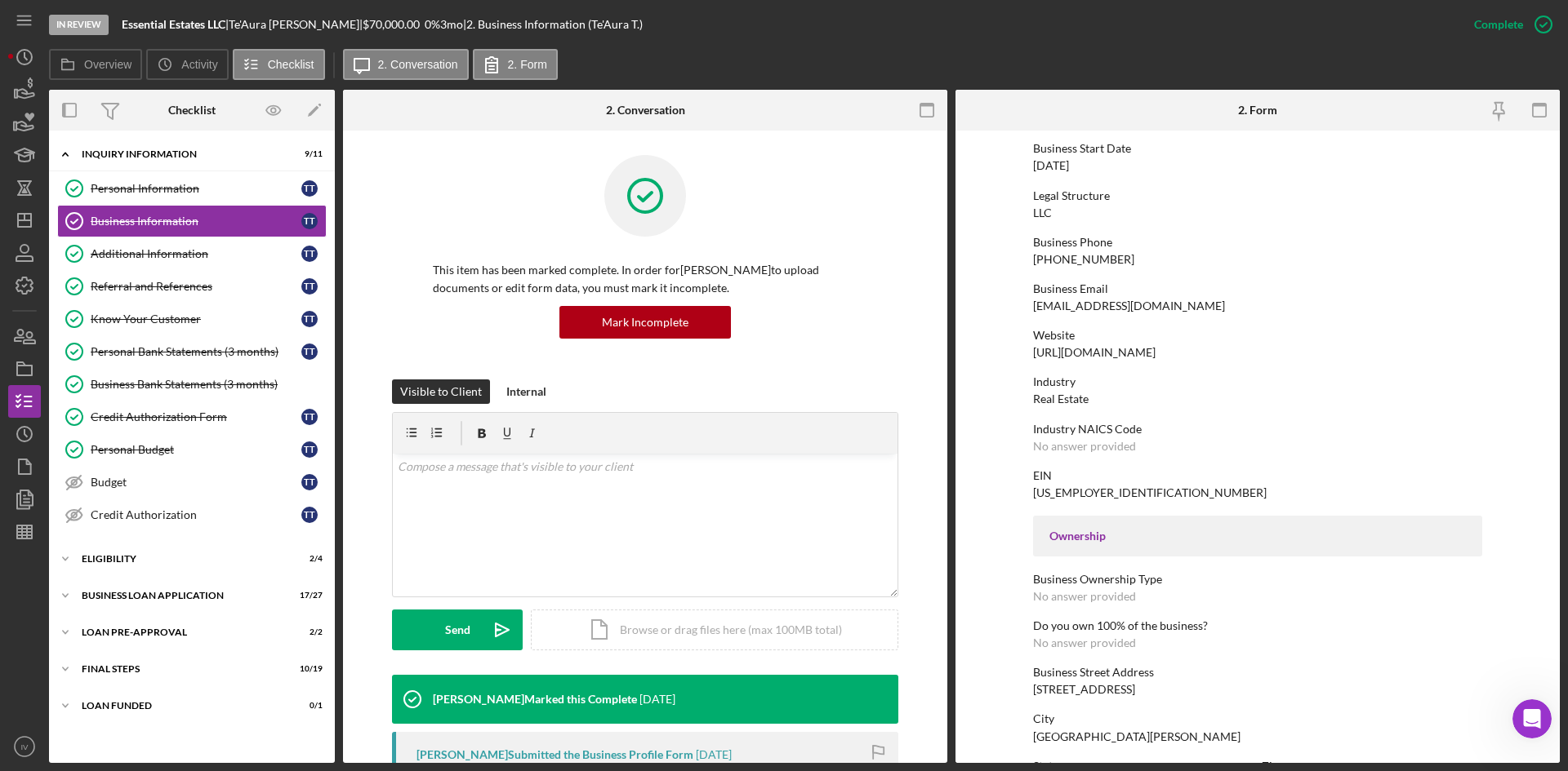
scroll to position [326, 0]
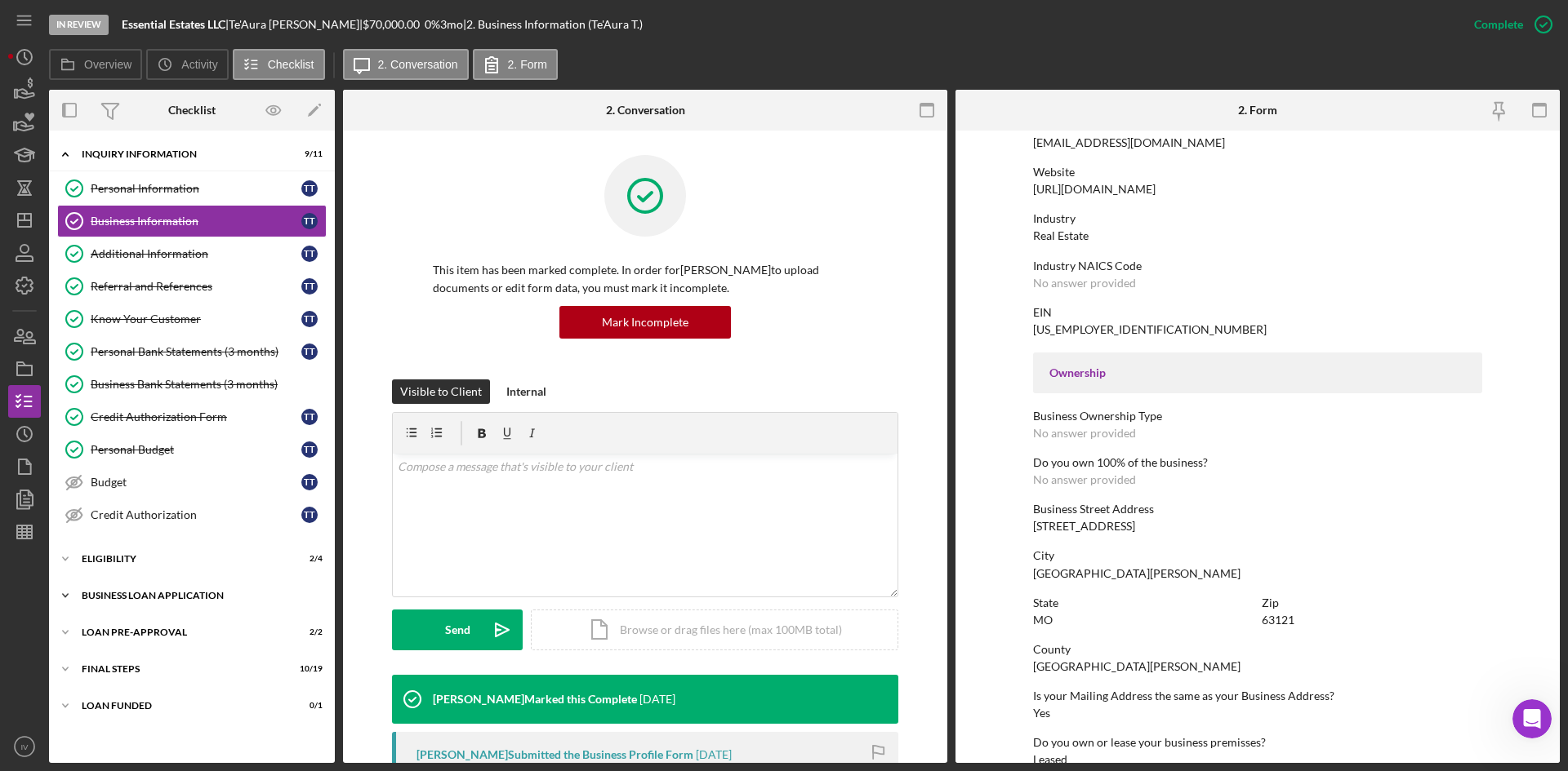
click at [120, 588] on div "Icon/Expander BUSINESS LOAN APPLICATION 17 / 27" at bounding box center [192, 596] width 286 height 33
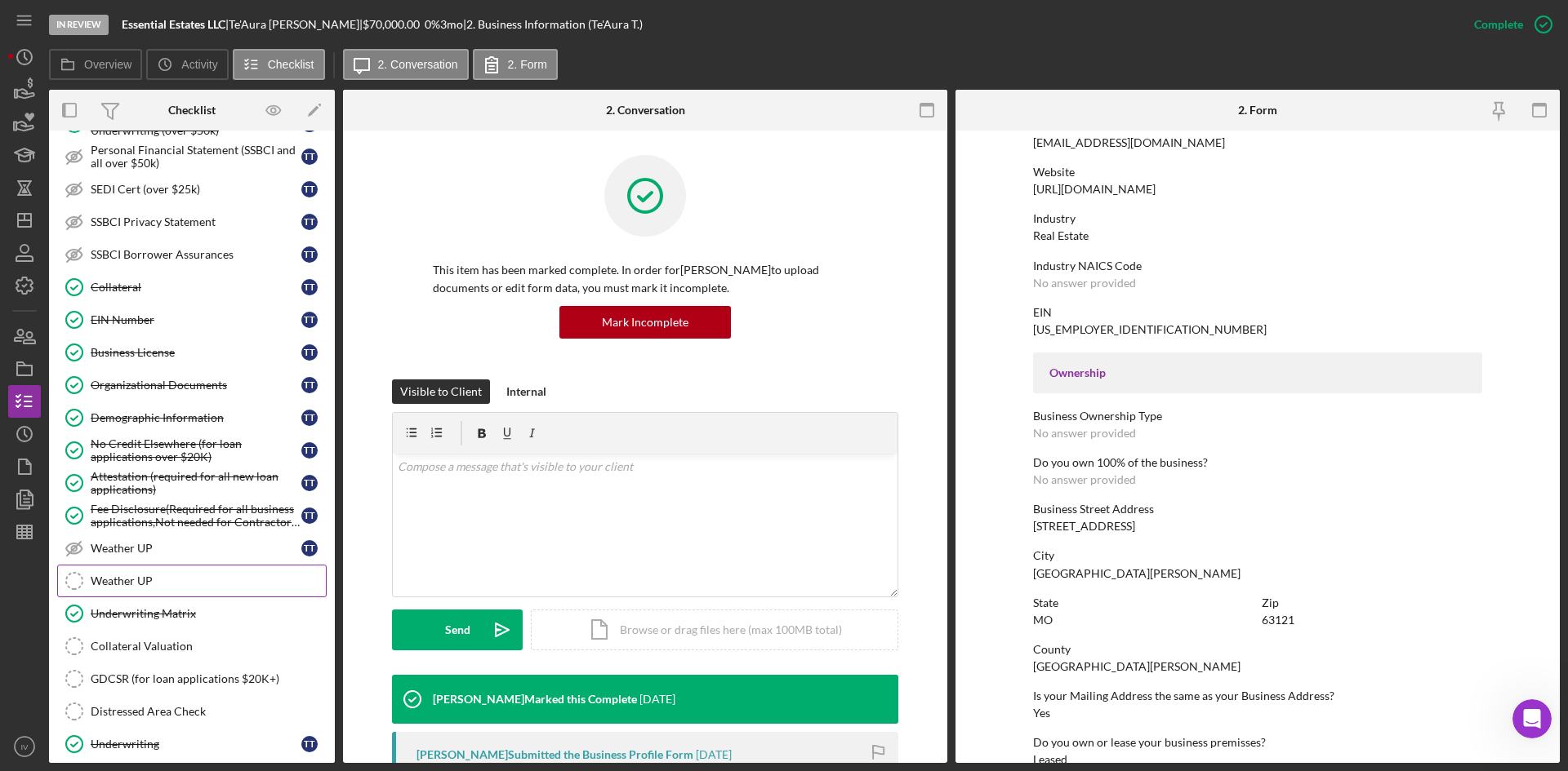
scroll to position [816, 0]
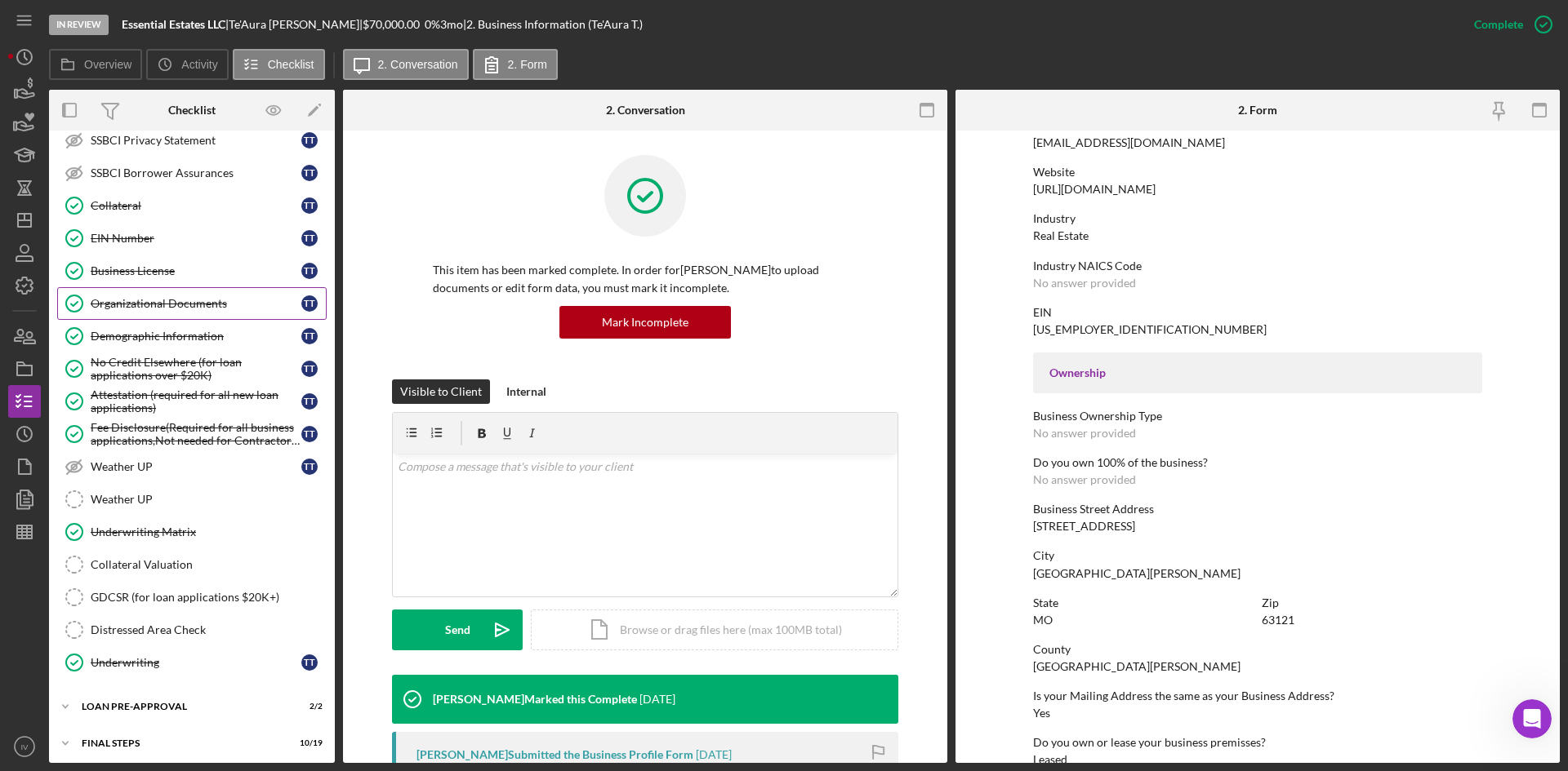
click at [185, 308] on div "Organizational Documents" at bounding box center [195, 304] width 211 height 13
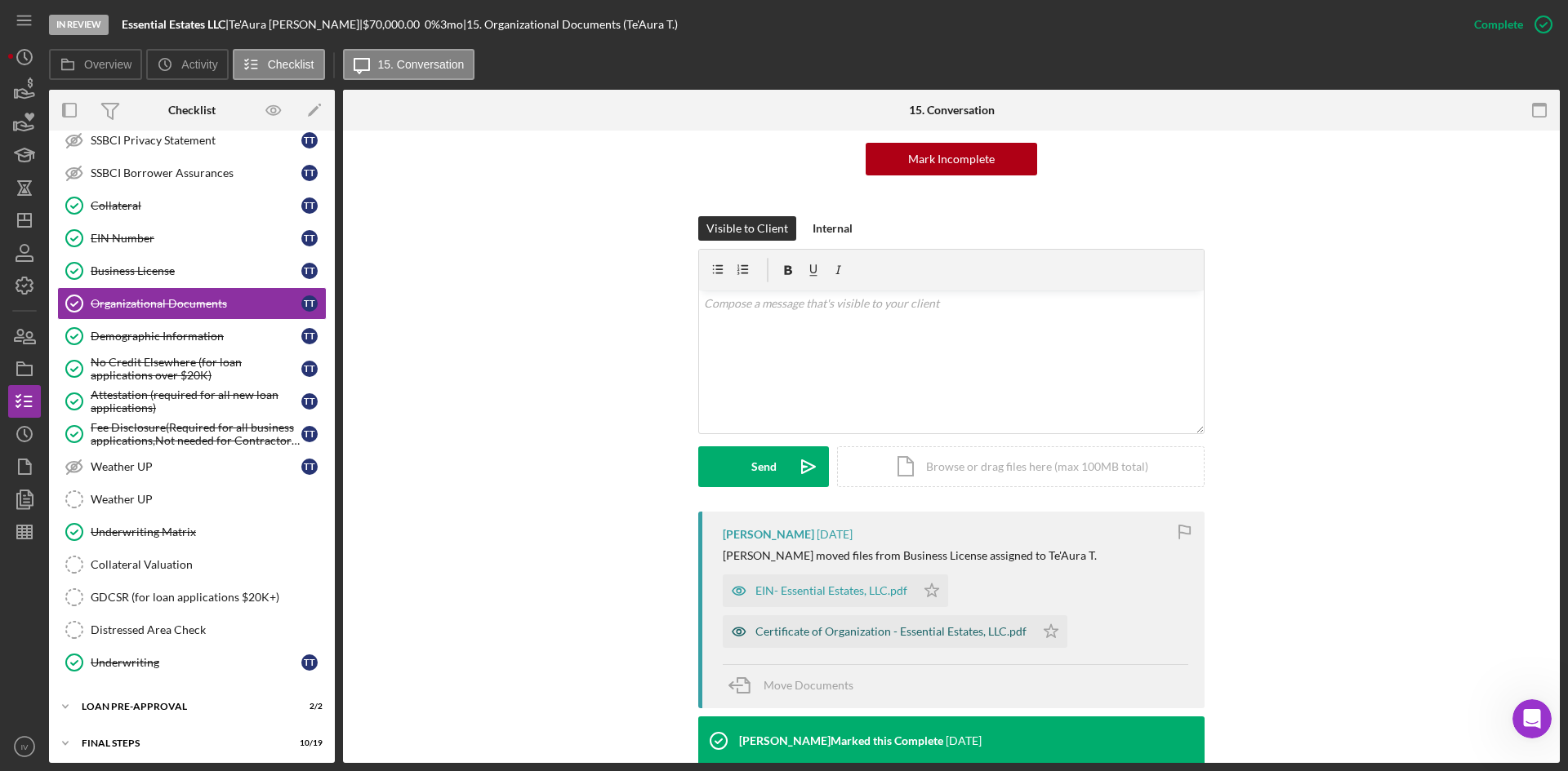
scroll to position [326, 0]
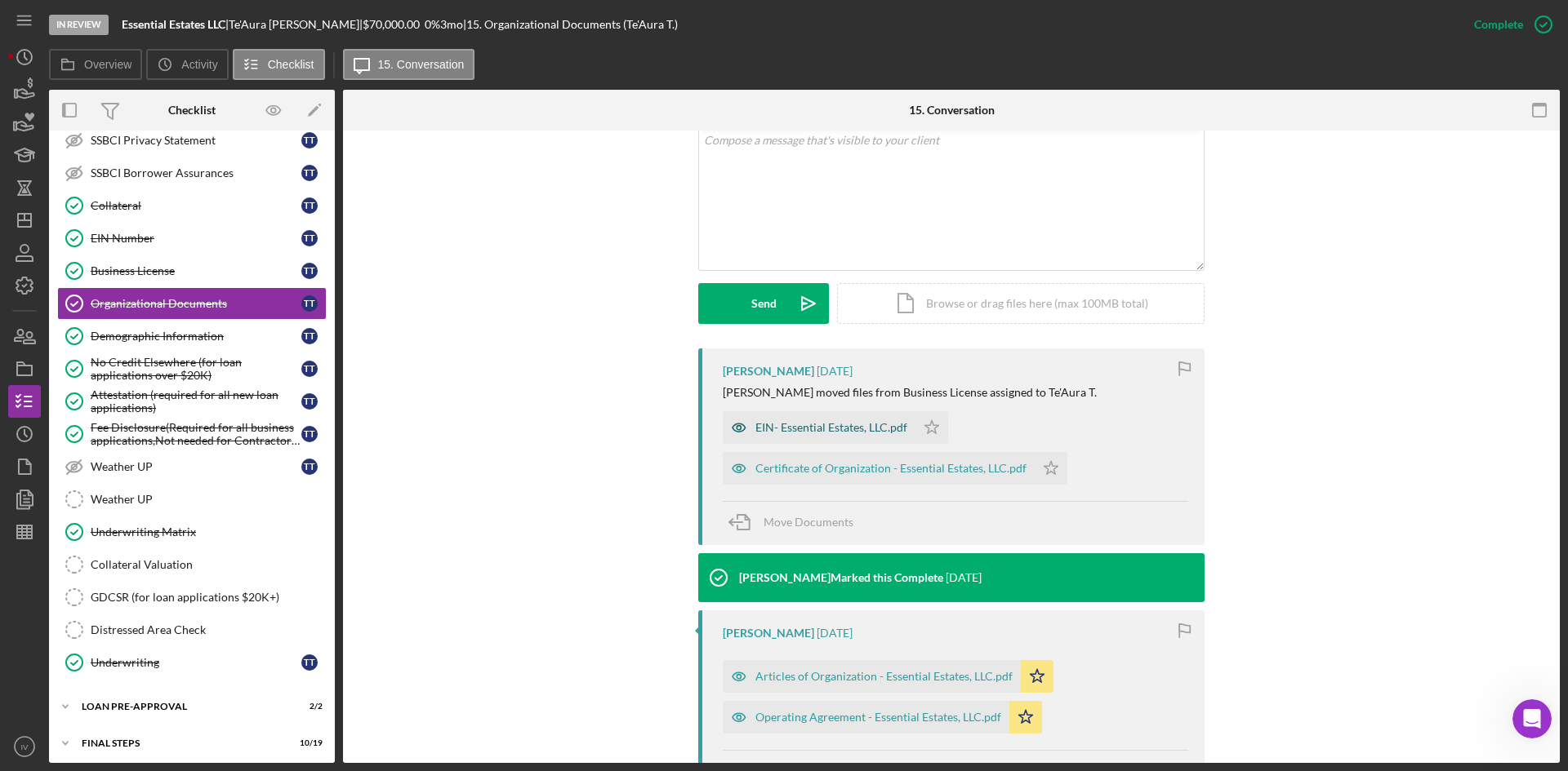
click at [824, 427] on div "EIN- Essential Estates, LLC.pdf" at bounding box center [831, 428] width 152 height 13
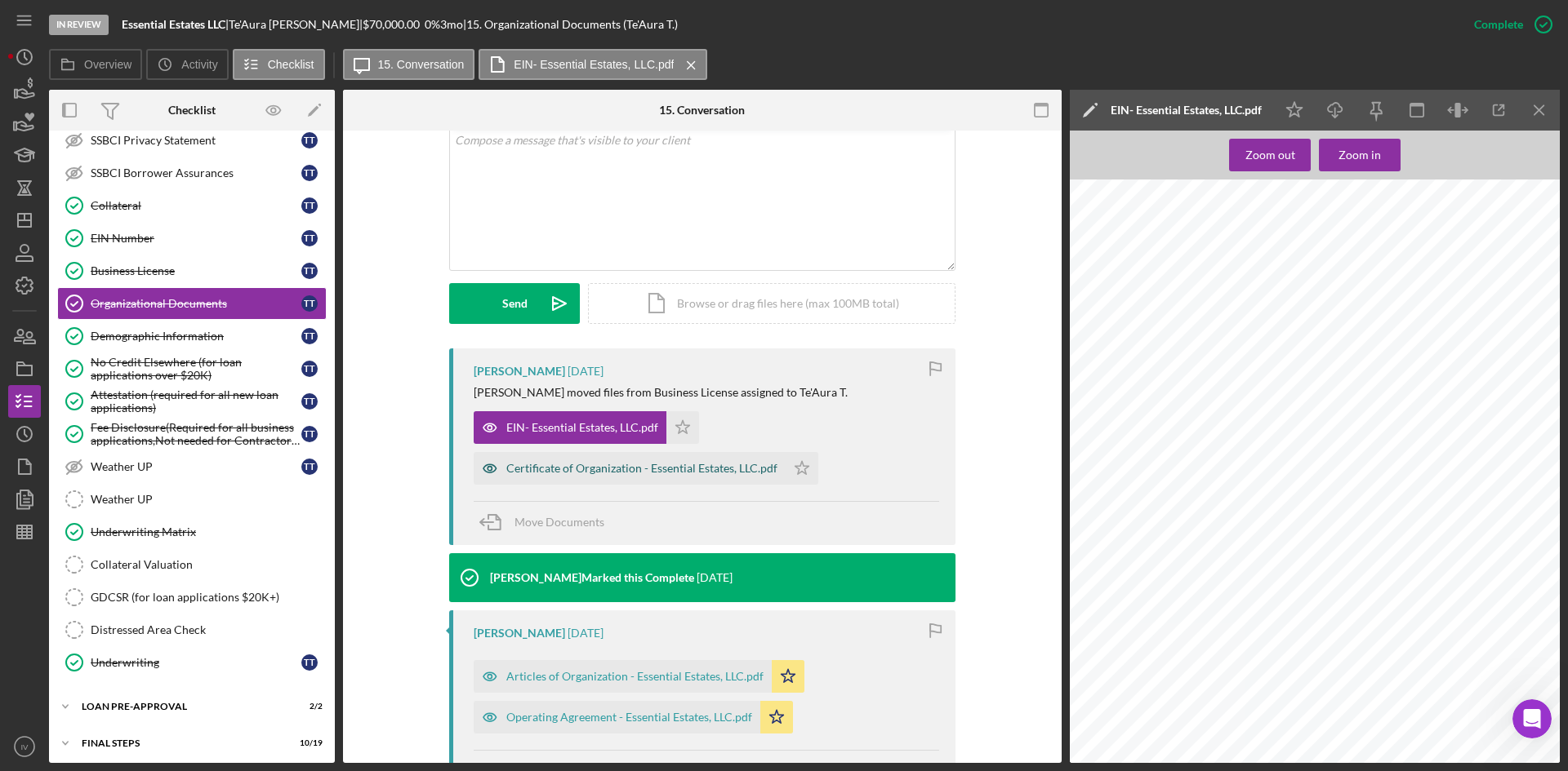
click at [601, 468] on div "Certificate of Organization - Essential Estates, LLC.pdf" at bounding box center [642, 468] width 271 height 13
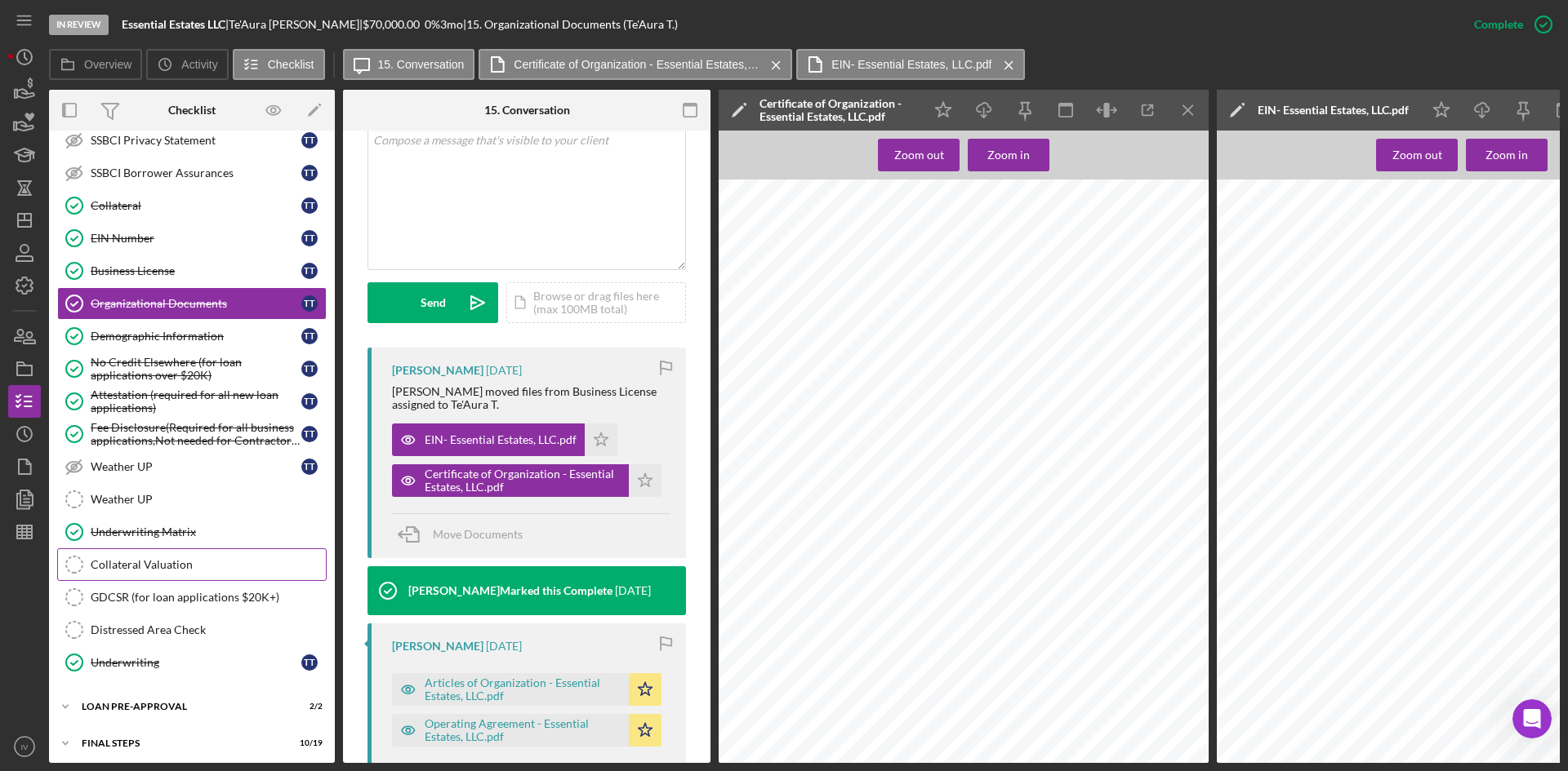
scroll to position [653, 0]
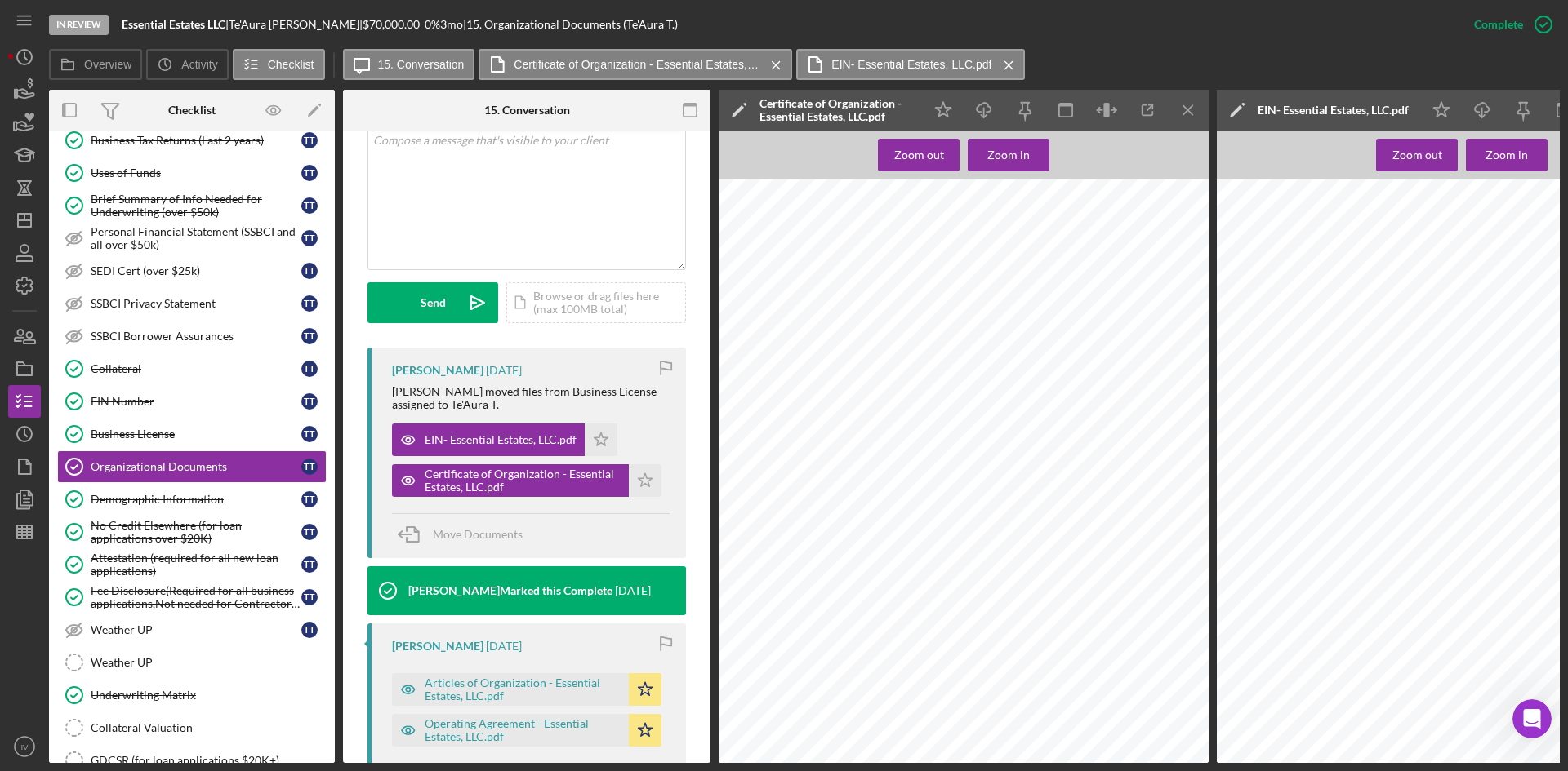
drag, startPoint x: 147, startPoint y: 367, endPoint x: 359, endPoint y: 375, distance: 212.2
click at [147, 367] on div "Collateral" at bounding box center [195, 369] width 211 height 13
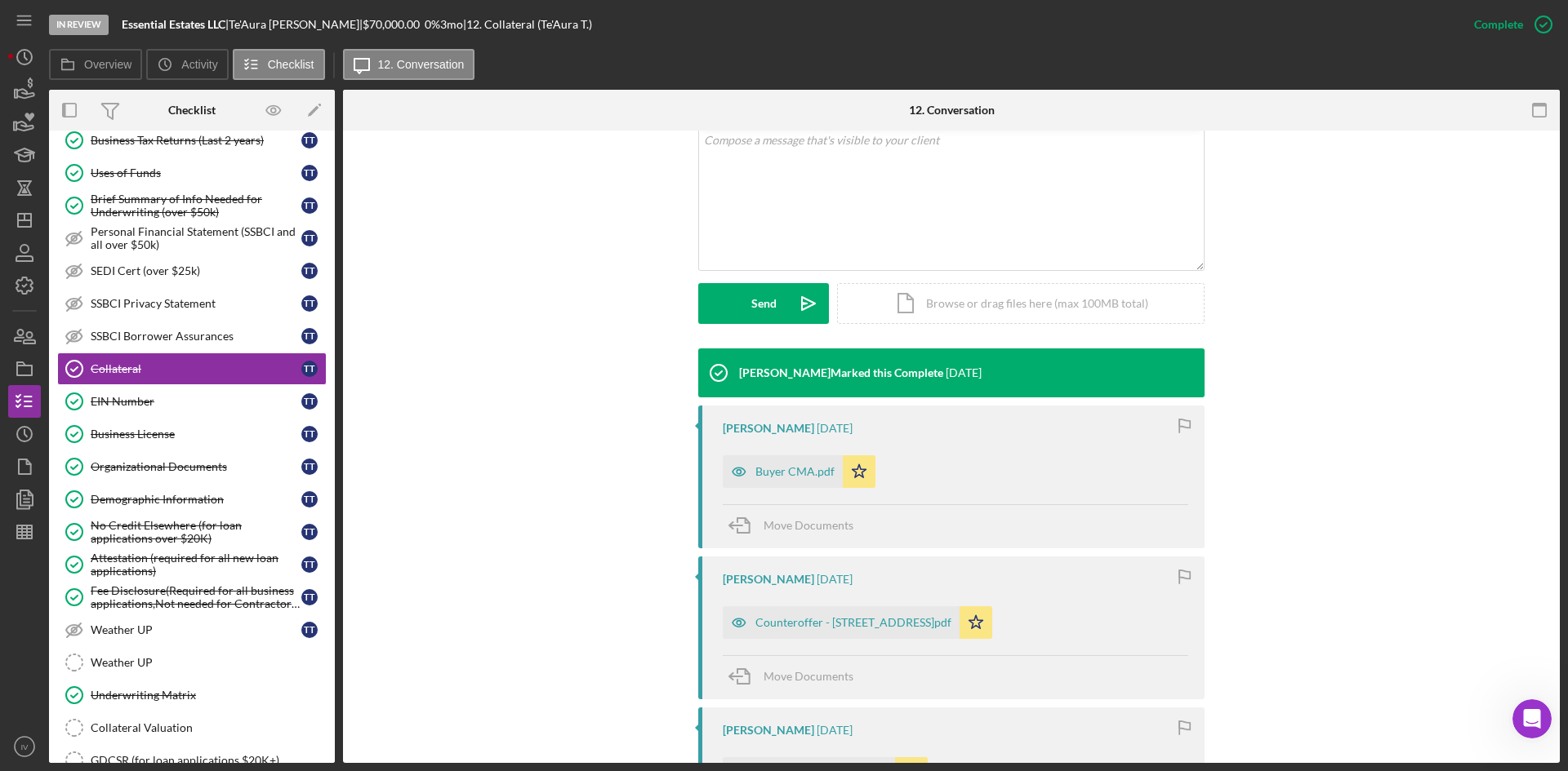
scroll to position [490, 0]
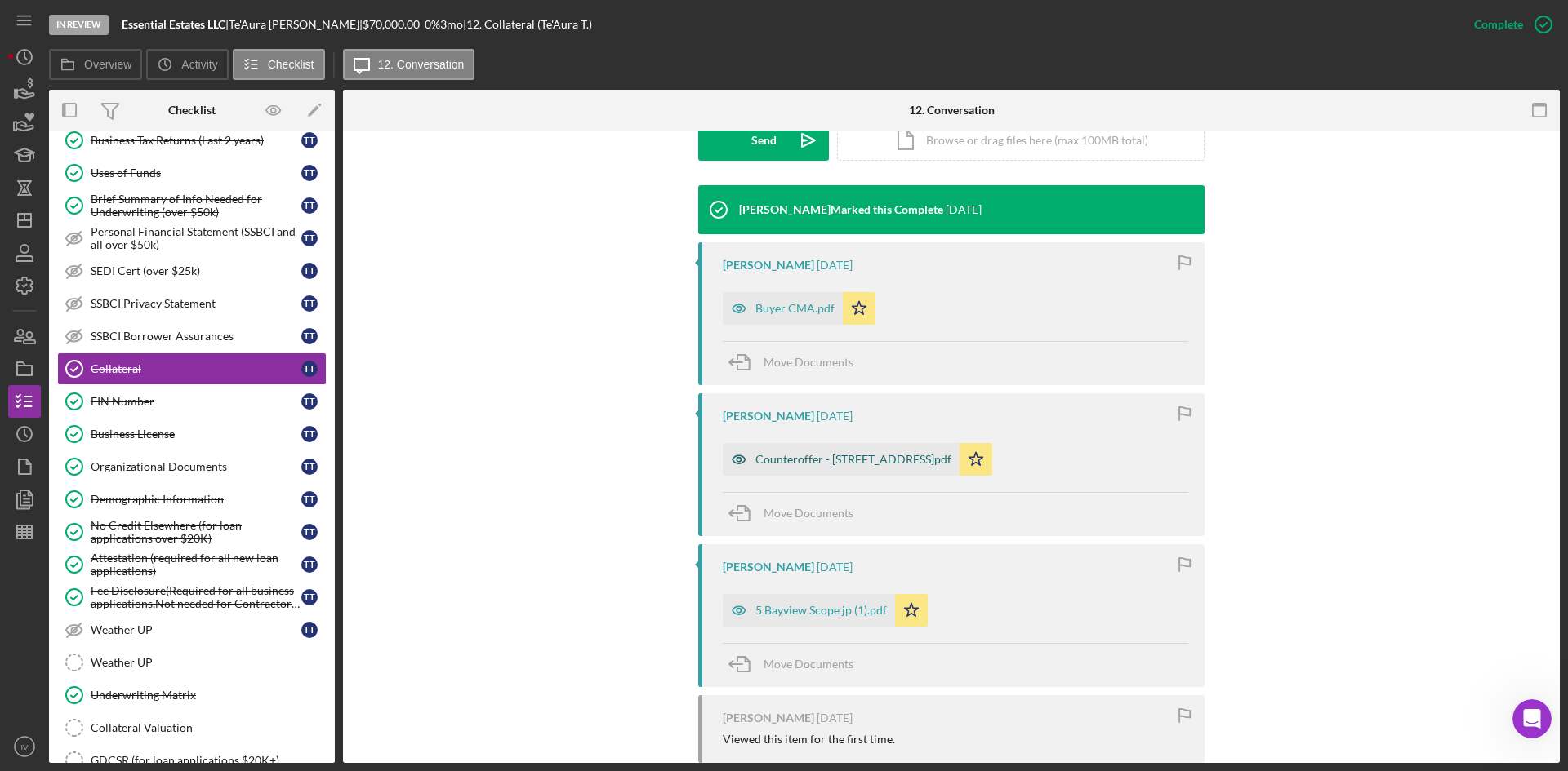
click at [800, 457] on div "Counteroffer - [STREET_ADDRESS]pdf" at bounding box center [853, 459] width 196 height 13
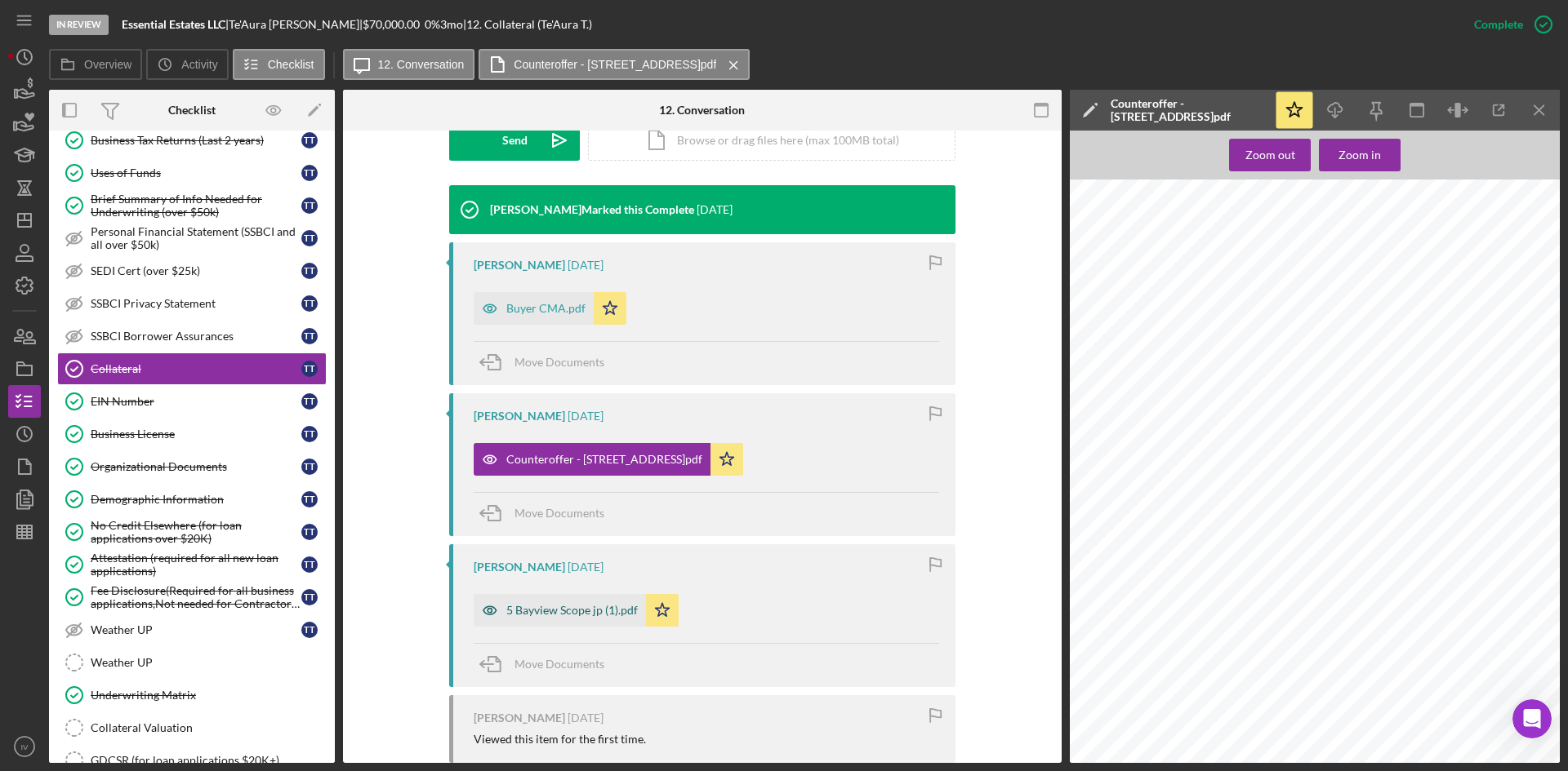
click at [546, 597] on div "5 Bayview Scope jp (1).pdf" at bounding box center [560, 610] width 173 height 33
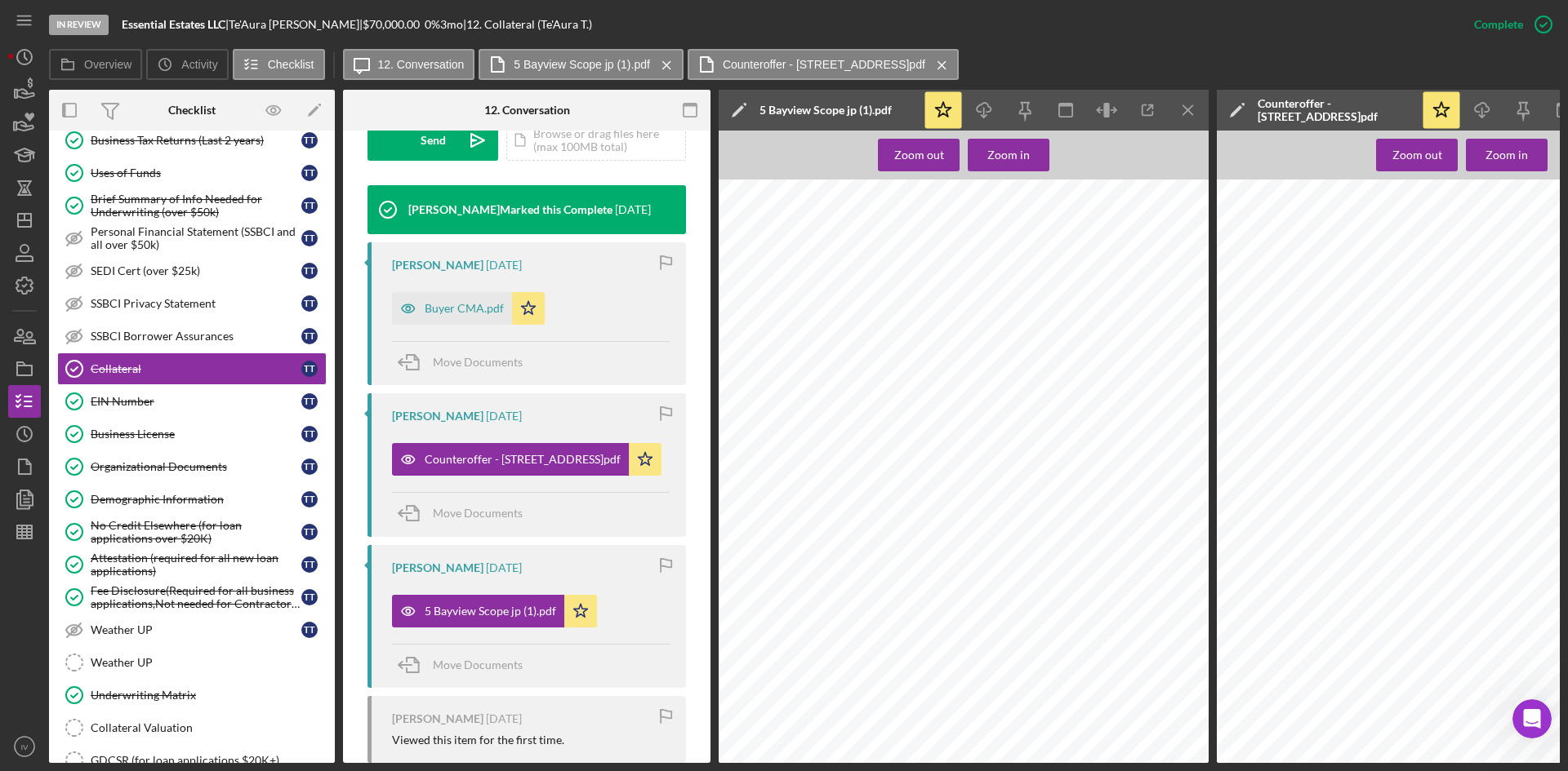
drag, startPoint x: 213, startPoint y: 728, endPoint x: 365, endPoint y: 736, distance: 152.2
click at [213, 728] on div "Collateral Valuation" at bounding box center [208, 728] width 235 height 13
